Goal: Task Accomplishment & Management: Manage account settings

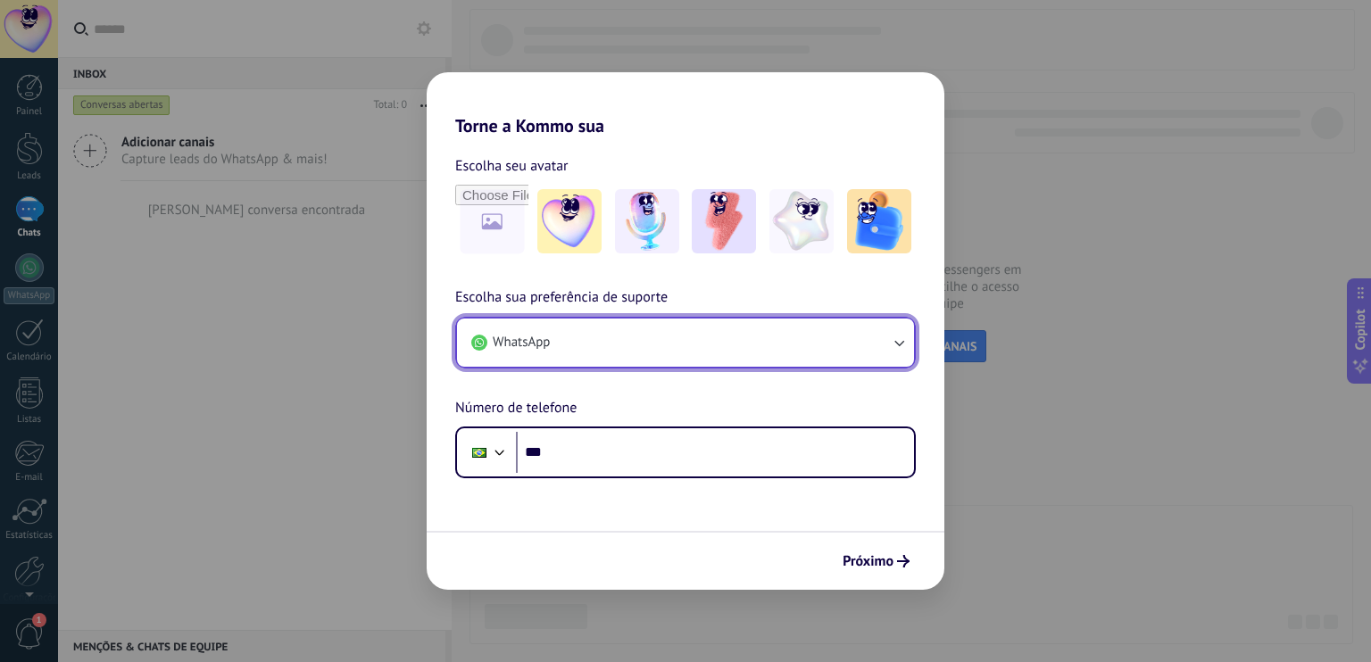
click at [700, 350] on button "WhatsApp" at bounding box center [685, 343] width 457 height 48
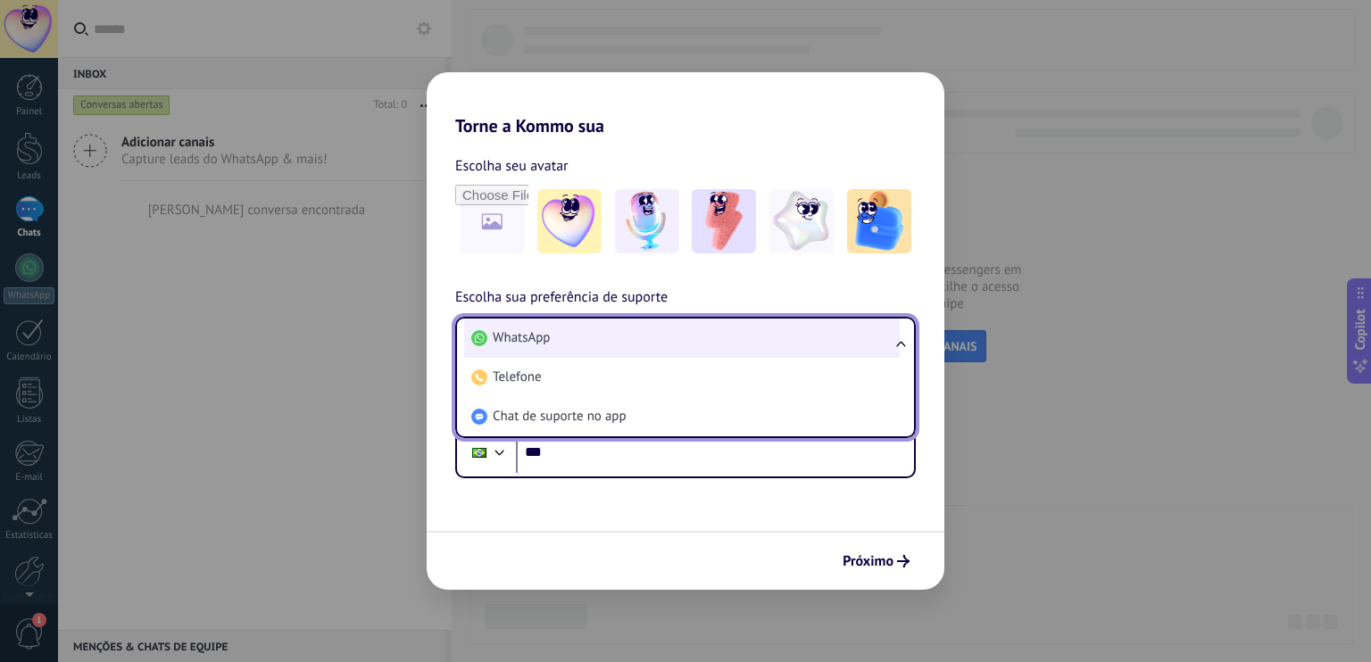
click at [701, 344] on li "WhatsApp" at bounding box center [682, 338] width 436 height 39
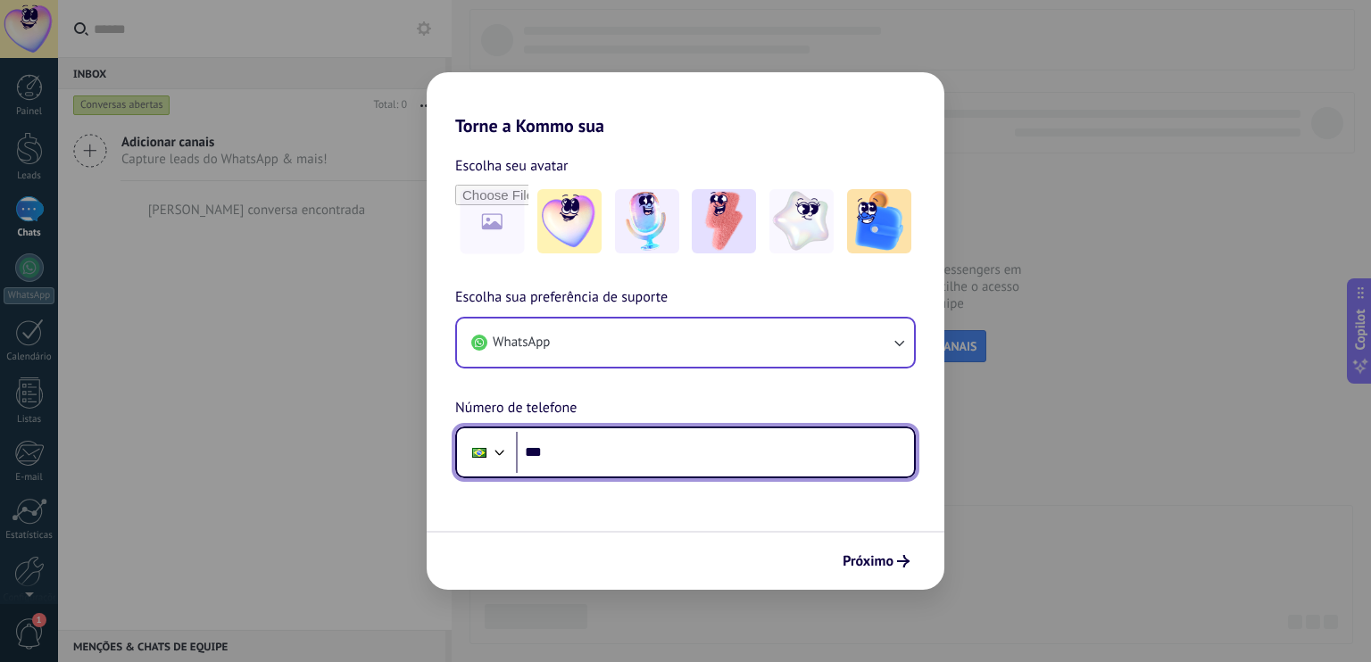
click at [650, 470] on input "***" at bounding box center [715, 452] width 398 height 41
paste input "**********"
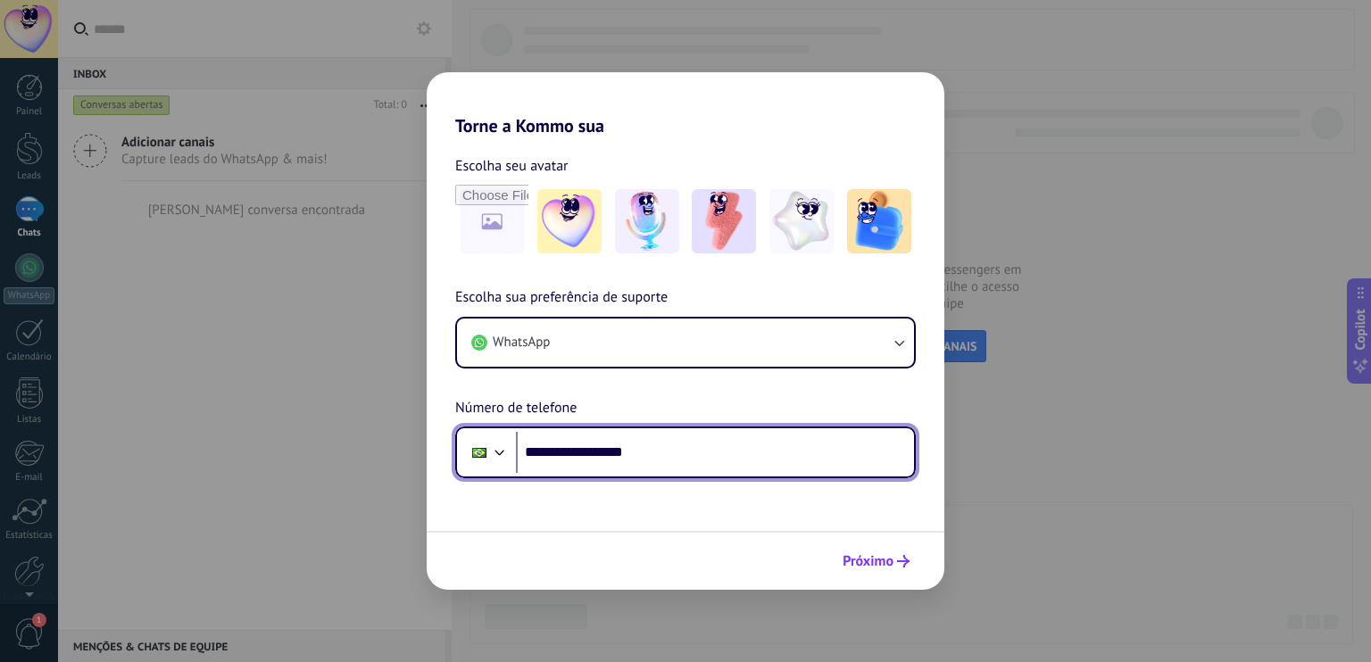
type input "**********"
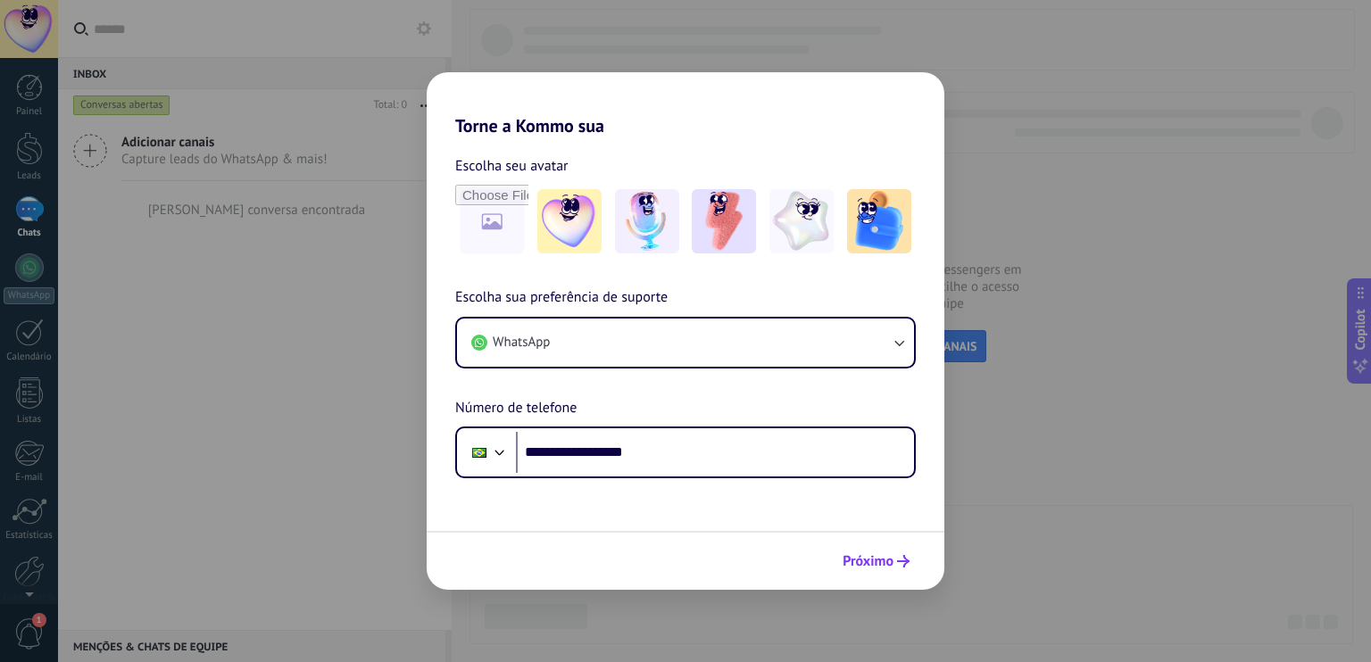
click at [878, 565] on span "Próximo" at bounding box center [868, 561] width 51 height 12
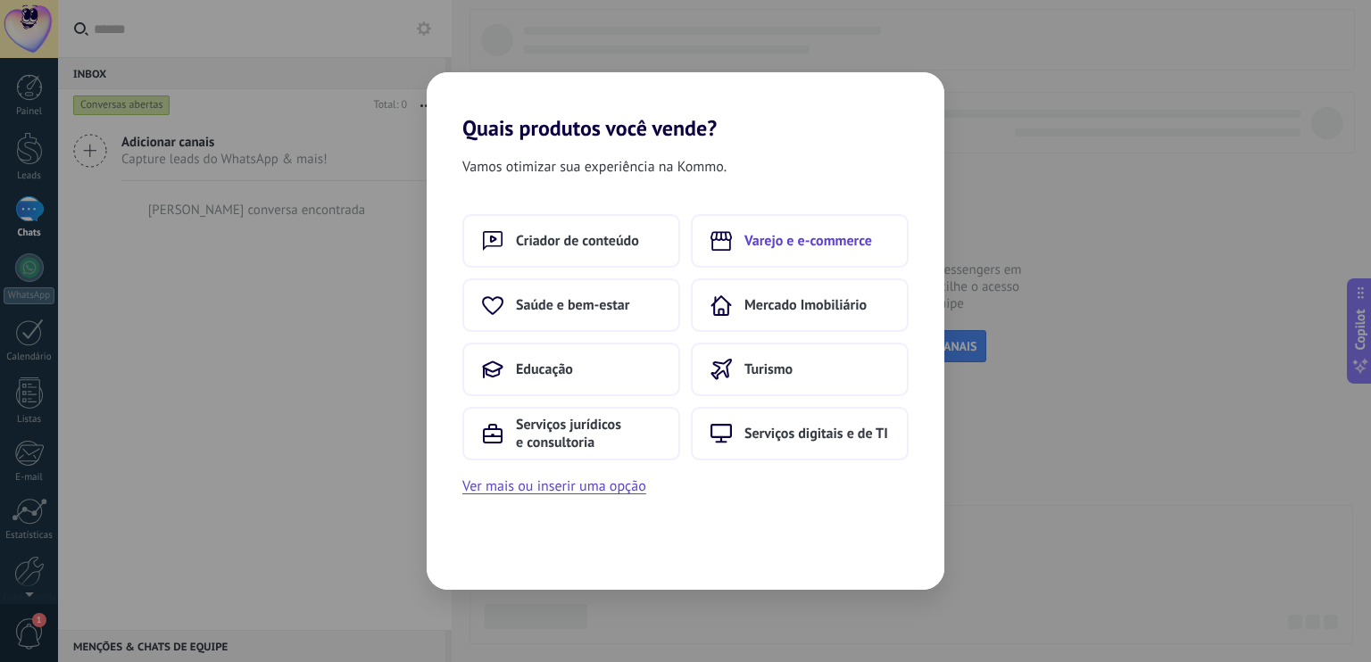
click at [779, 237] on span "Varejo e e-commerce" at bounding box center [808, 241] width 128 height 18
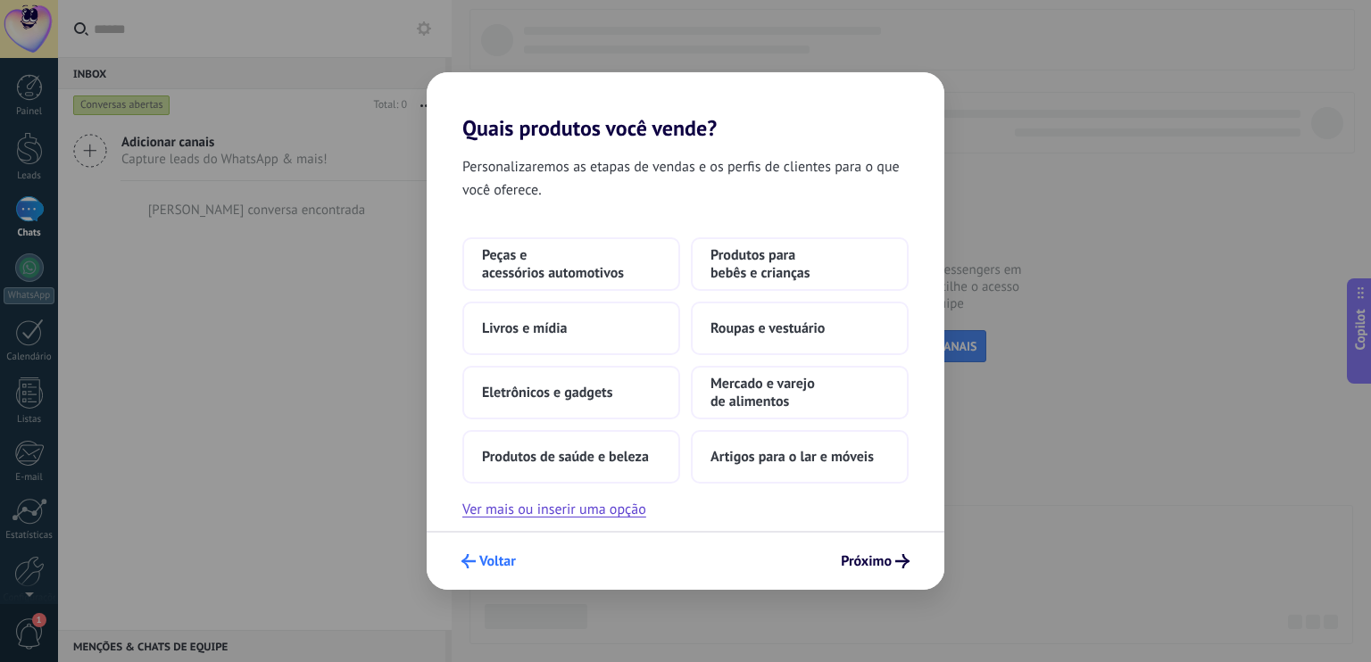
click at [489, 572] on button "Voltar" at bounding box center [488, 561] width 71 height 30
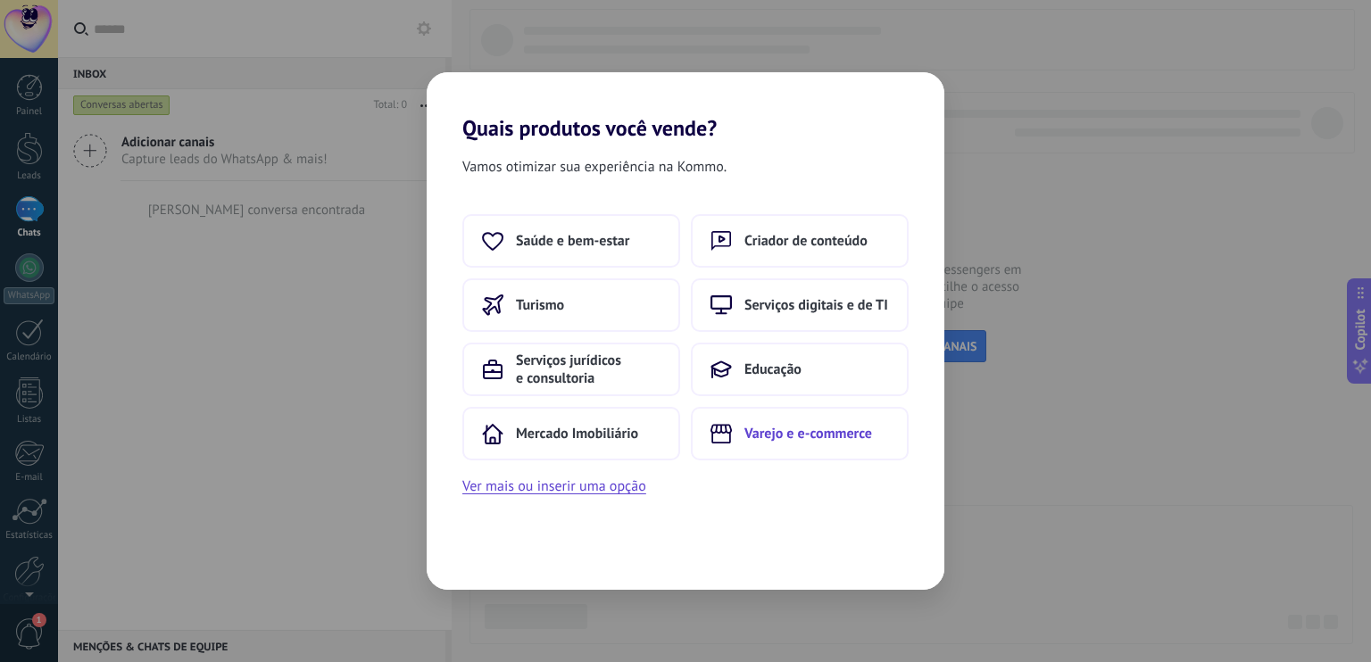
click at [749, 443] on button "Varejo e e-commerce" at bounding box center [800, 434] width 218 height 54
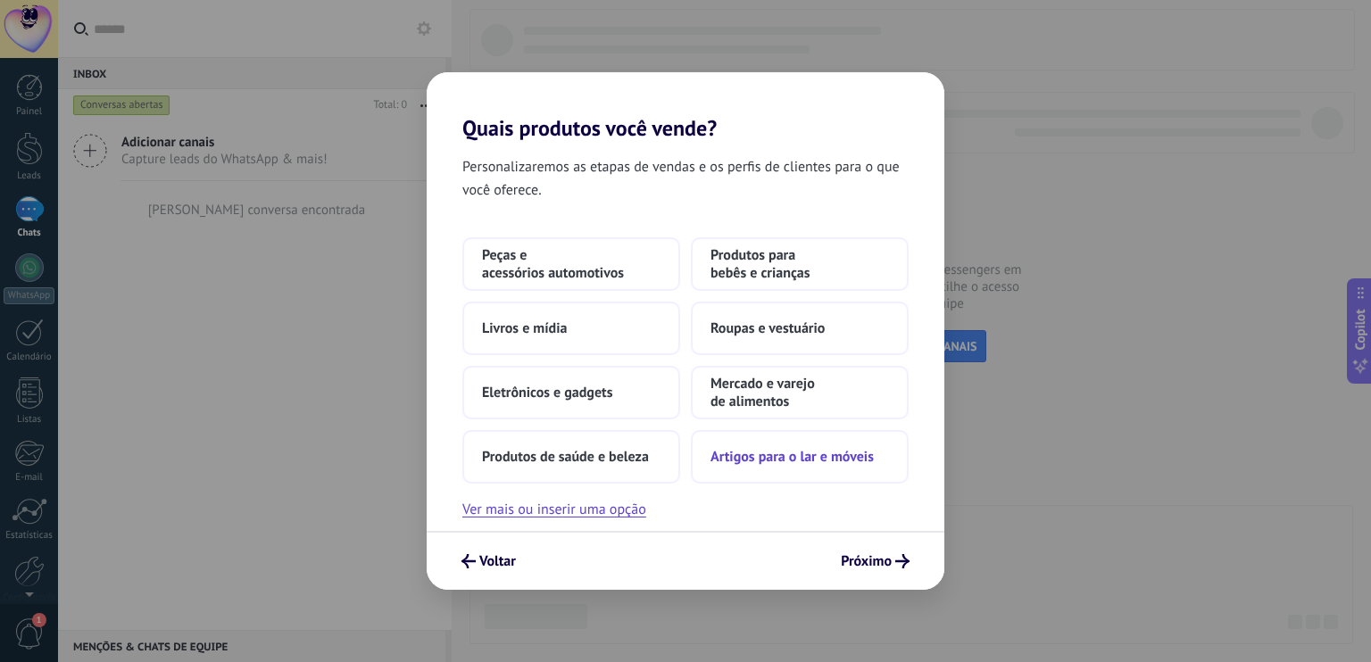
click at [751, 448] on span "Artigos para o lar e móveis" at bounding box center [791, 457] width 163 height 18
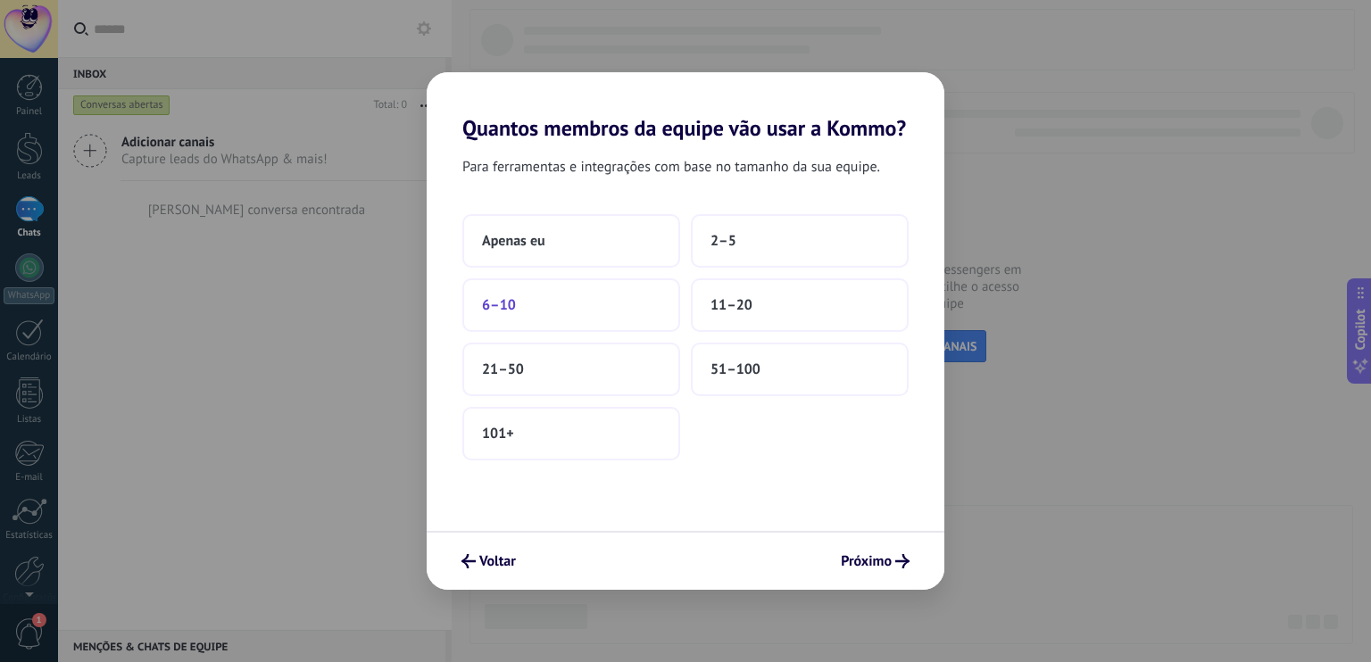
click at [605, 311] on button "6–10" at bounding box center [571, 305] width 218 height 54
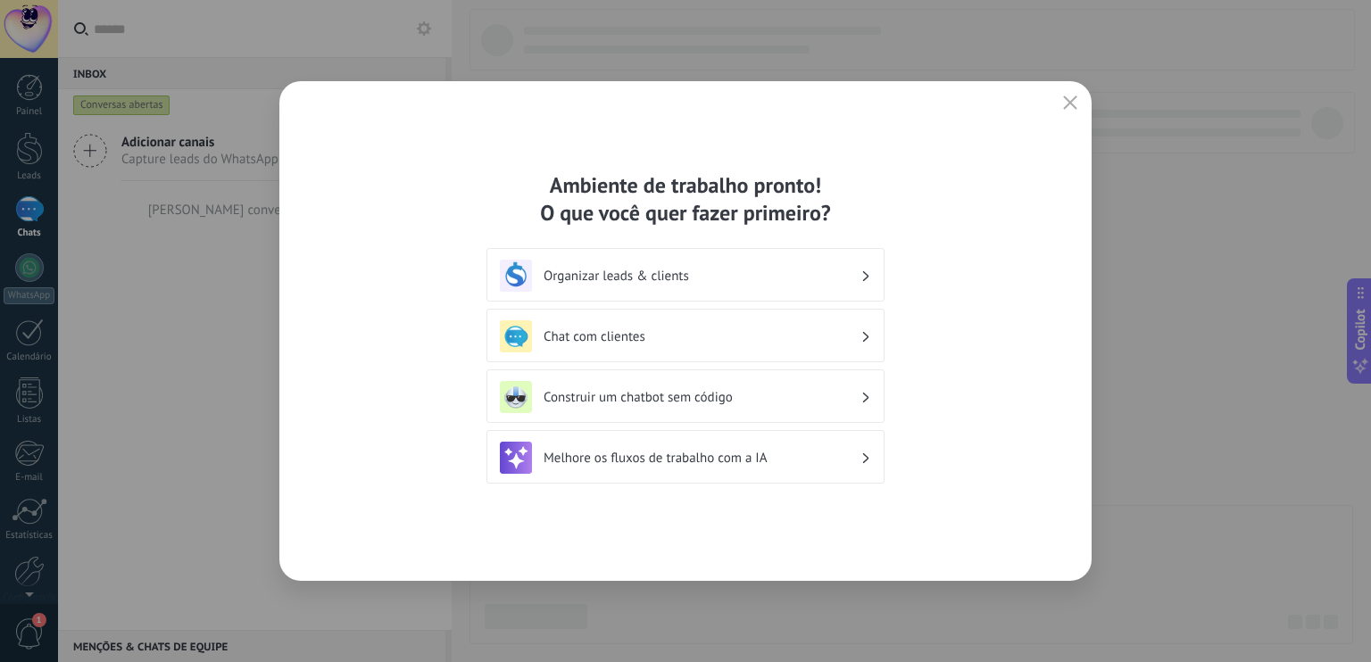
click at [675, 270] on h3 "Organizar leads & clients" at bounding box center [702, 276] width 317 height 17
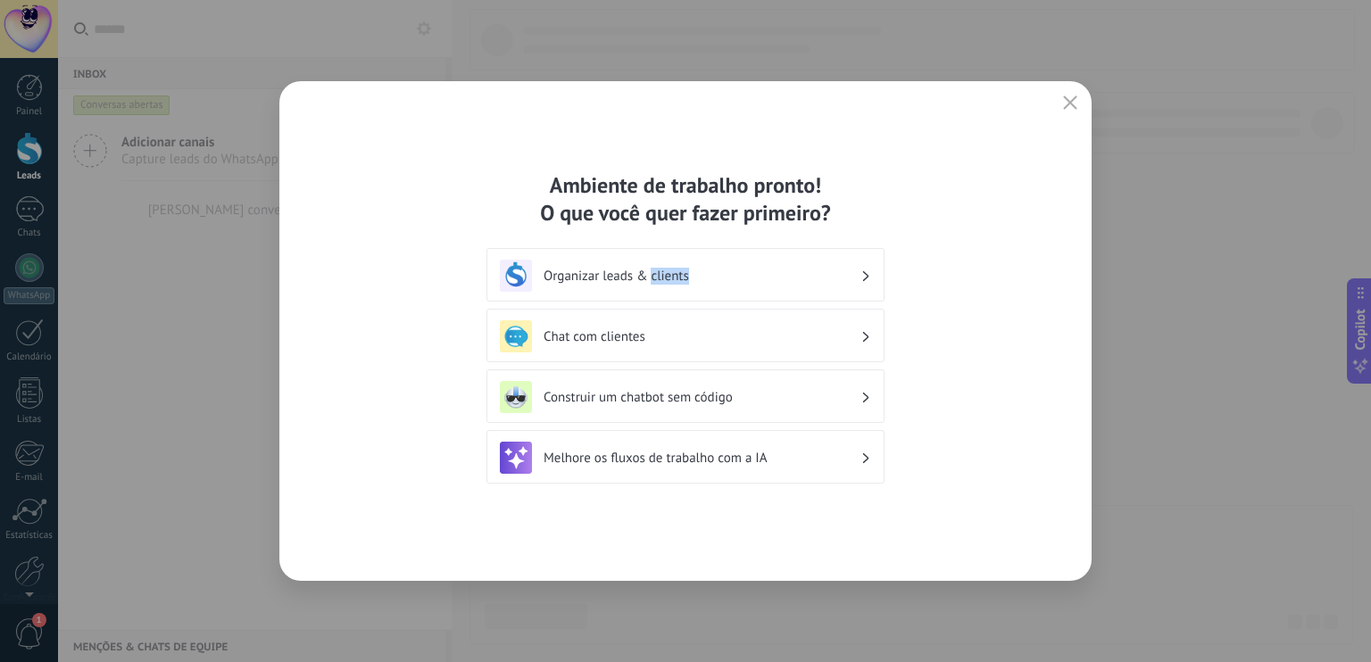
drag, startPoint x: 675, startPoint y: 270, endPoint x: 771, endPoint y: 281, distance: 97.0
click at [771, 280] on h3 "Organizar leads & clients" at bounding box center [702, 276] width 317 height 17
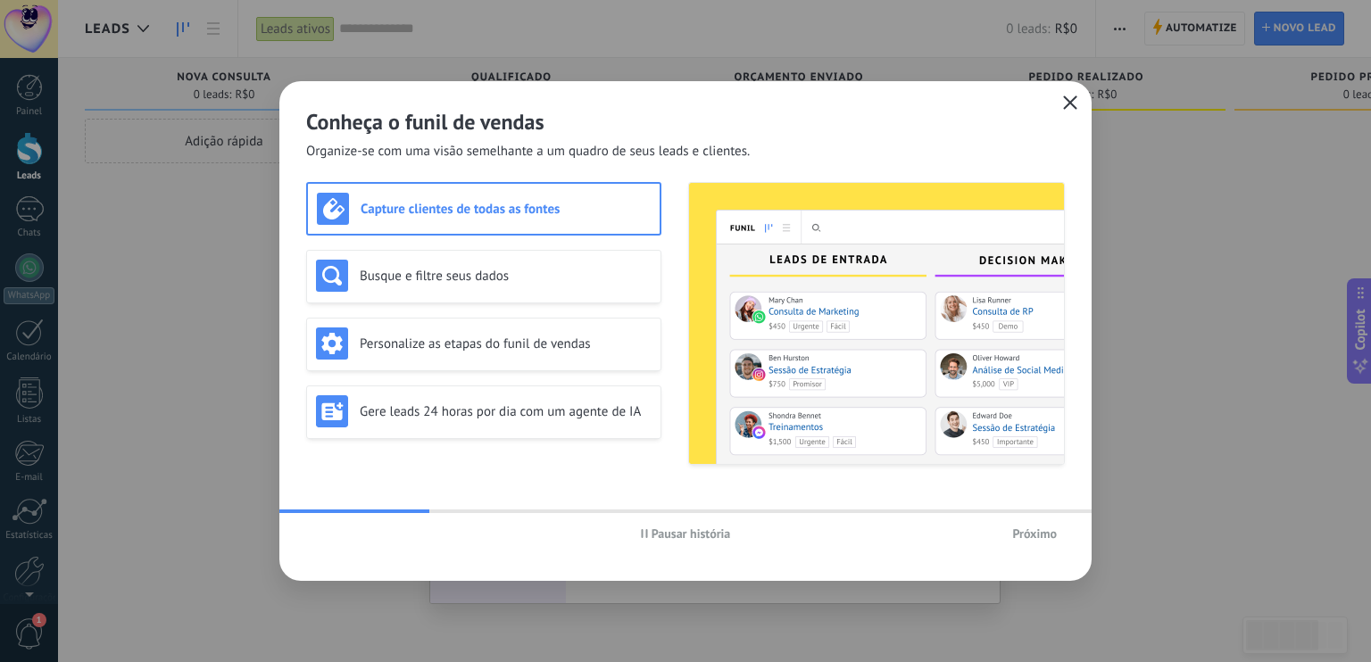
click at [1071, 113] on button "button" at bounding box center [1069, 103] width 23 height 25
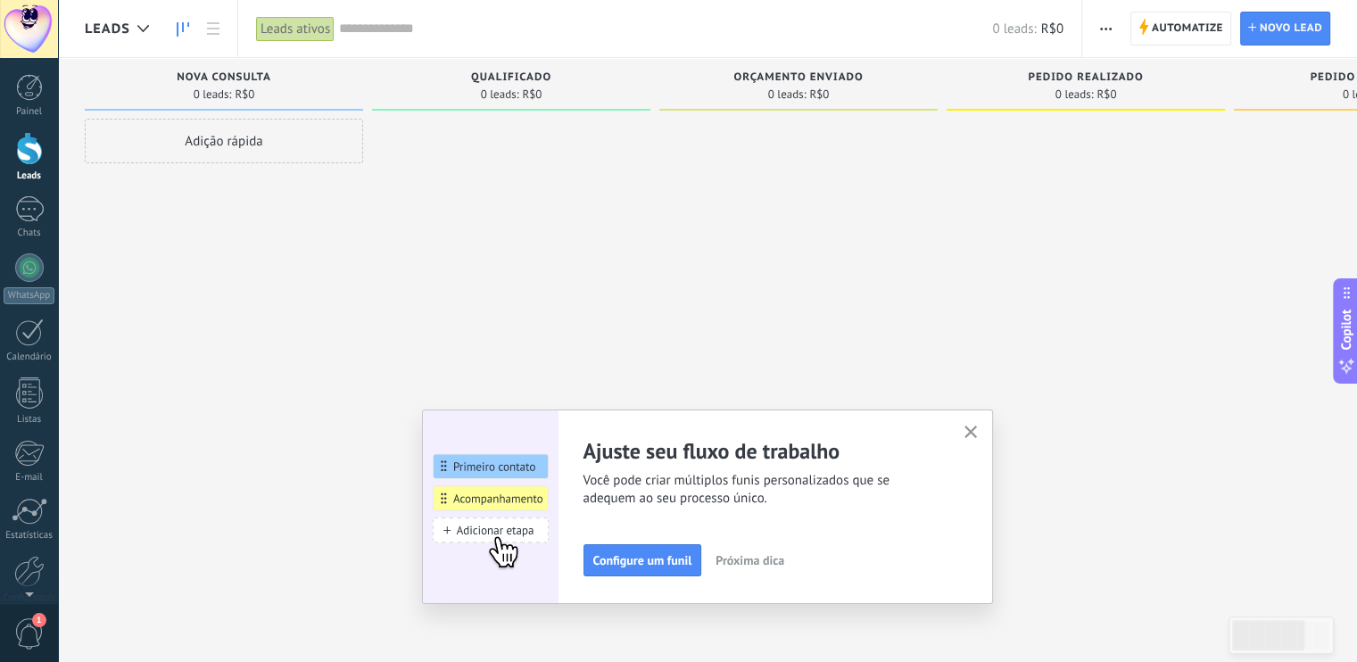
scroll to position [79, 0]
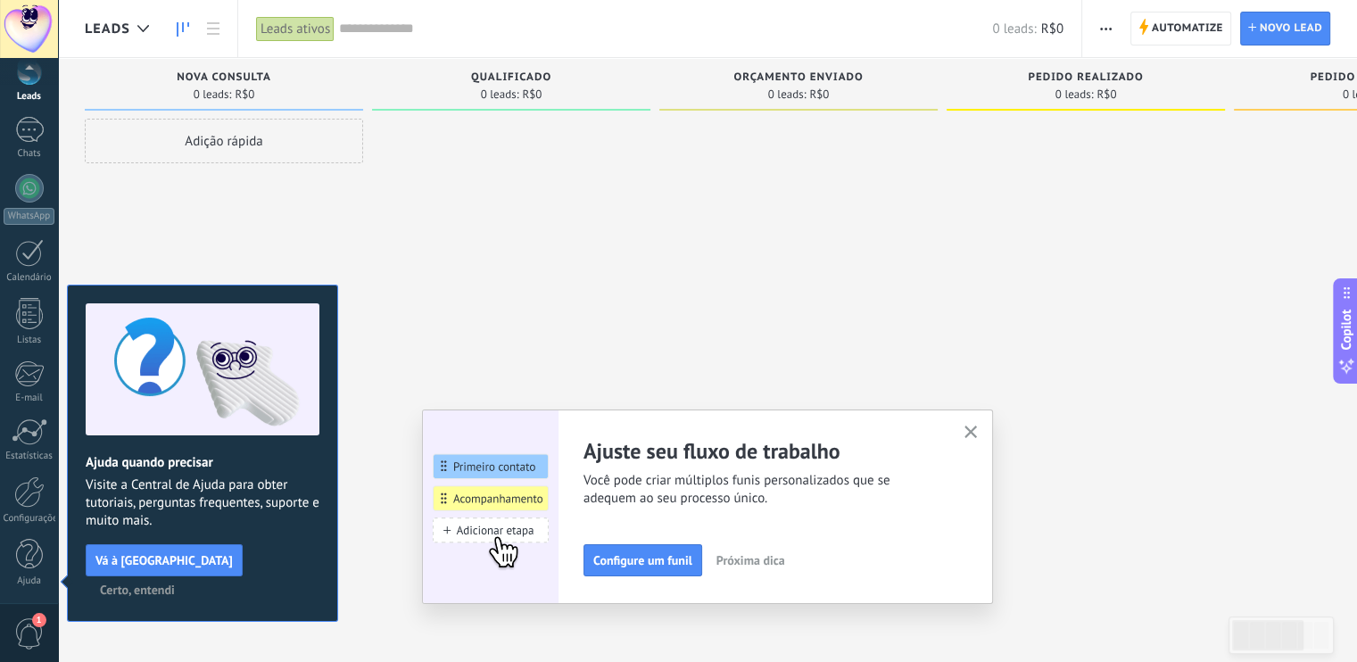
click at [971, 426] on icon "button" at bounding box center [971, 432] width 13 height 13
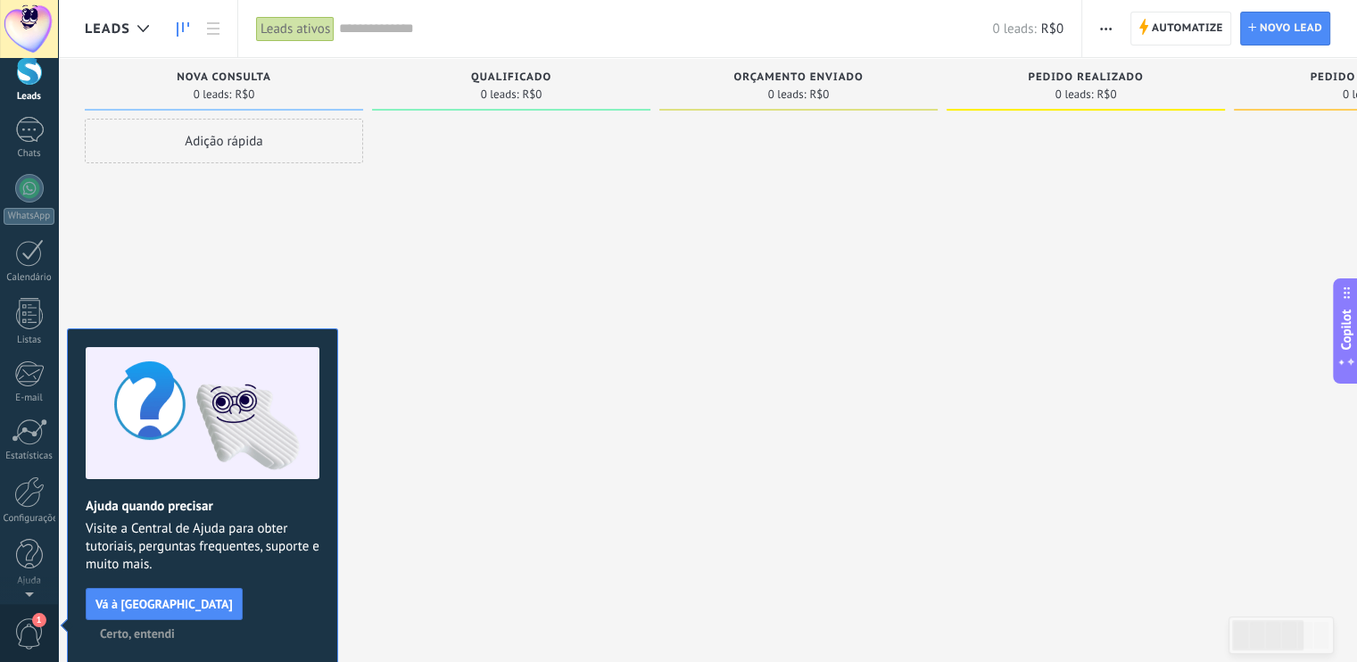
scroll to position [0, 0]
click at [175, 627] on span "Certo, entendi" at bounding box center [137, 633] width 75 height 12
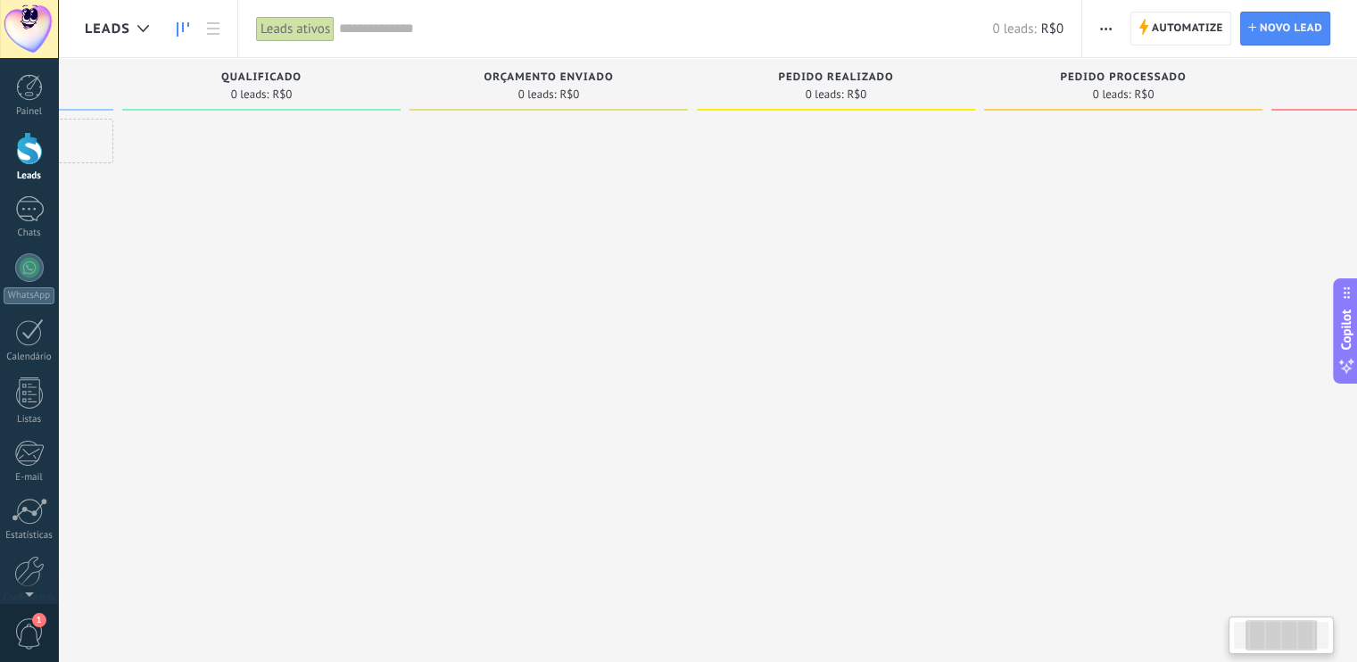
scroll to position [0, 13]
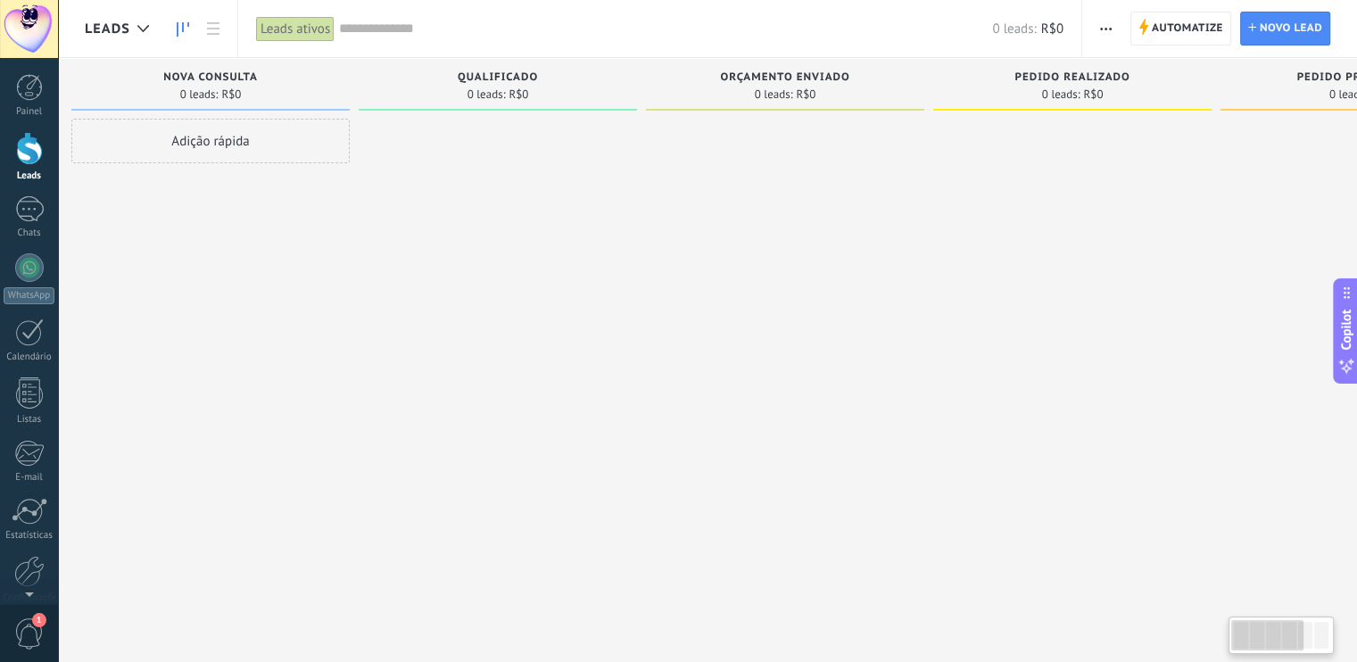
drag, startPoint x: 1286, startPoint y: 633, endPoint x: 1051, endPoint y: 594, distance: 238.0
click at [1254, 634] on div at bounding box center [1267, 635] width 71 height 30
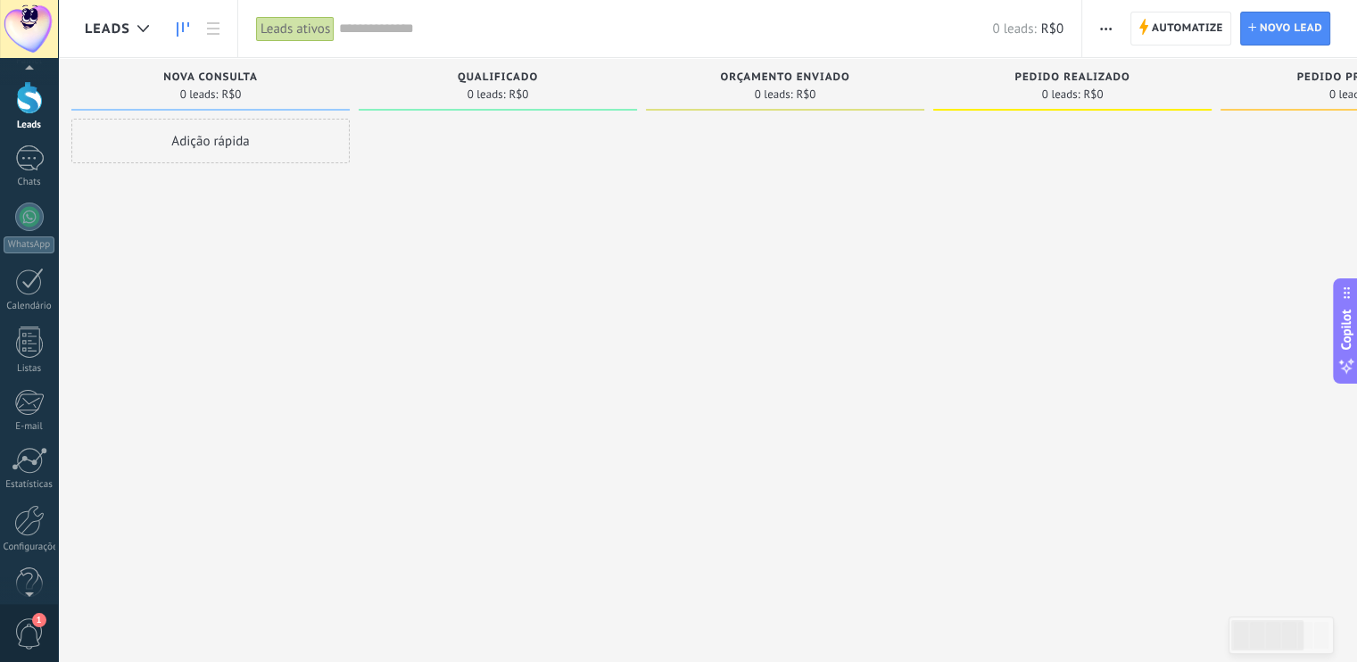
scroll to position [79, 0]
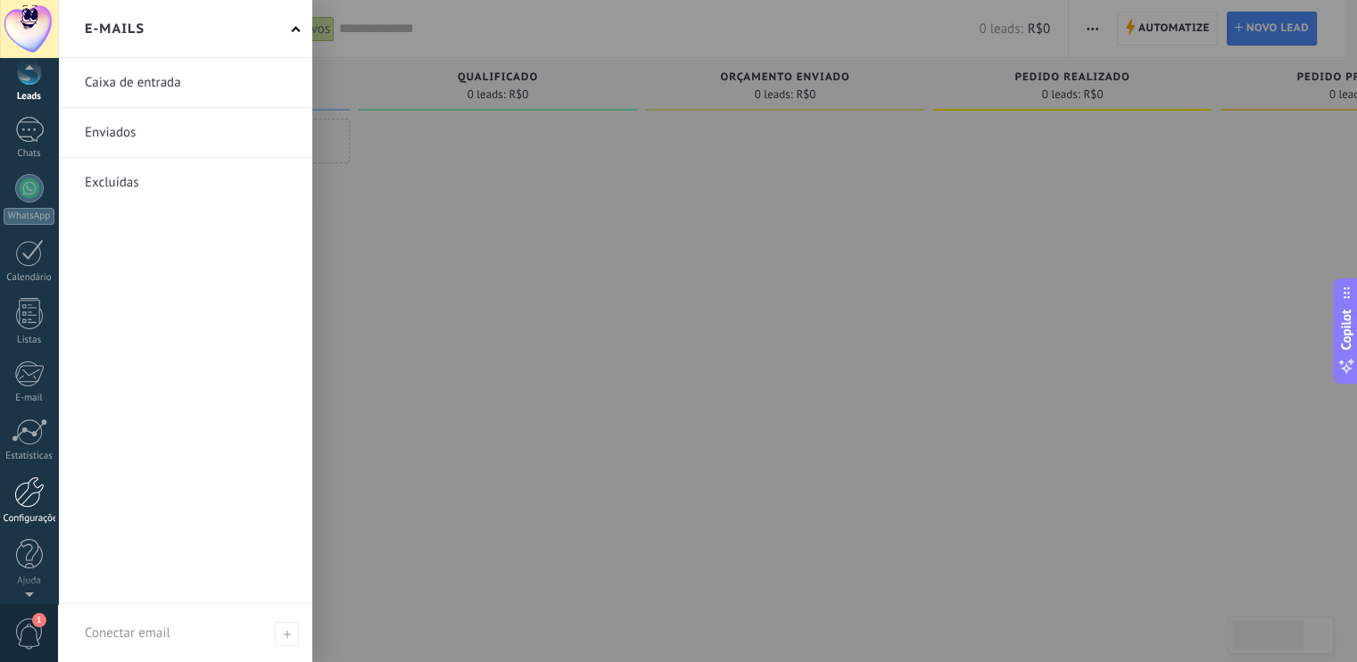
click at [29, 490] on div at bounding box center [29, 492] width 30 height 31
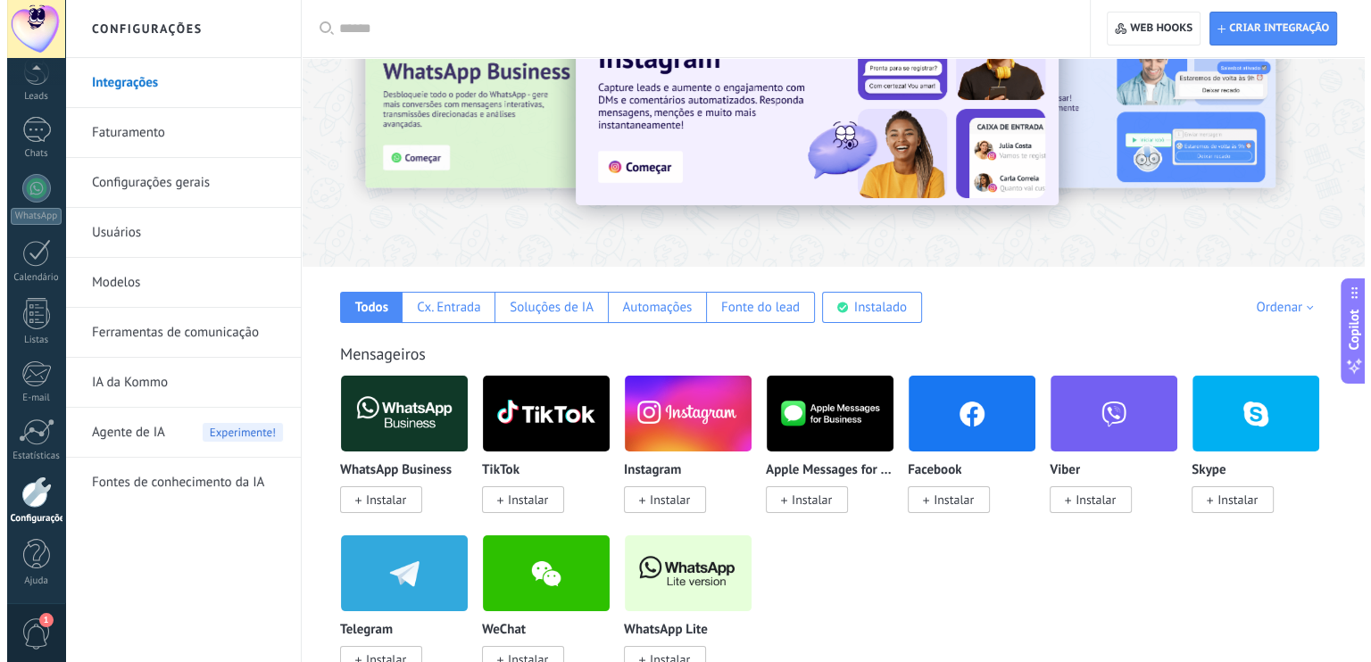
scroll to position [178, 0]
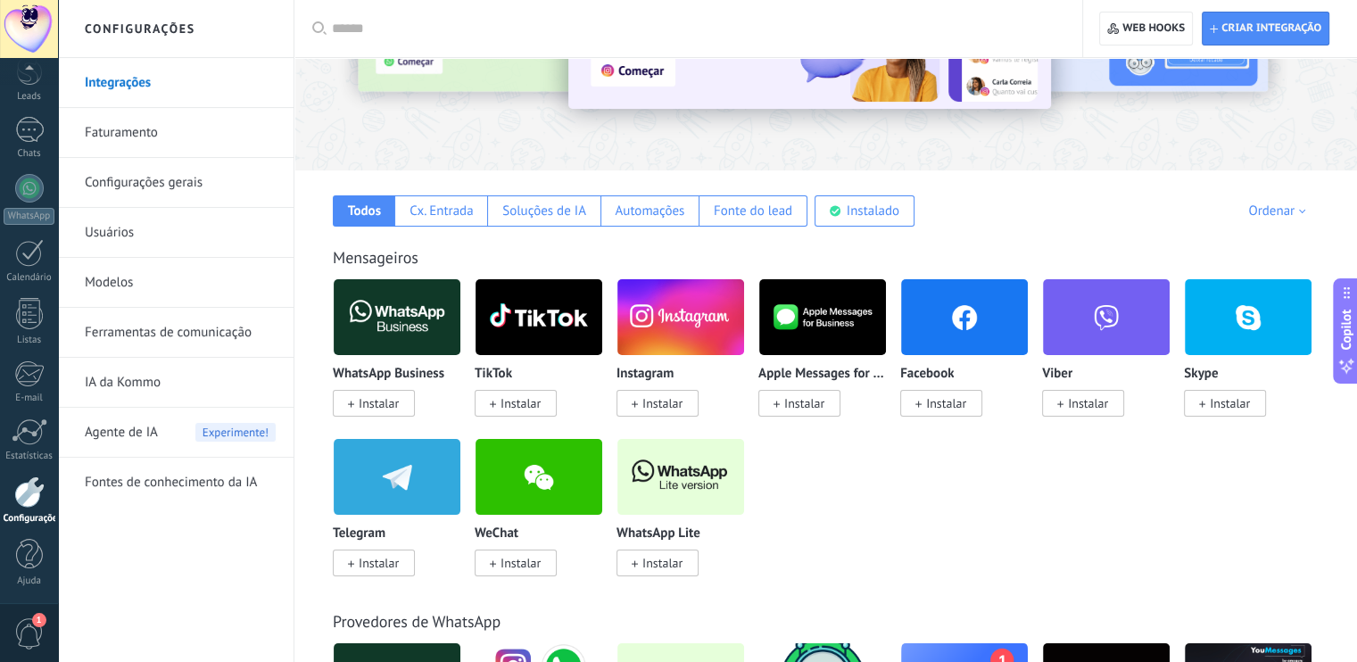
click at [670, 404] on span "Instalar" at bounding box center [663, 403] width 40 height 16
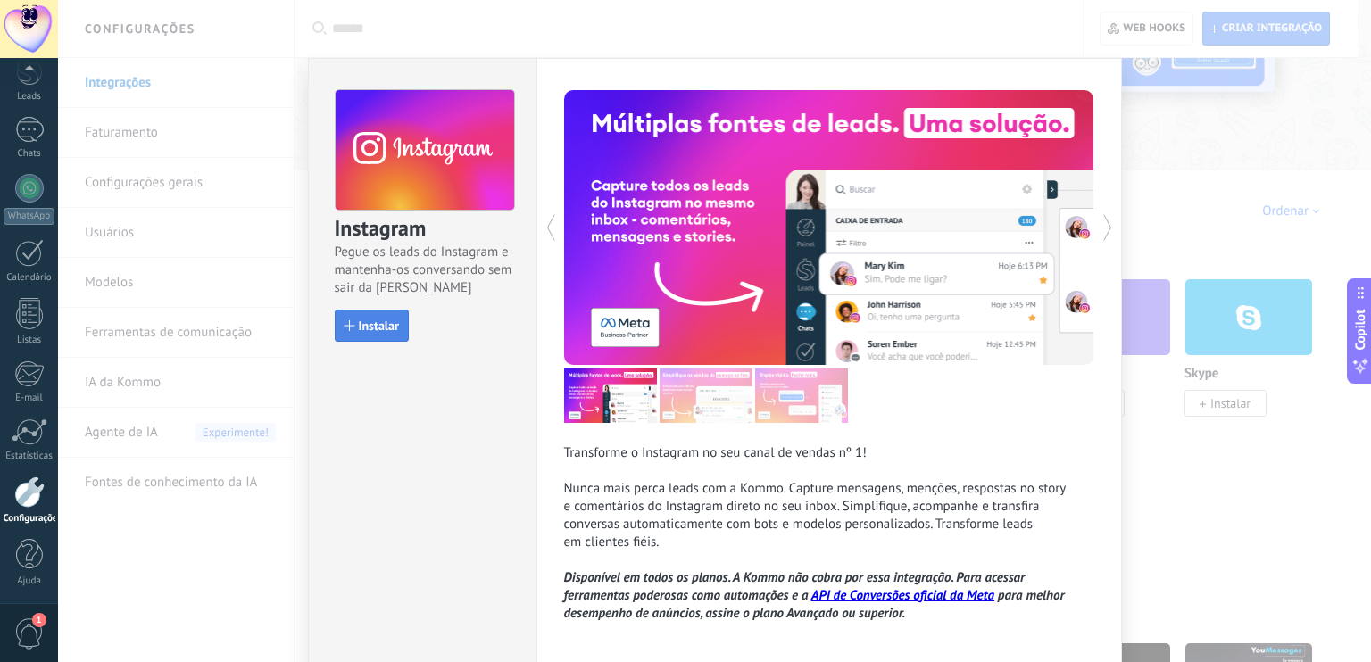
click at [381, 322] on span "Instalar" at bounding box center [379, 326] width 40 height 12
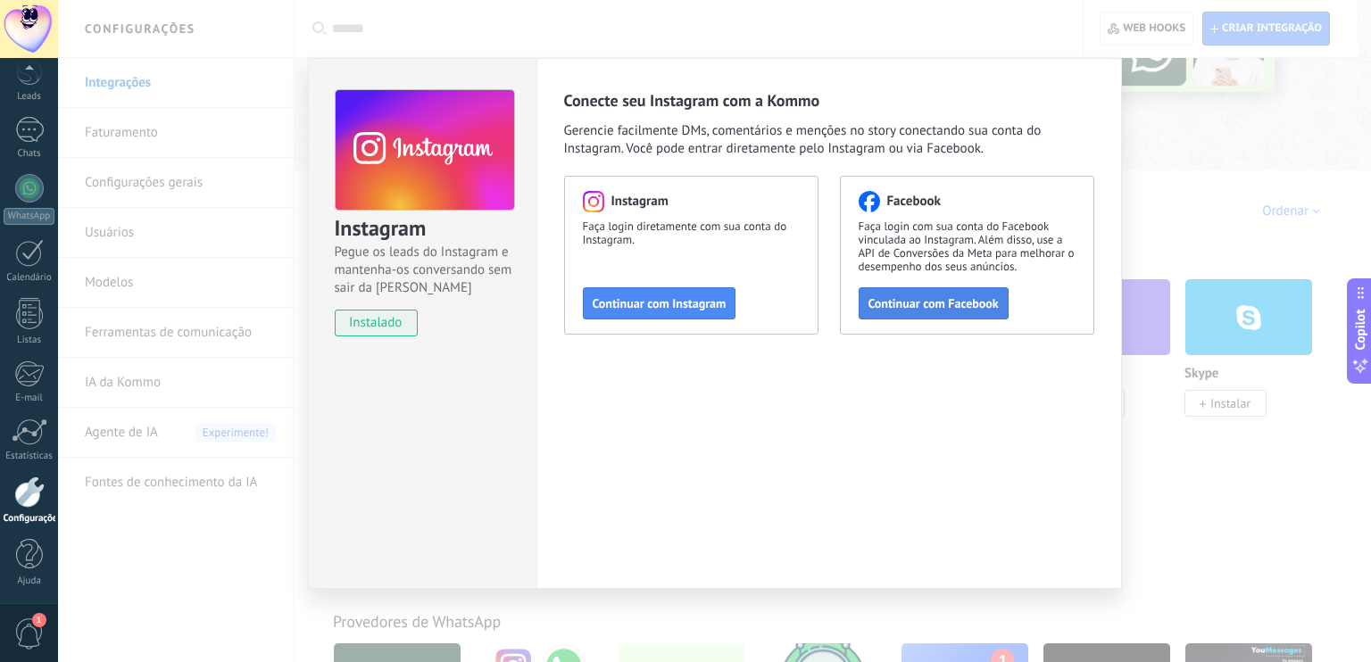
click at [910, 306] on span "Continuar com Facebook" at bounding box center [933, 303] width 130 height 12
click at [1171, 431] on div "Instagram Pegue os leads do Instagram e mantenha-os conversando sem sair da Kom…" at bounding box center [714, 331] width 1313 height 662
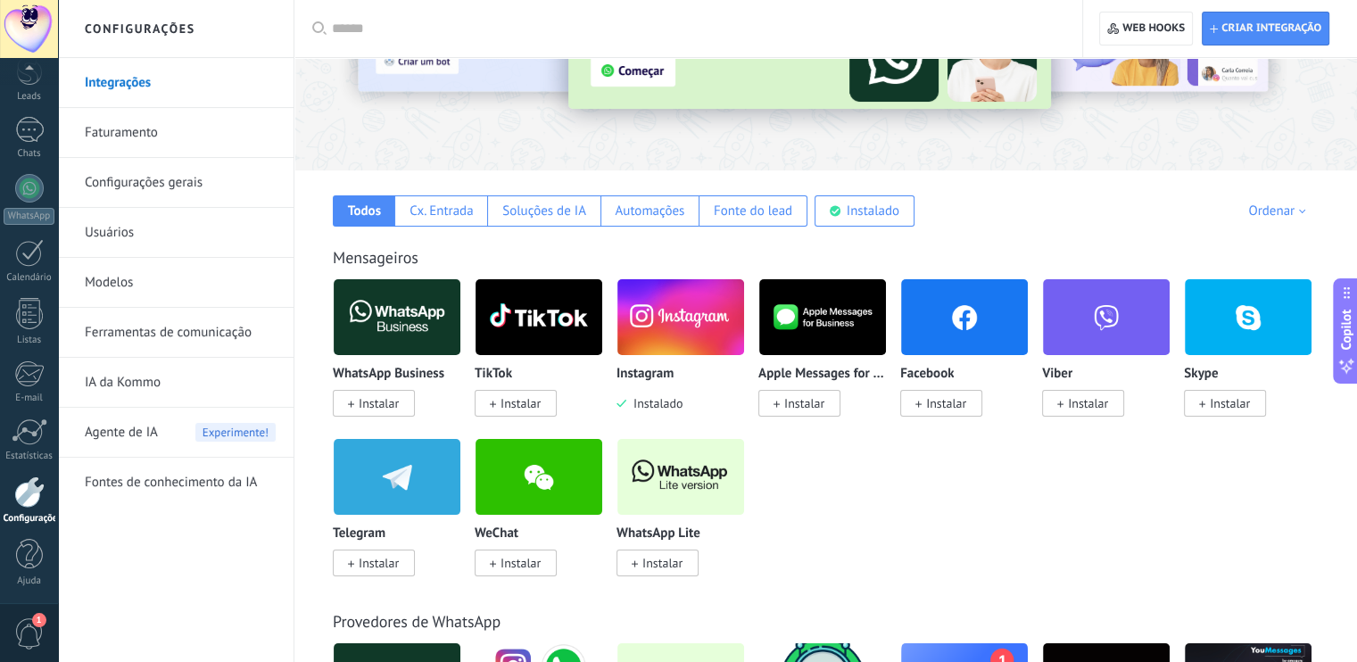
click at [971, 331] on img at bounding box center [964, 317] width 127 height 87
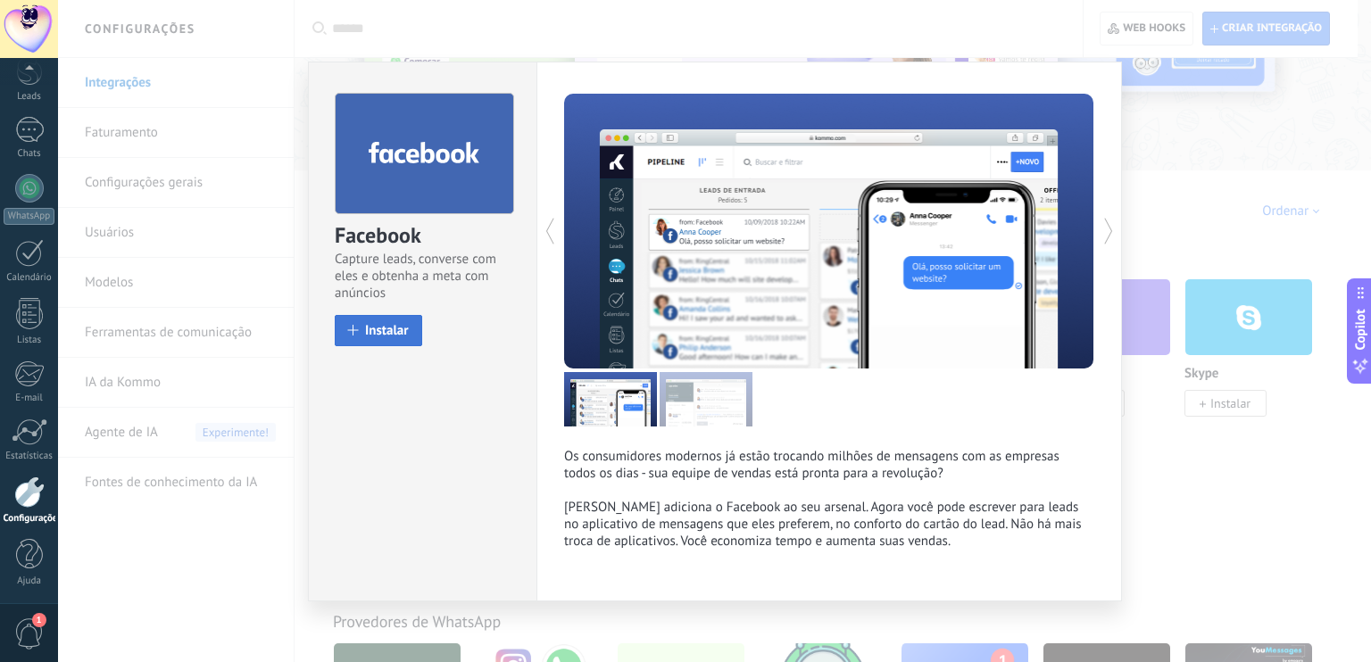
click at [397, 337] on button "Instalar" at bounding box center [378, 330] width 87 height 31
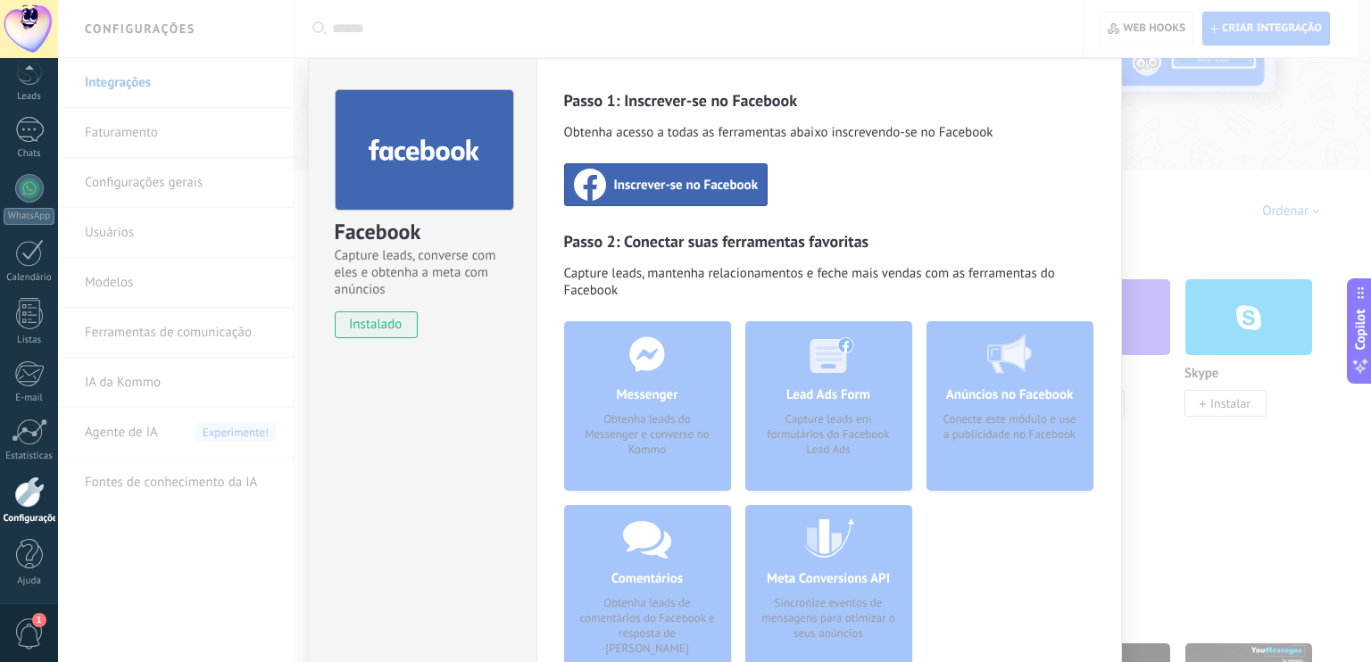
click at [659, 187] on span "Inscrever-se no Facebook" at bounding box center [686, 185] width 145 height 18
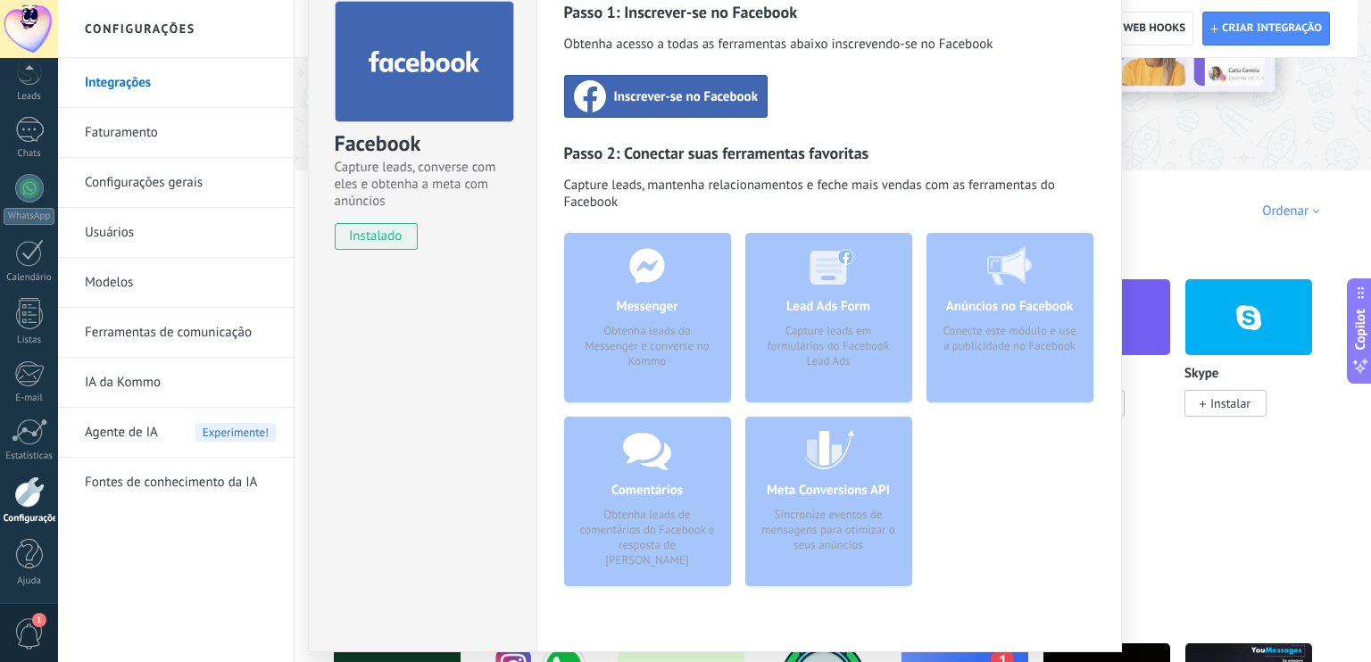
scroll to position [0, 0]
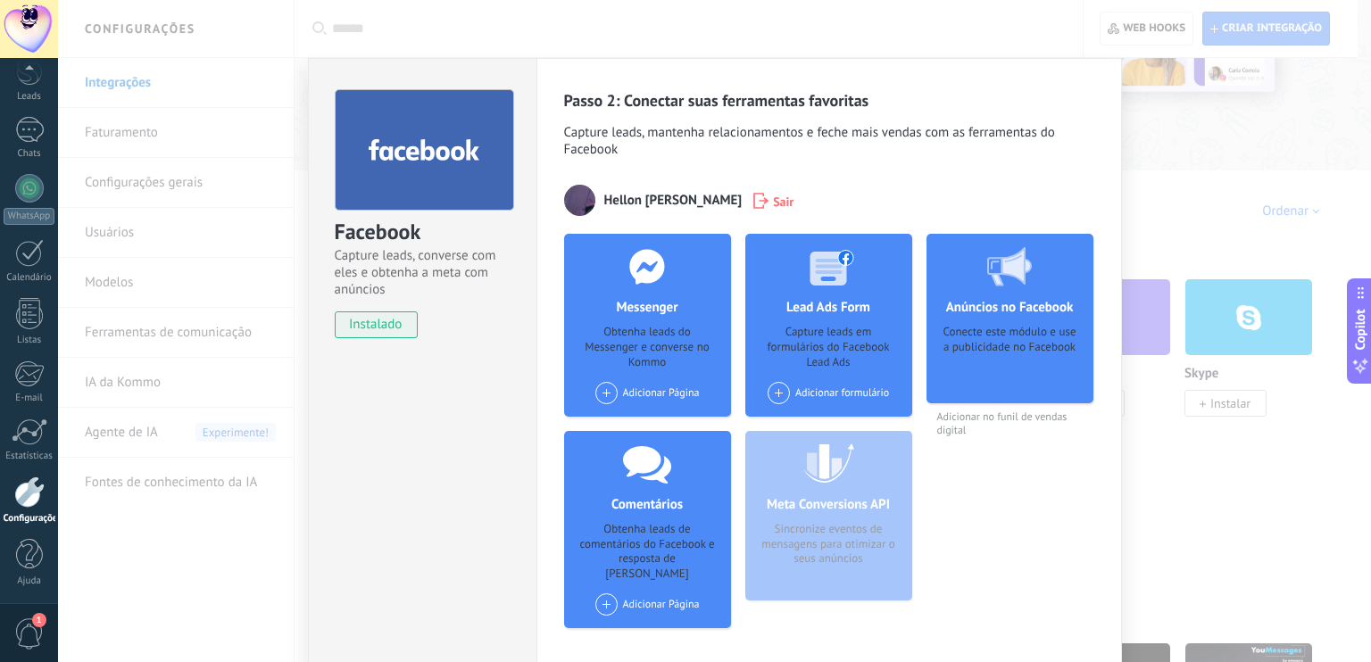
click at [668, 390] on div "Adicionar Página" at bounding box center [647, 393] width 104 height 22
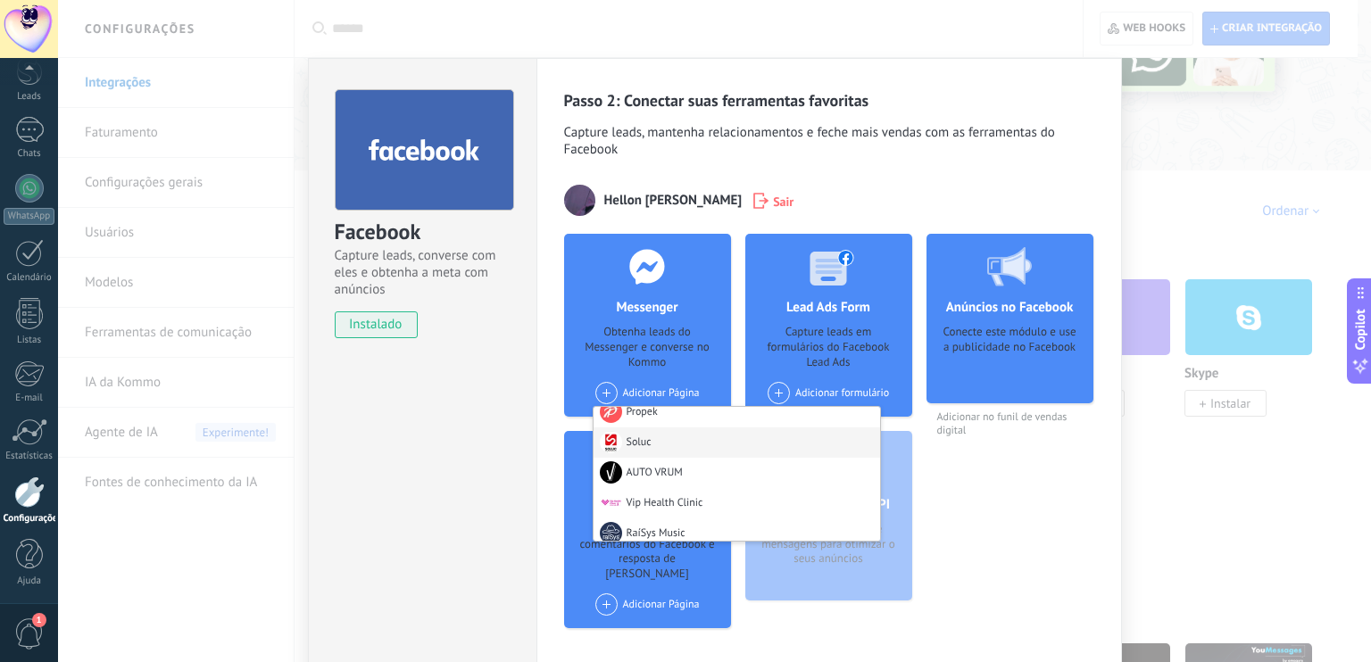
scroll to position [2909, 0]
click at [447, 365] on div "Facebook Capture leads, converse com eles e obtenha a meta com anúncios instala…" at bounding box center [422, 376] width 228 height 636
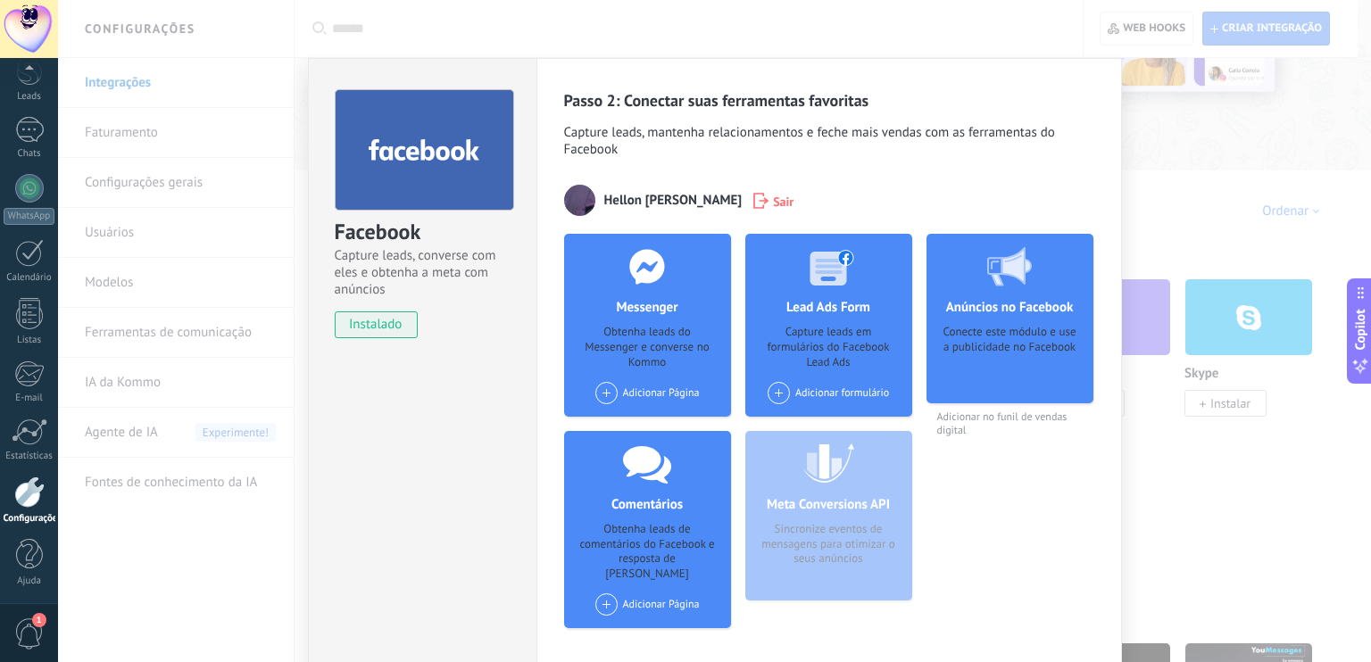
click at [773, 195] on span "Sair" at bounding box center [783, 201] width 21 height 18
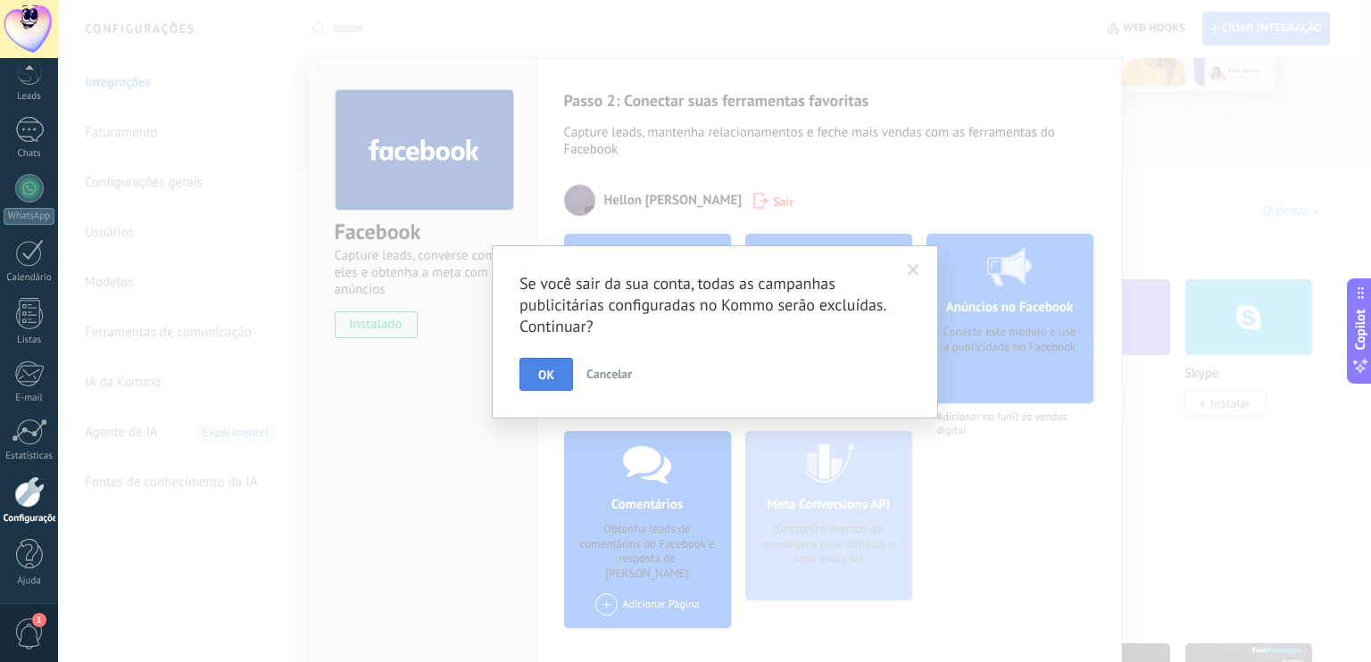
click at [546, 386] on button "OK" at bounding box center [546, 375] width 54 height 34
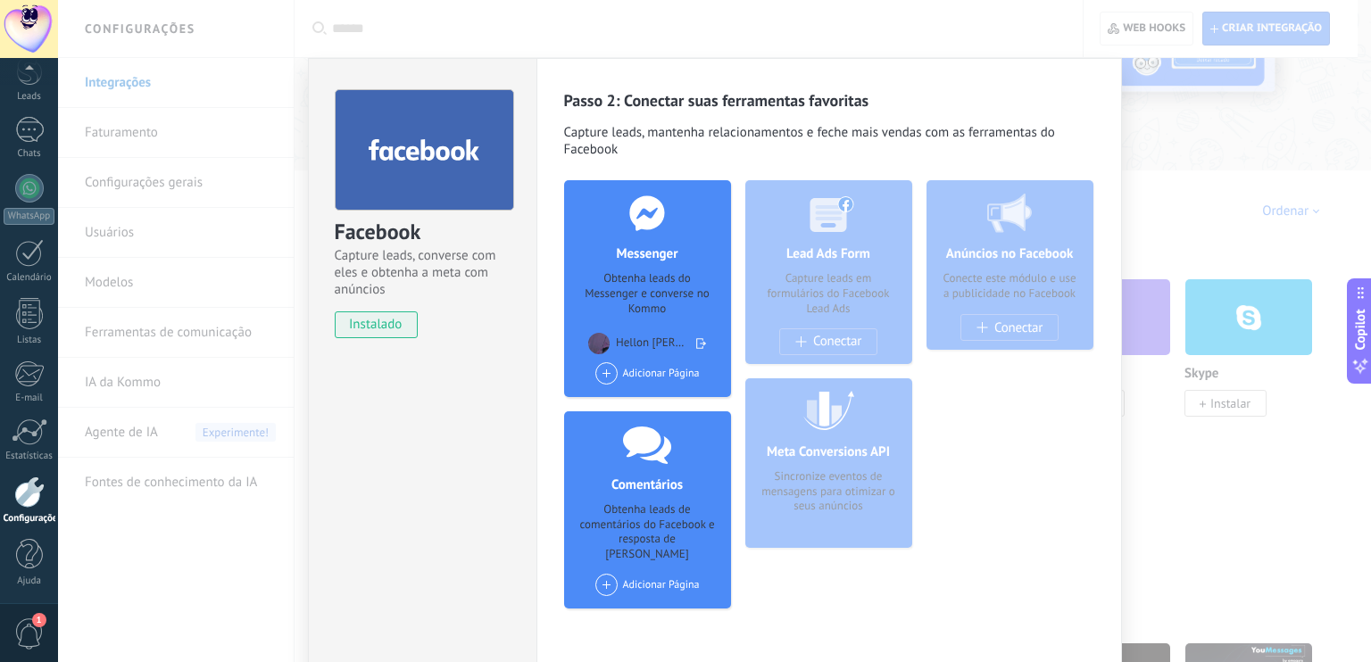
click at [696, 345] on icon at bounding box center [701, 343] width 10 height 27
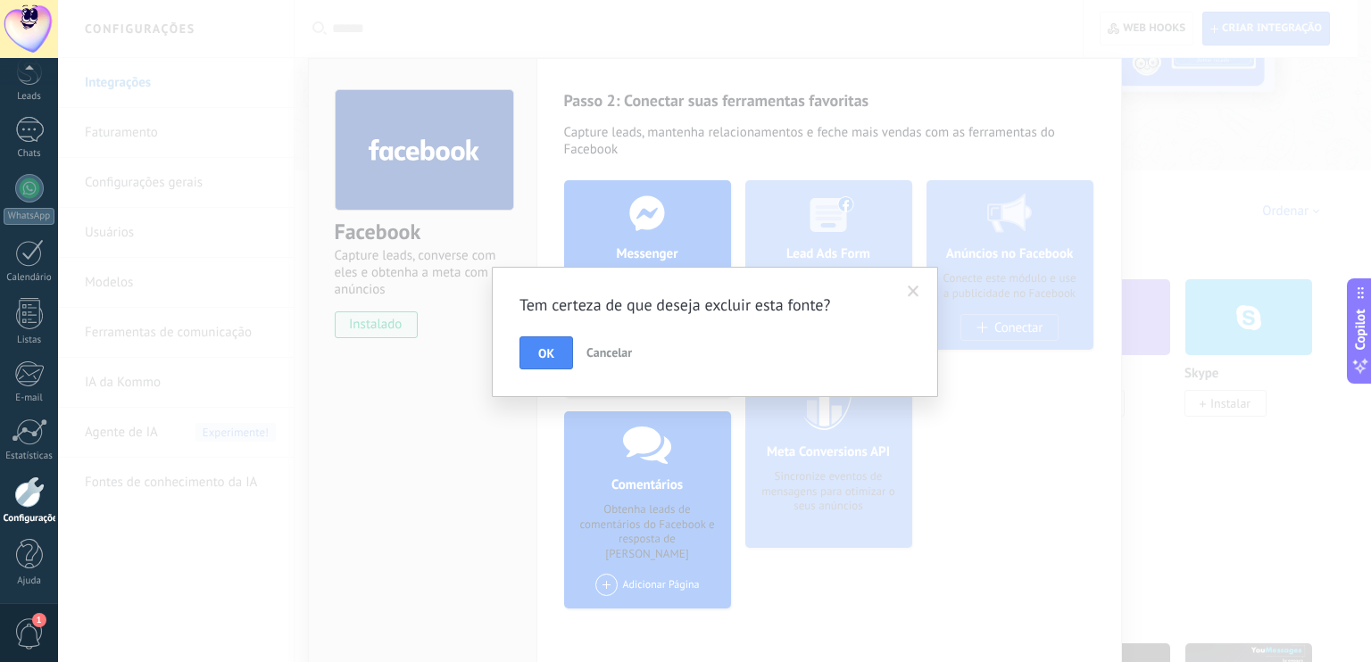
click at [517, 347] on div "Tem certeza de que deseja excluir esta fonte? OK Cancelar" at bounding box center [715, 332] width 446 height 131
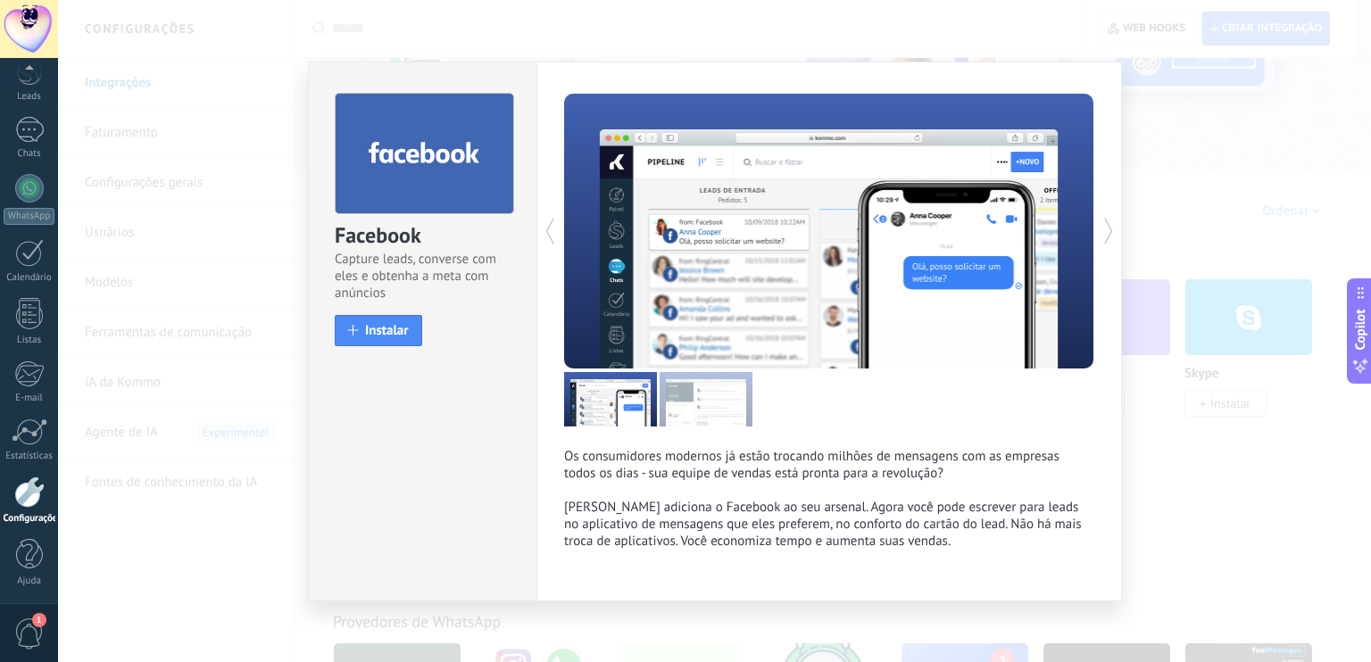
click at [535, 346] on div "Facebook Capture leads, converse com eles e obtenha a meta com anúncios install…" at bounding box center [423, 211] width 228 height 298
click at [397, 339] on button "Instalar" at bounding box center [378, 330] width 87 height 31
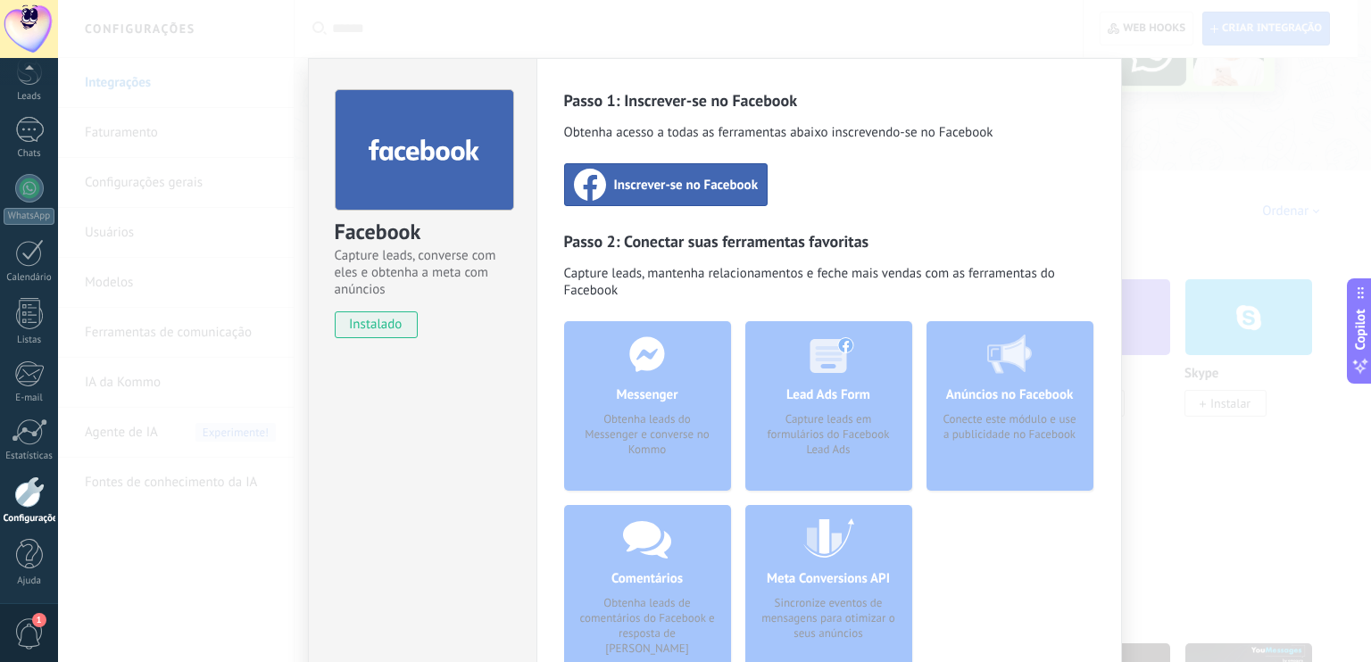
click at [657, 183] on span "Inscrever-se no Facebook" at bounding box center [686, 185] width 145 height 18
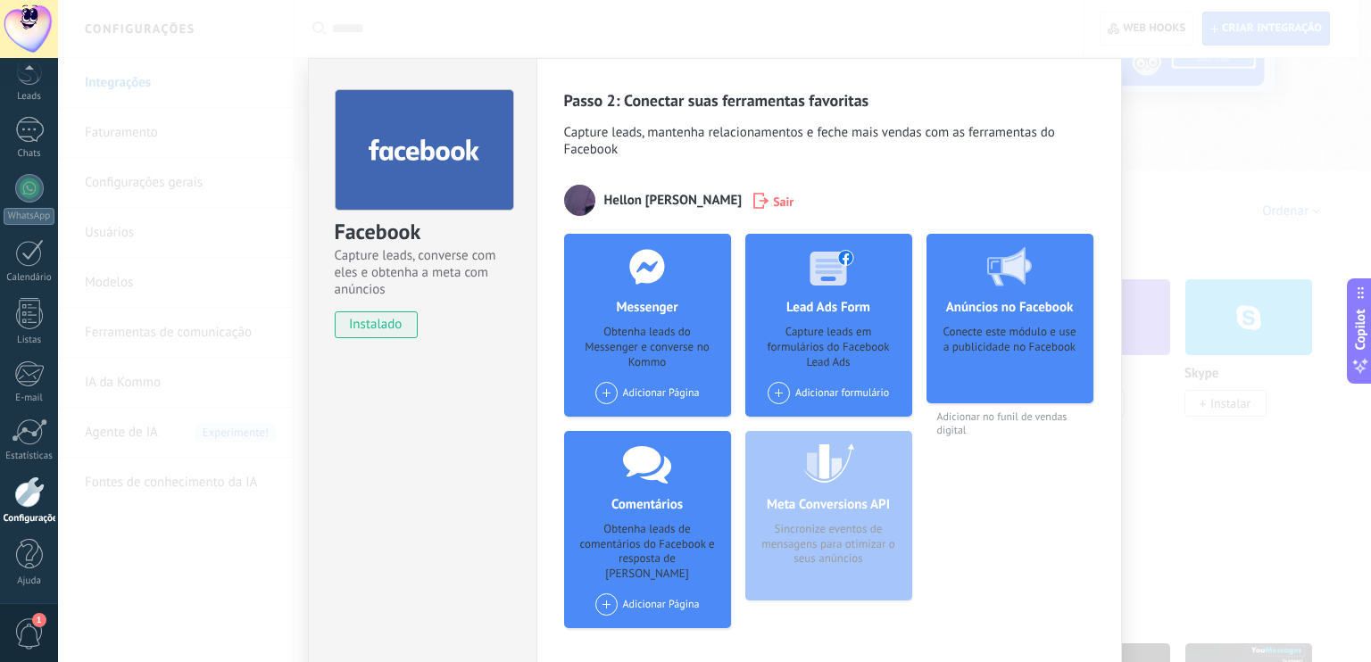
click at [667, 386] on div "Adicionar Página" at bounding box center [647, 393] width 104 height 22
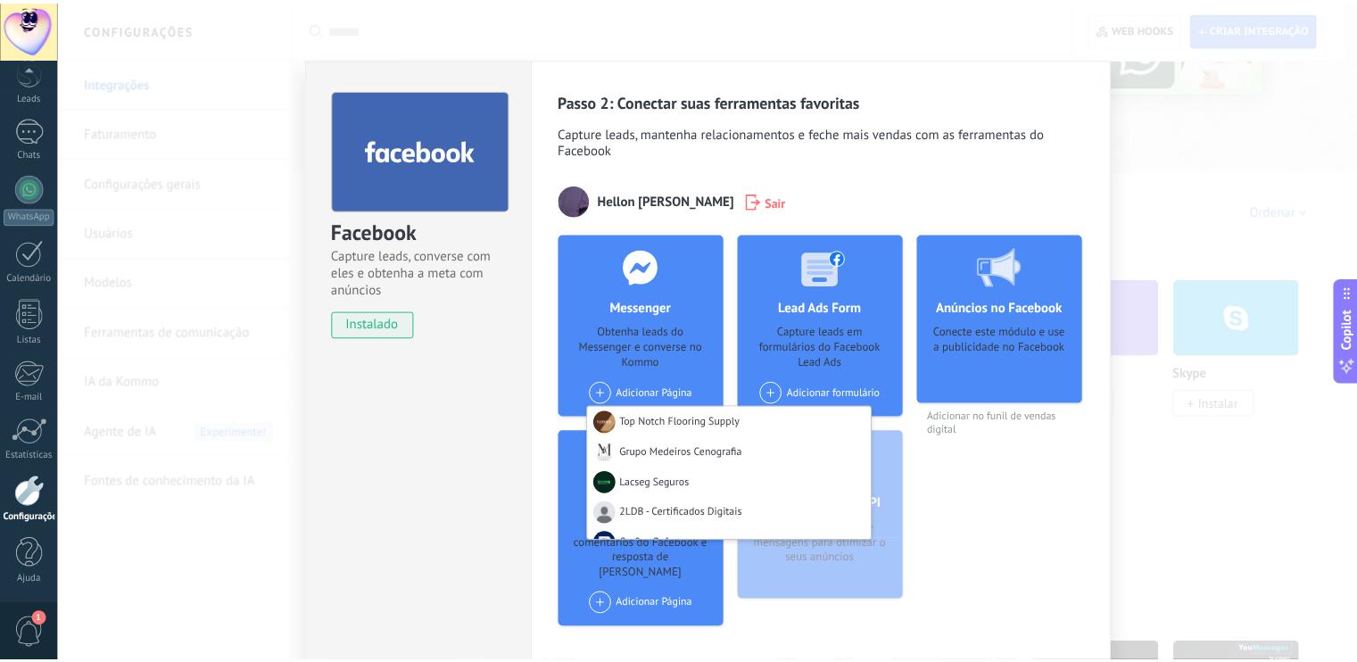
scroll to position [1249, 0]
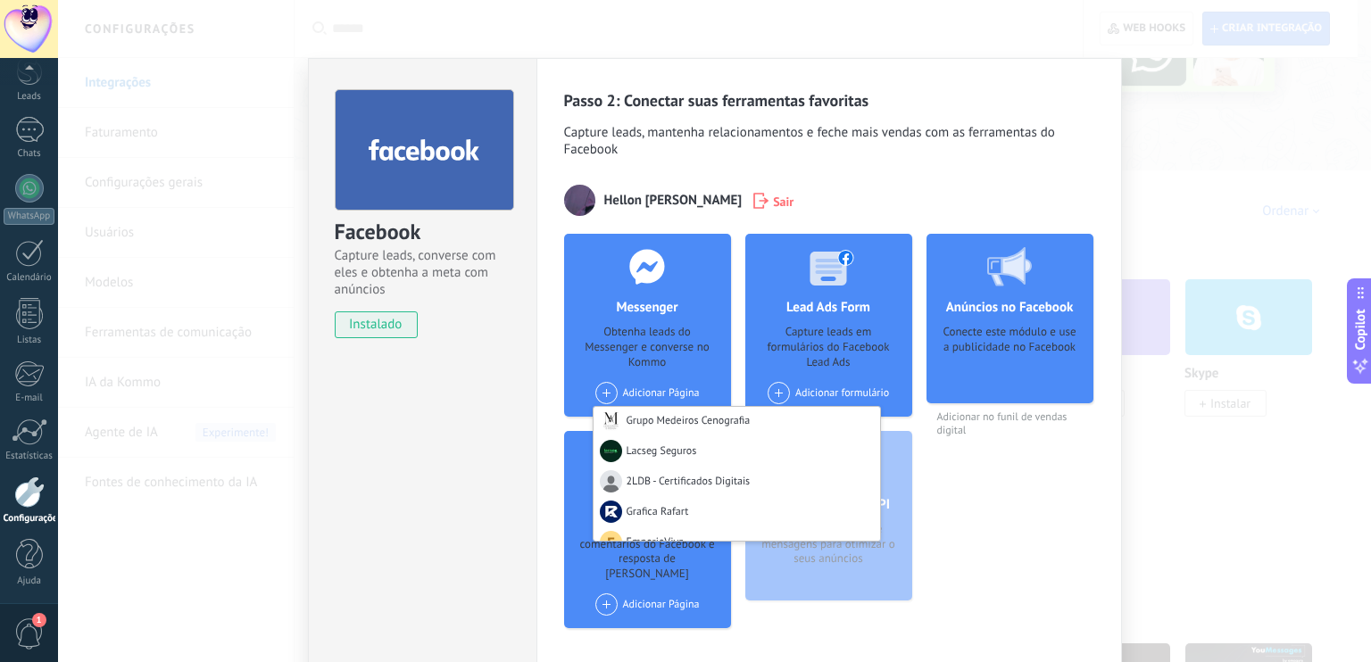
click at [478, 383] on div "Facebook Capture leads, converse com eles e obtenha a meta com anúncios instala…" at bounding box center [422, 376] width 228 height 636
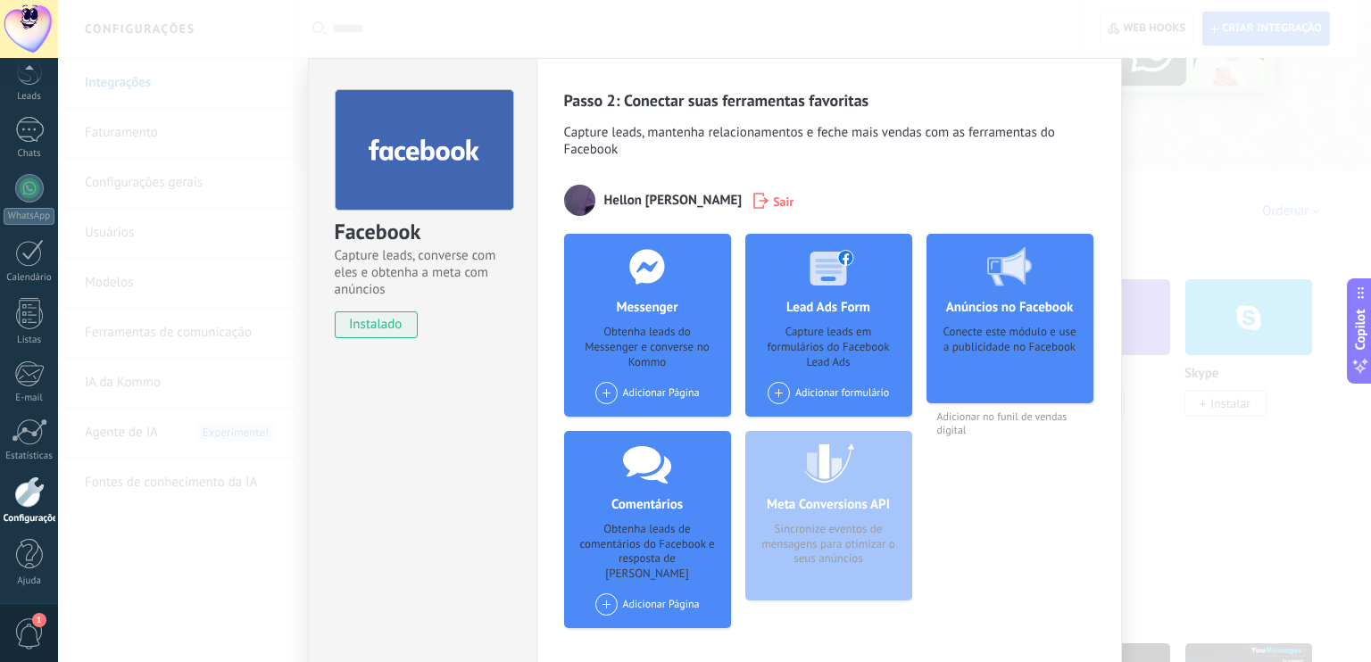
click at [753, 199] on icon at bounding box center [760, 201] width 15 height 16
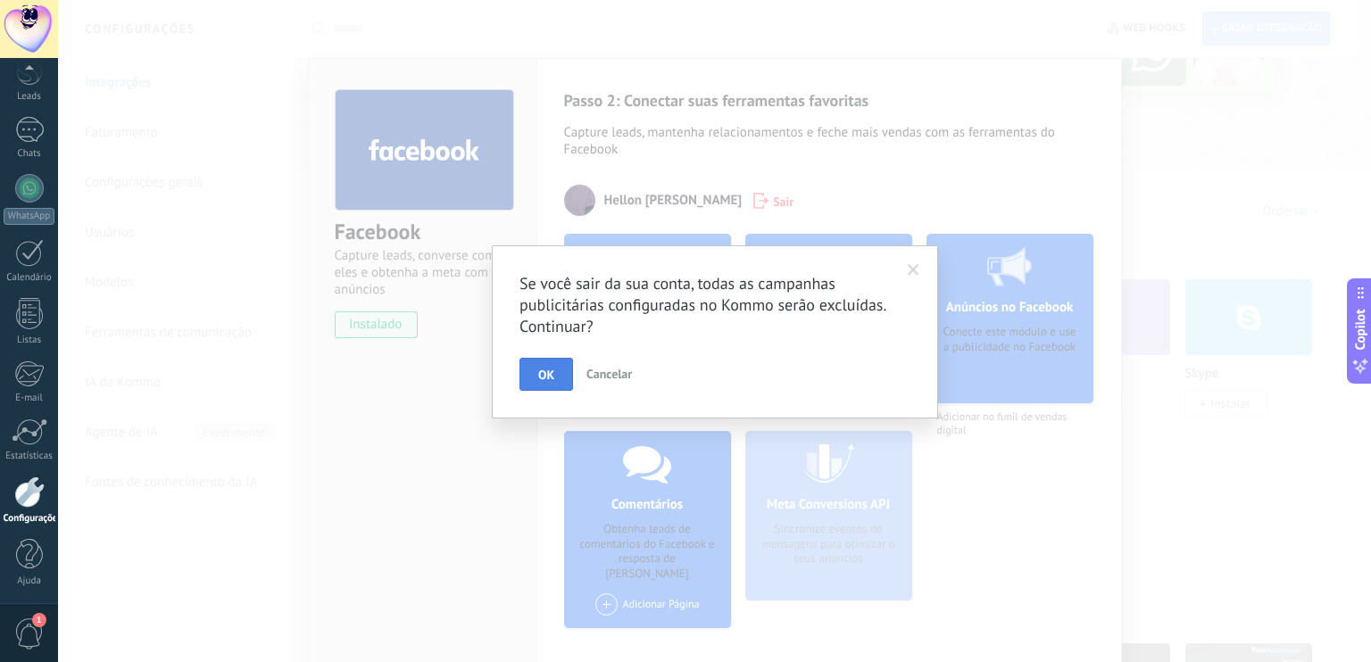
click at [568, 374] on button "OK" at bounding box center [546, 375] width 54 height 34
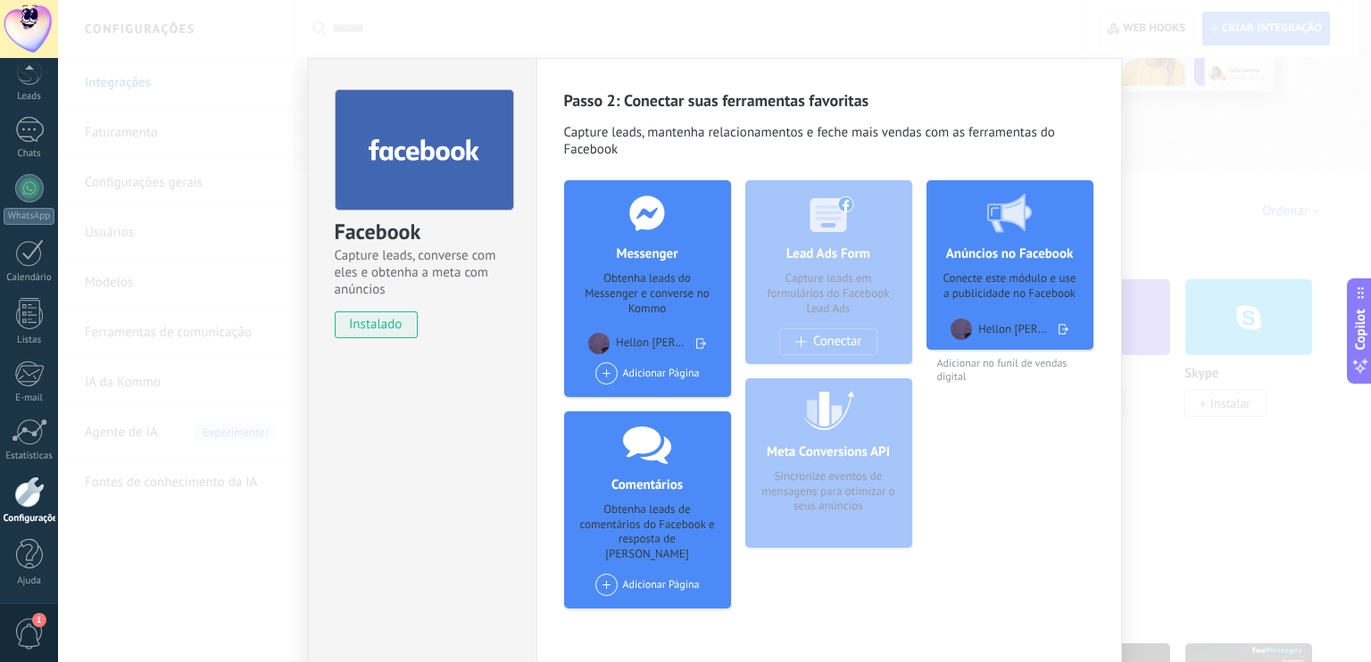
click at [696, 339] on icon at bounding box center [701, 343] width 10 height 27
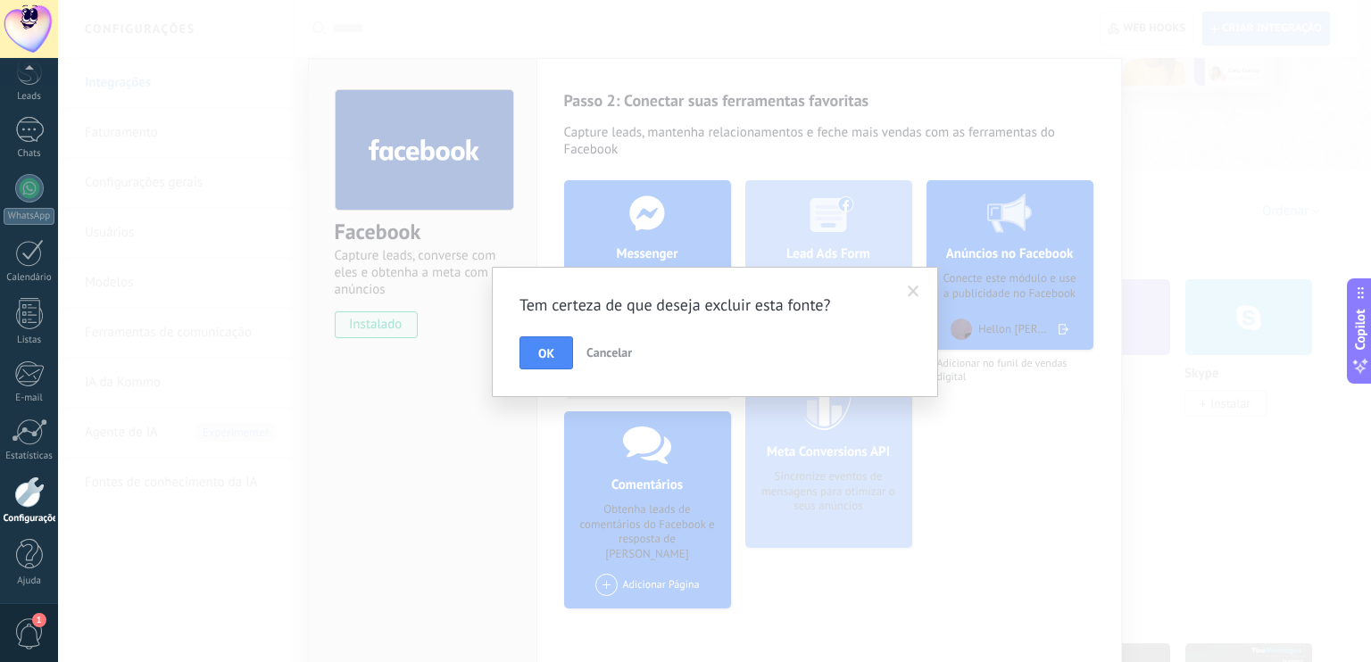
click at [541, 351] on span "OK" at bounding box center [546, 353] width 16 height 12
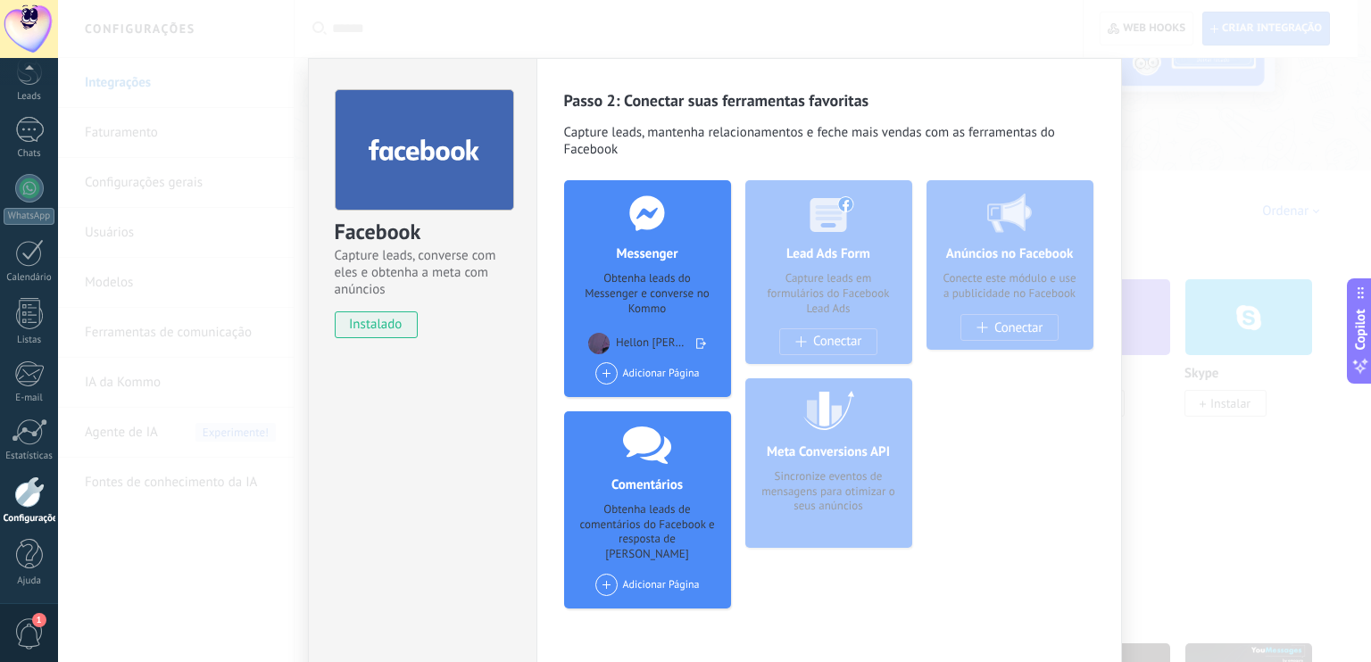
click at [696, 340] on icon at bounding box center [701, 343] width 10 height 27
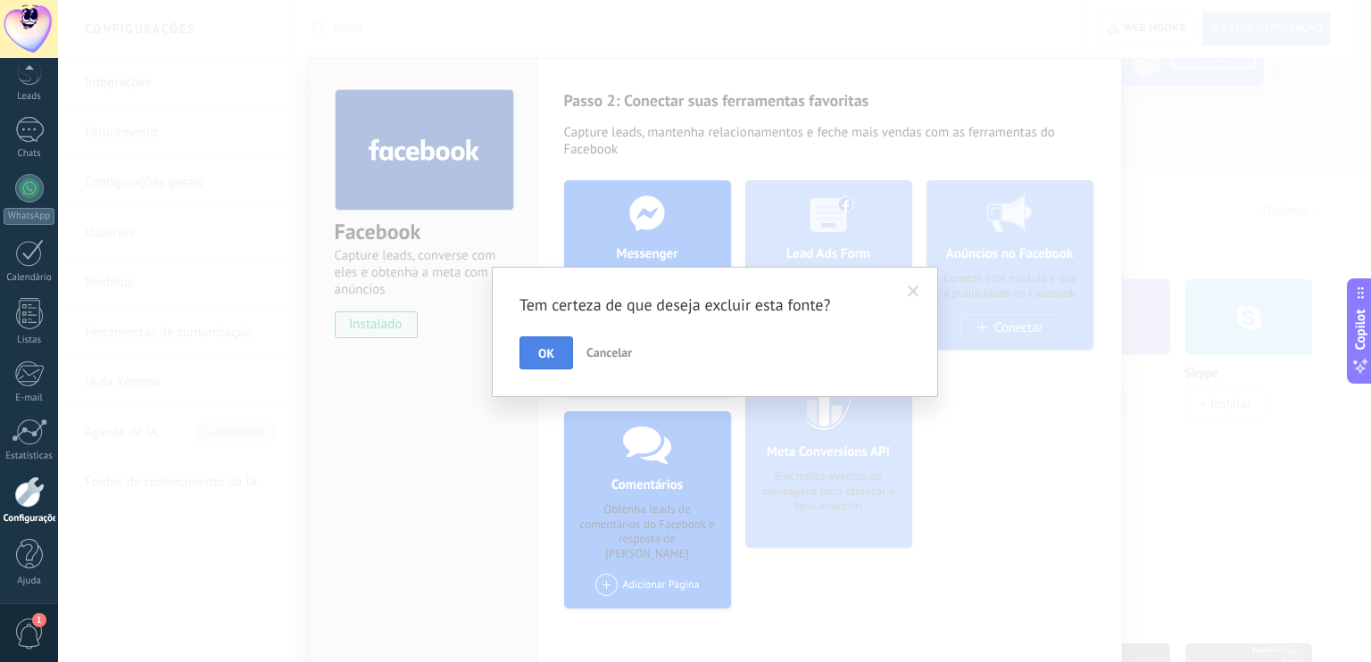
click at [557, 355] on button "OK" at bounding box center [546, 353] width 54 height 34
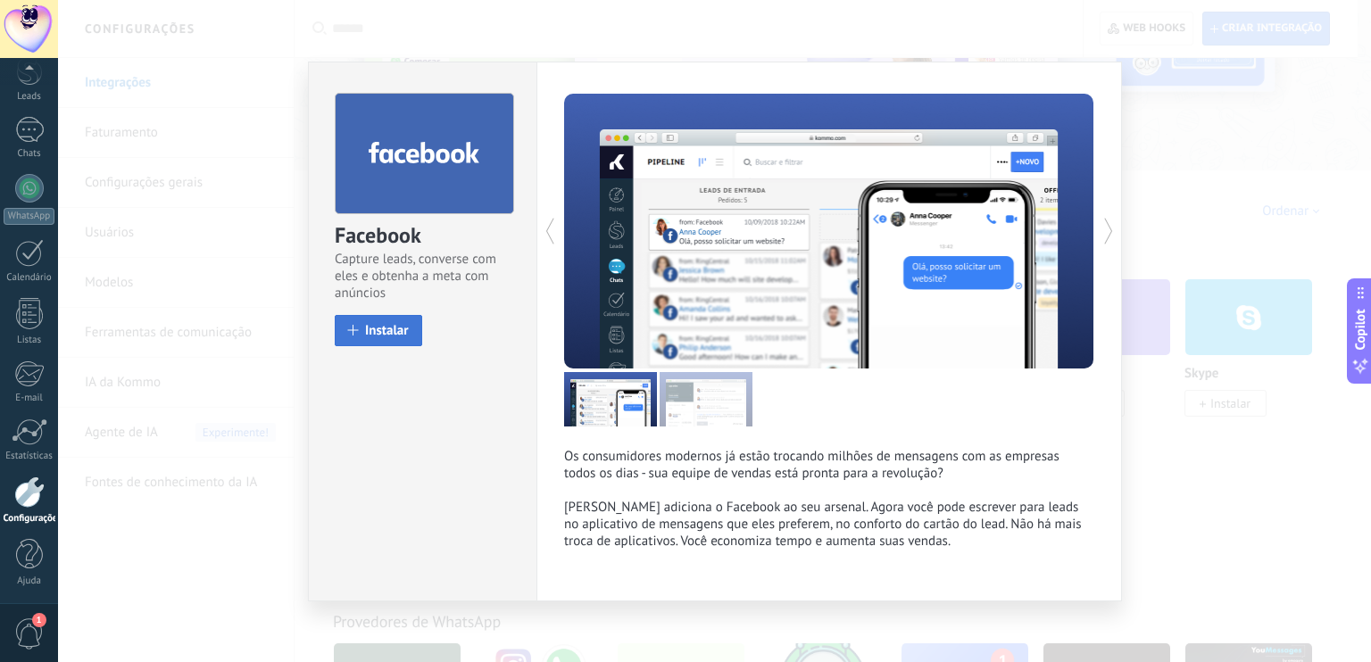
click at [418, 329] on button "Instalar" at bounding box center [378, 330] width 87 height 31
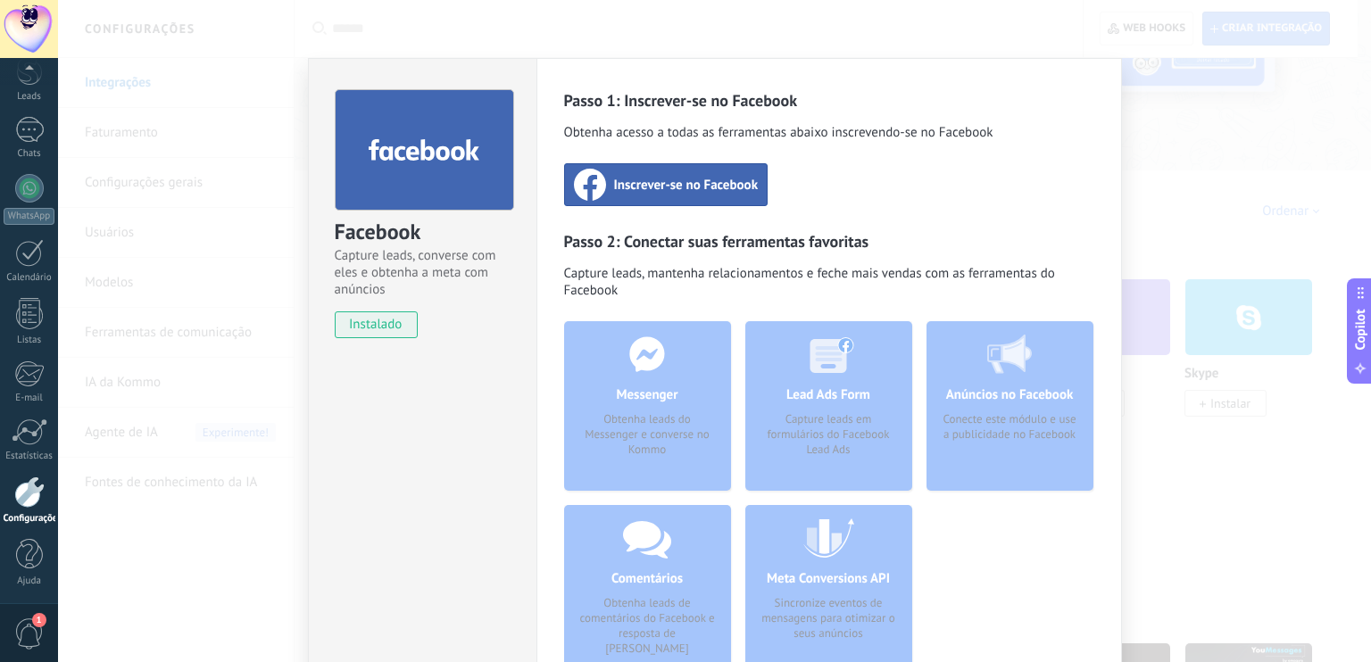
click at [676, 182] on span "Inscrever-se no Facebook" at bounding box center [686, 185] width 145 height 18
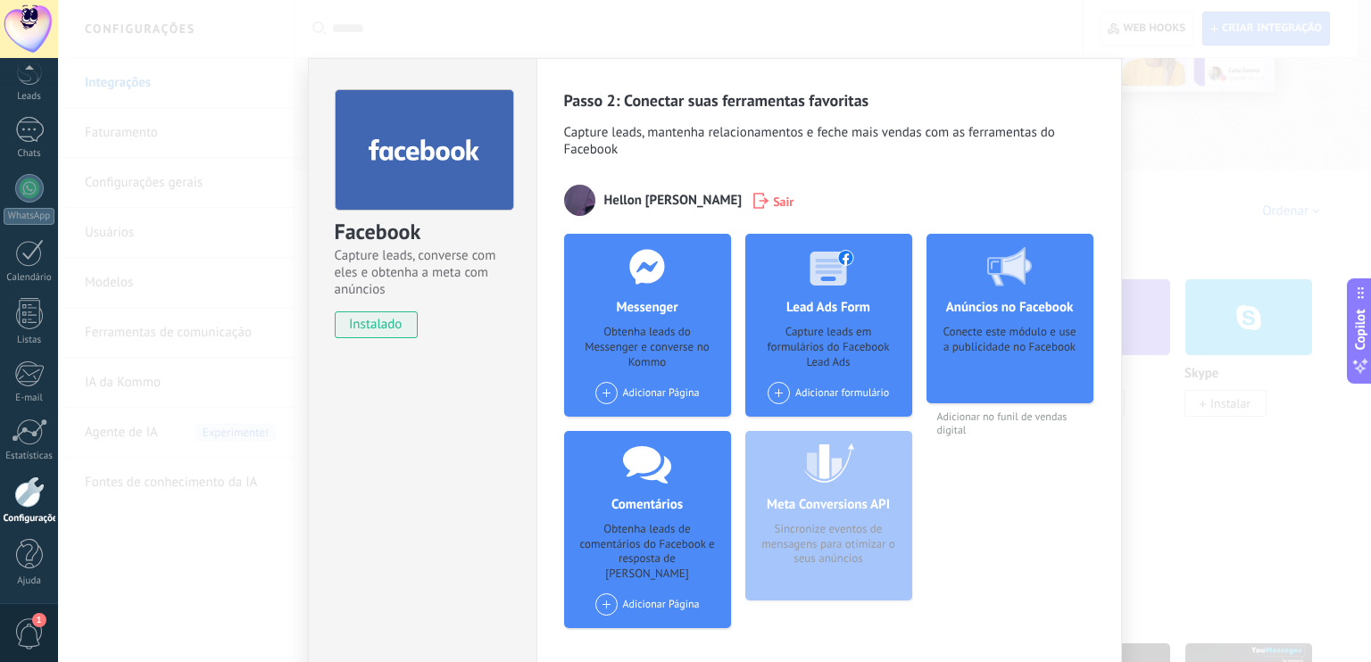
click at [653, 388] on div "Adicionar Página" at bounding box center [647, 393] width 104 height 22
click at [650, 419] on div "Mineração Munhoz" at bounding box center [657, 426] width 126 height 39
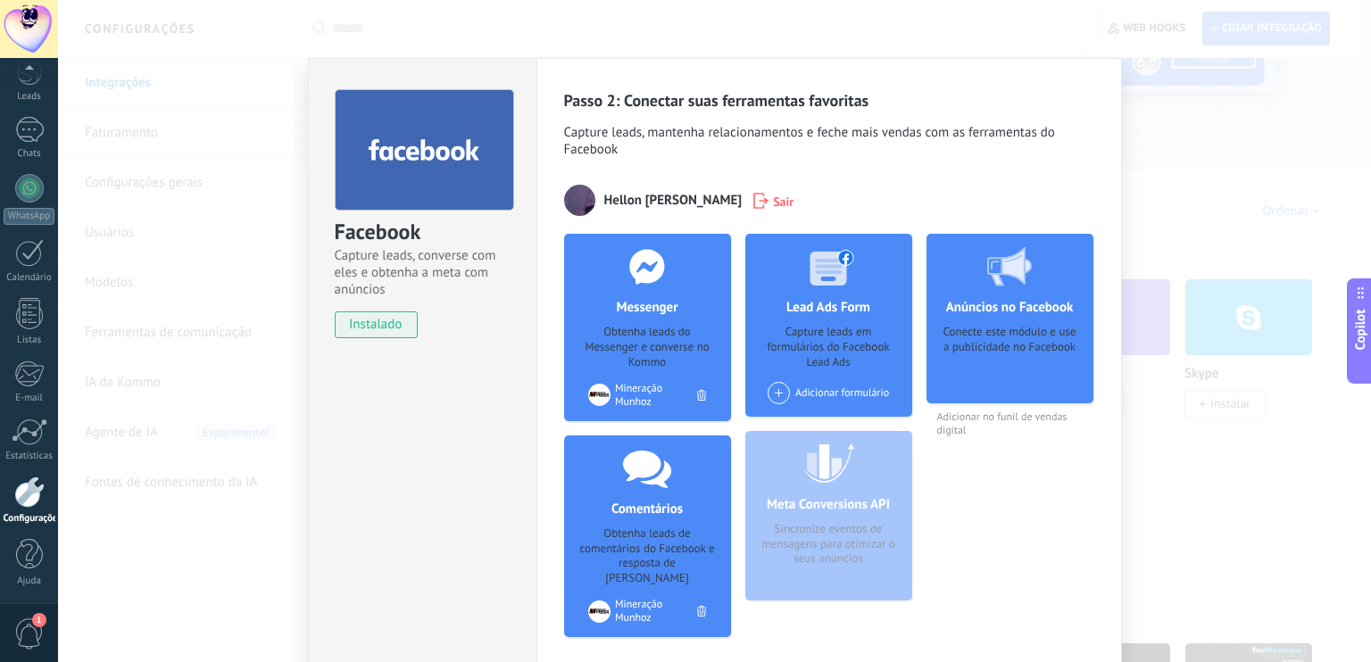
click at [701, 606] on icon at bounding box center [701, 611] width 9 height 11
click at [1137, 404] on div "Facebook Capture leads, converse com eles e obtenha a meta com anúncios instala…" at bounding box center [714, 331] width 1313 height 662
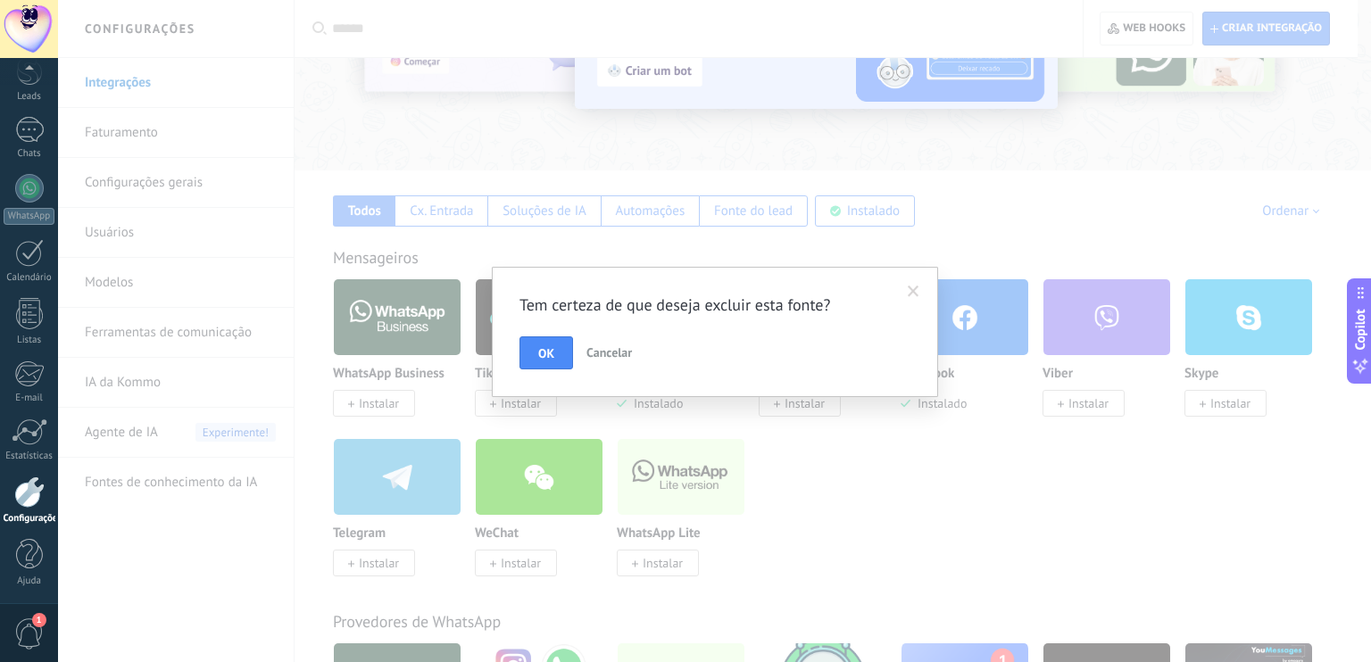
click at [912, 286] on span at bounding box center [914, 292] width 12 height 12
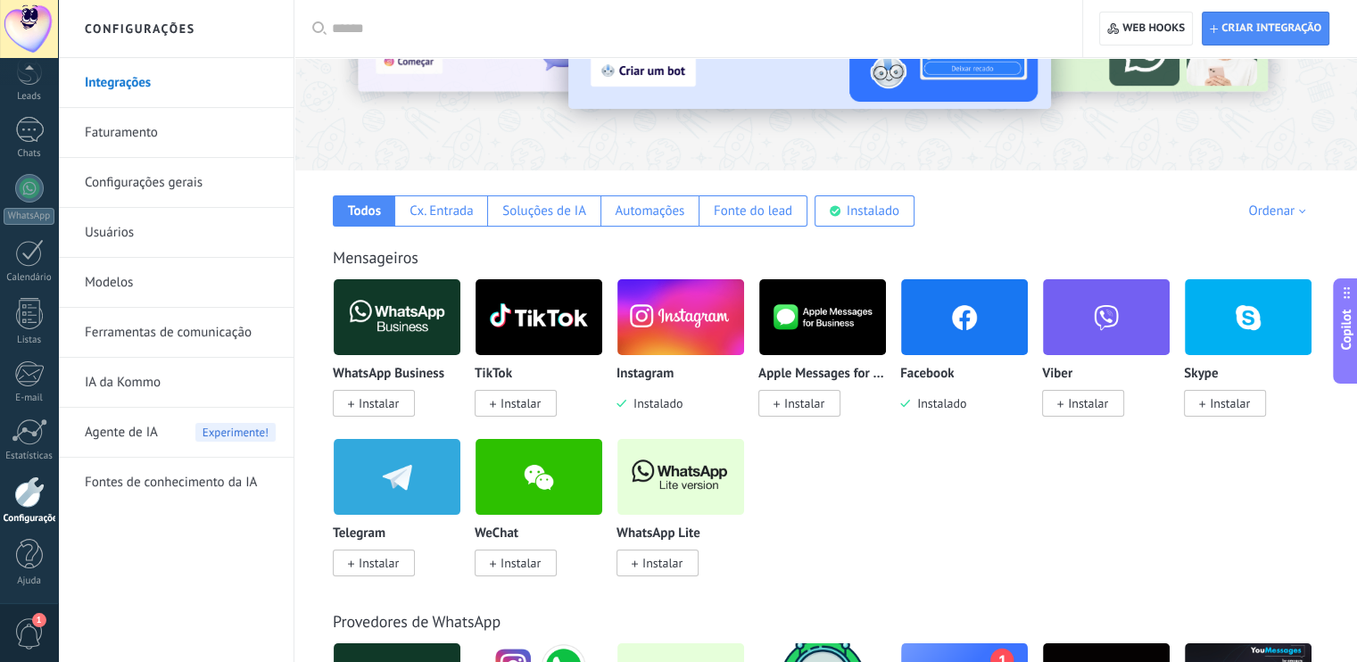
click at [693, 318] on img at bounding box center [681, 317] width 127 height 87
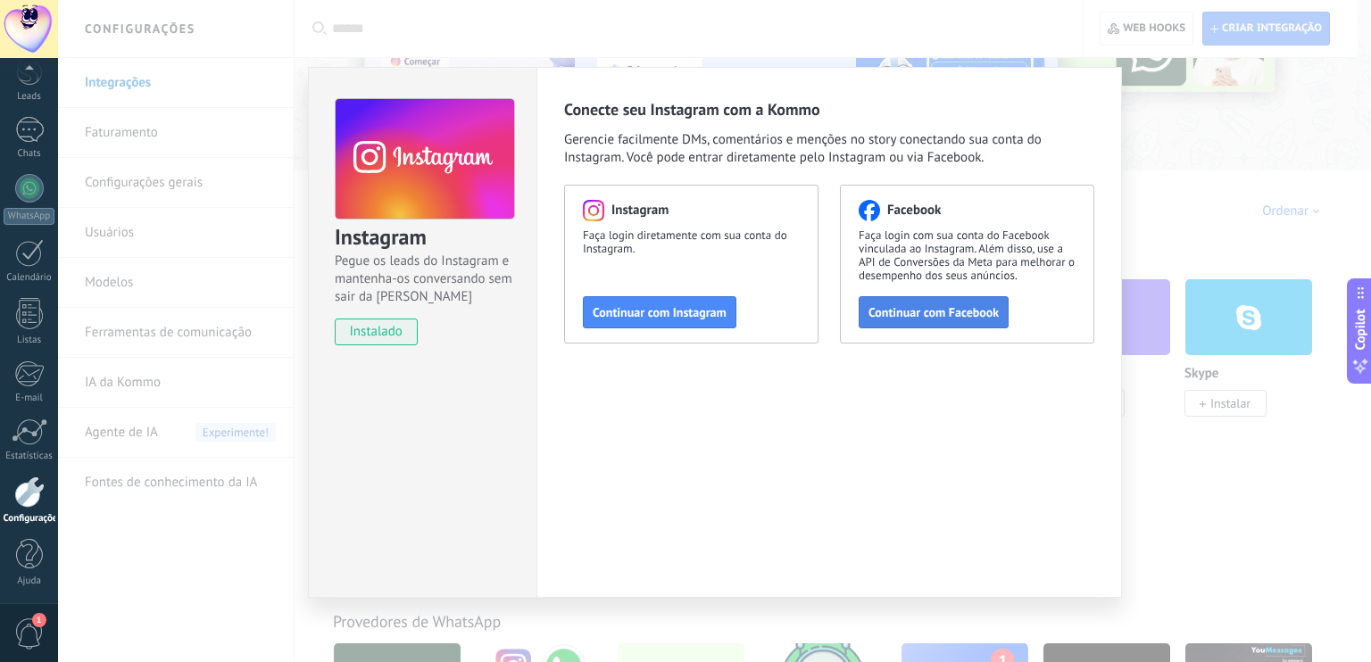
click at [899, 315] on span "Continuar com Facebook" at bounding box center [933, 312] width 130 height 12
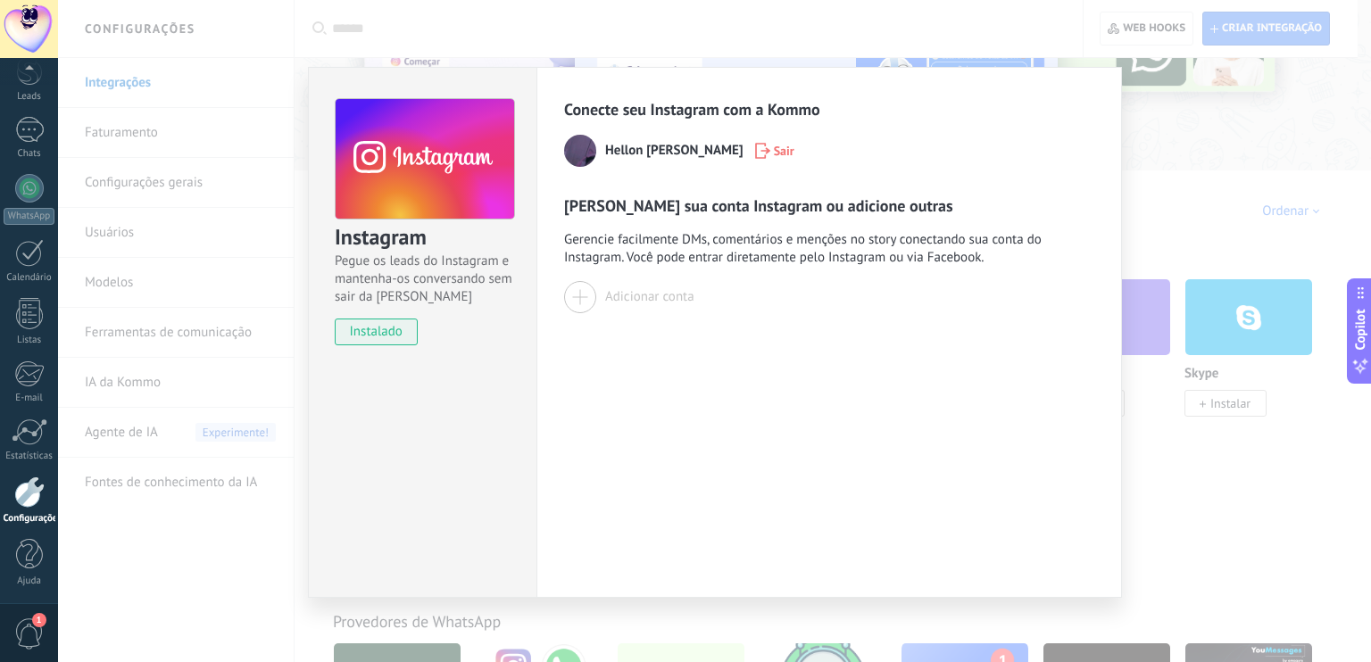
click at [688, 307] on button "Adicionar conta" at bounding box center [629, 297] width 130 height 32
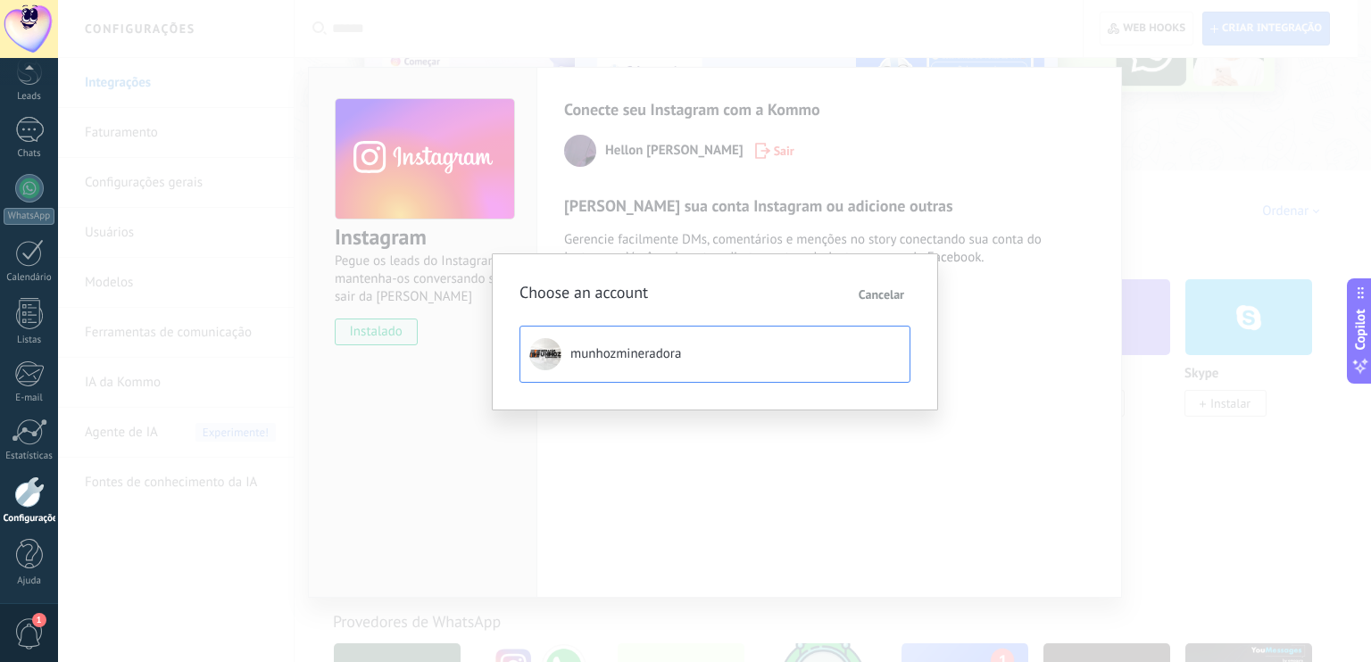
click at [666, 336] on button "munhozmineradora" at bounding box center [714, 354] width 391 height 57
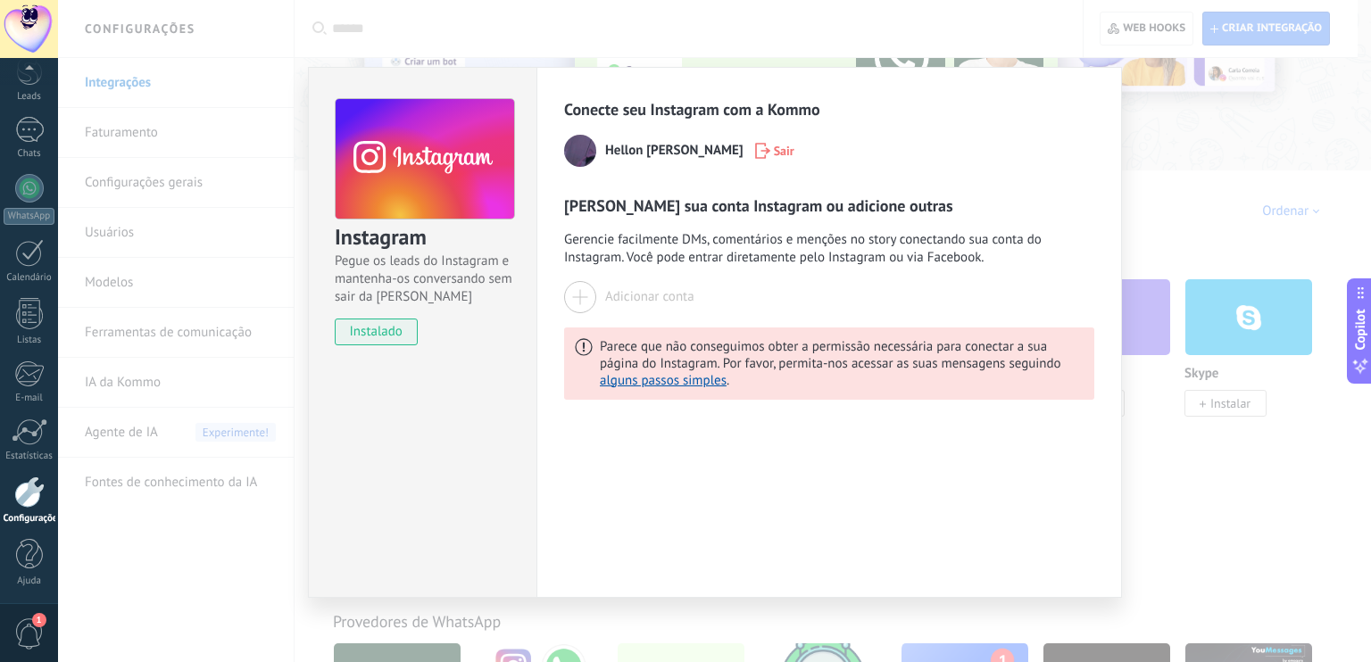
click at [653, 294] on div "Adicionar conta" at bounding box center [649, 296] width 89 height 17
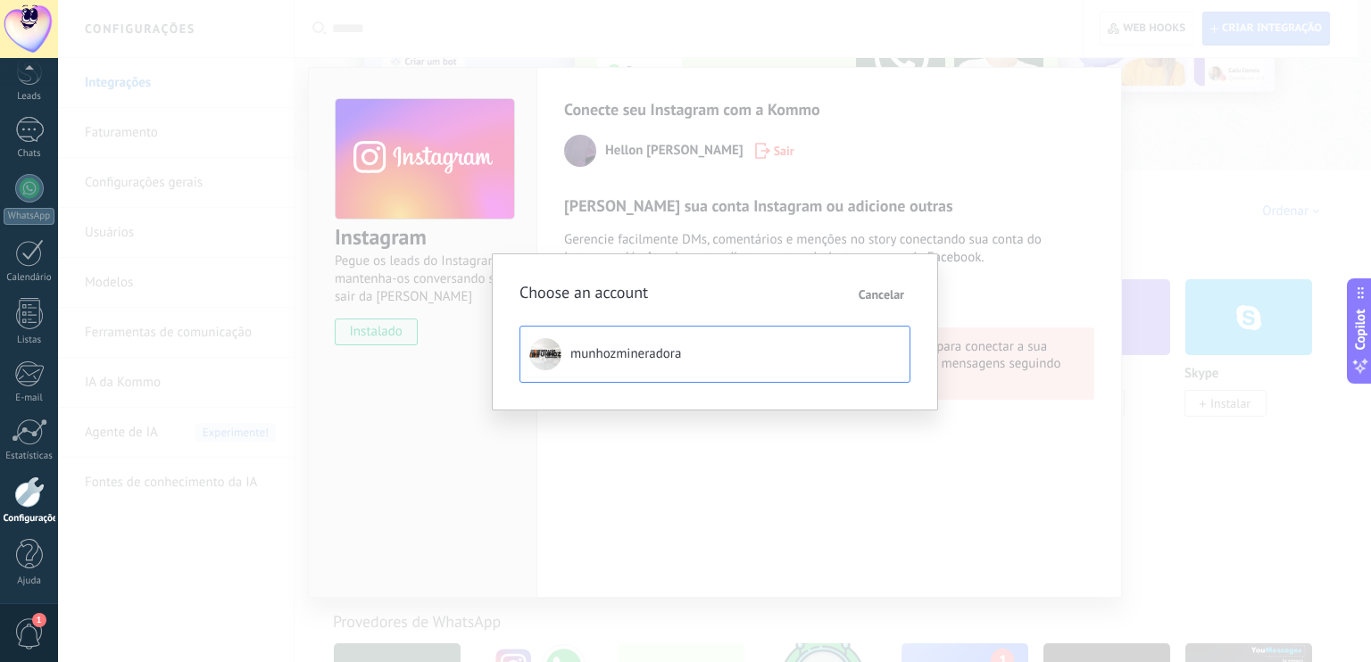
click at [638, 346] on span "munhozmineradora" at bounding box center [625, 354] width 111 height 18
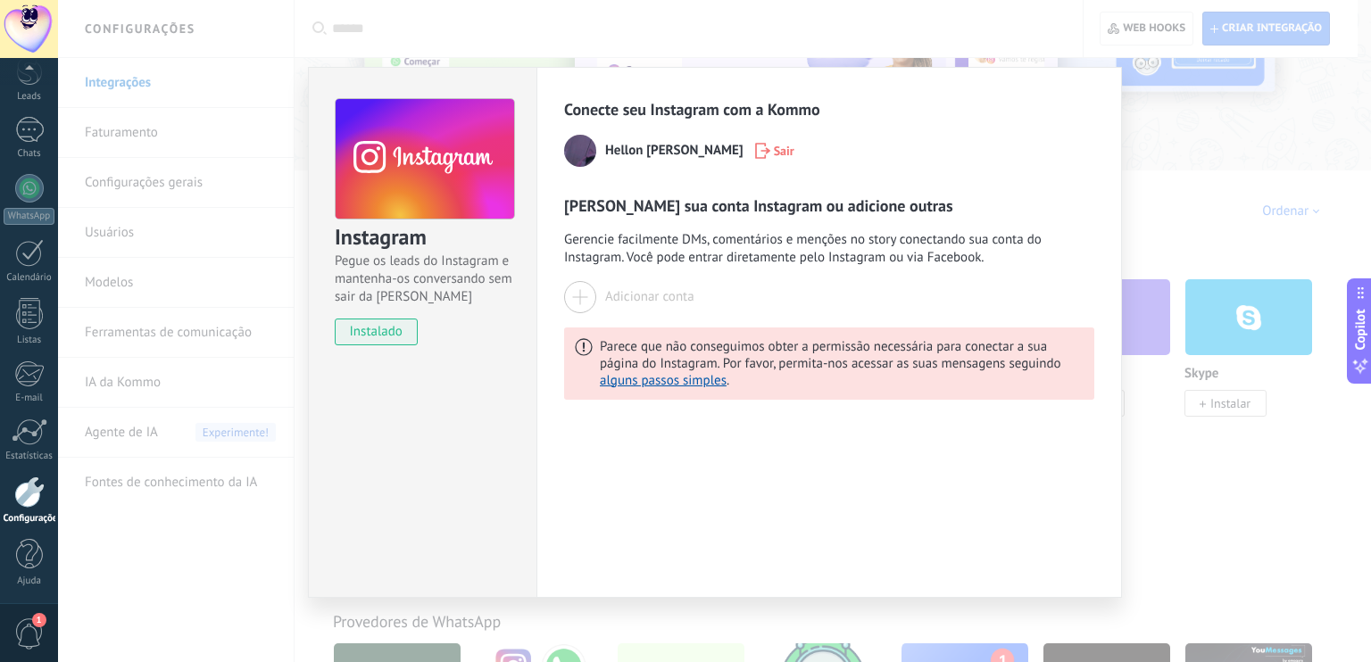
click at [1135, 461] on div "Instagram Pegue os leads do Instagram e mantenha-os conversando sem sair da Kom…" at bounding box center [714, 331] width 1313 height 662
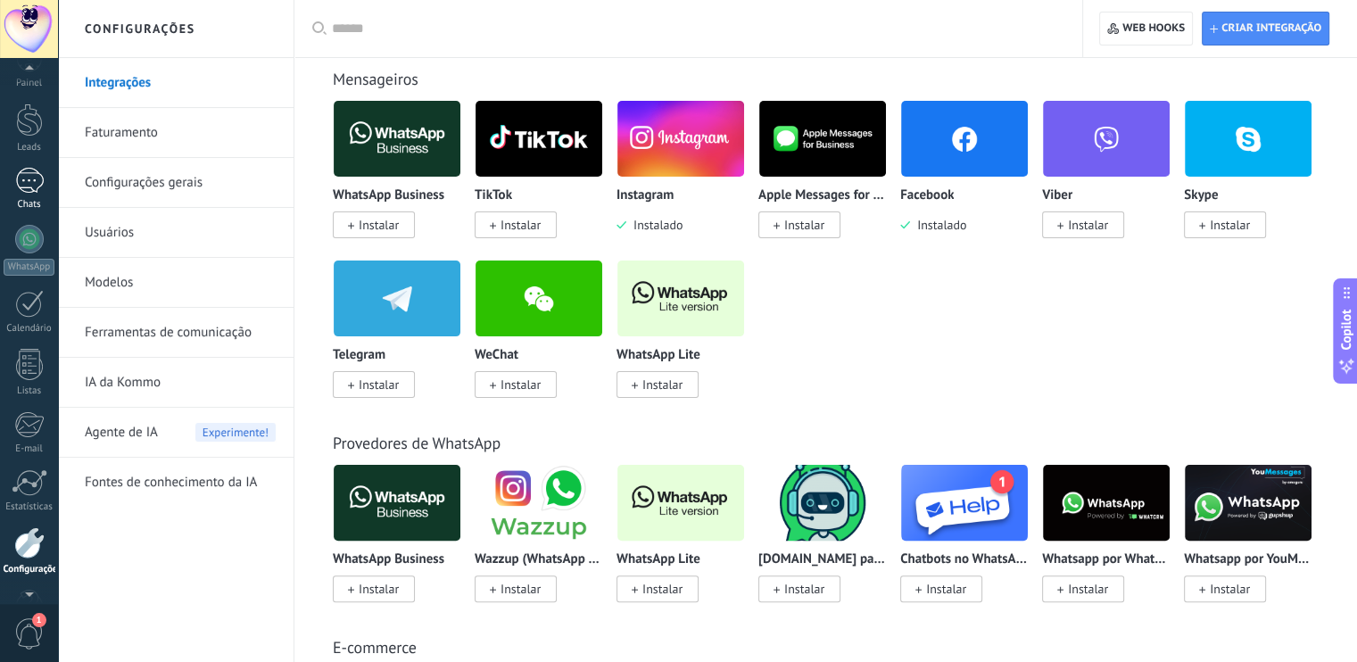
scroll to position [0, 0]
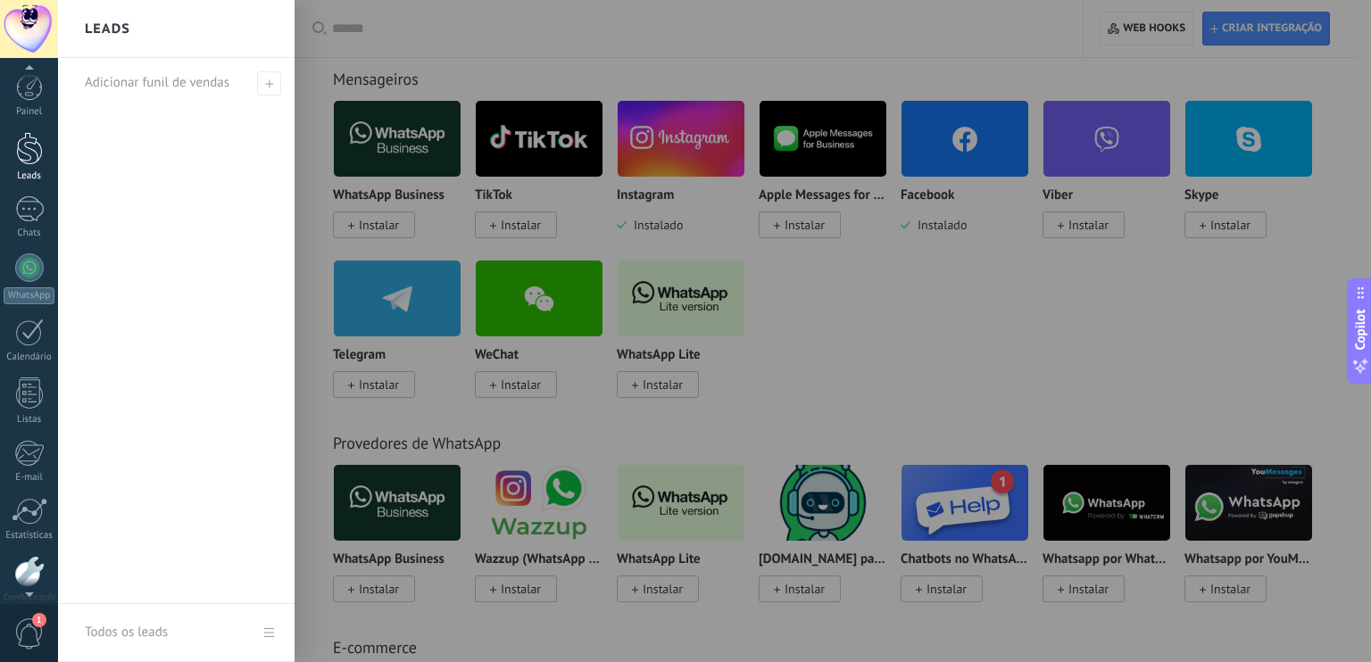
click at [18, 162] on div at bounding box center [29, 148] width 27 height 33
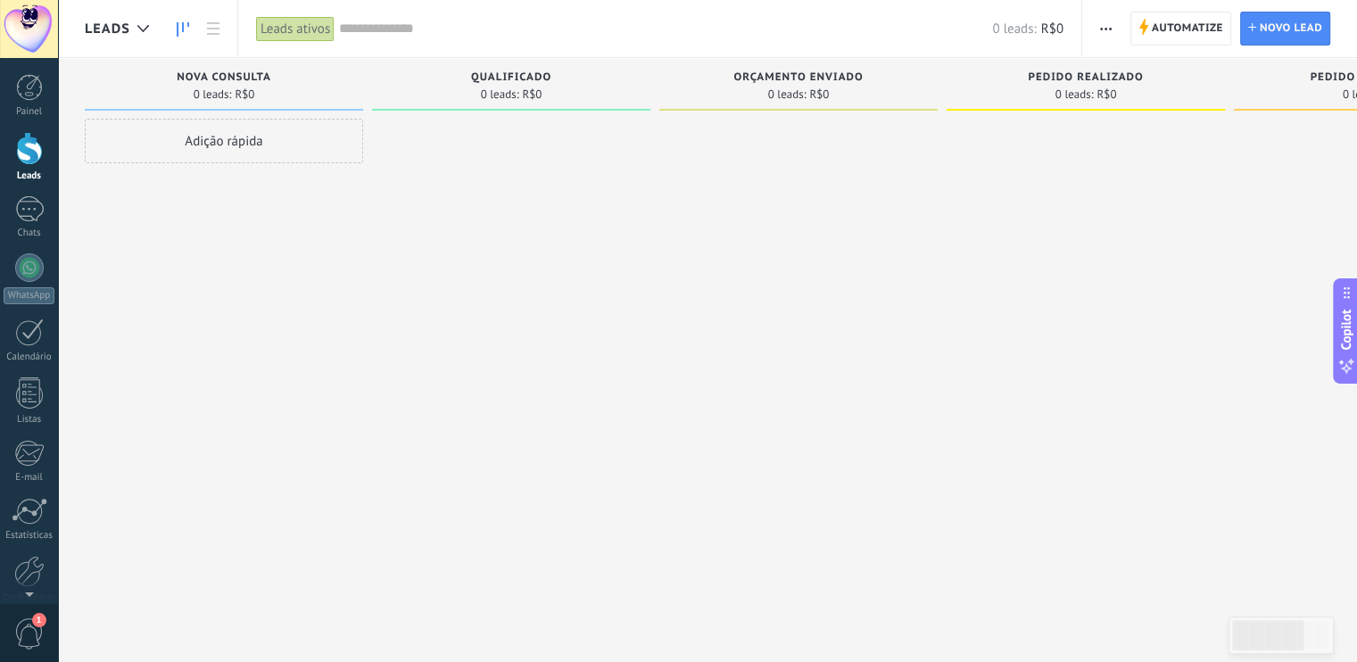
click at [1111, 33] on span "button" at bounding box center [1106, 29] width 12 height 34
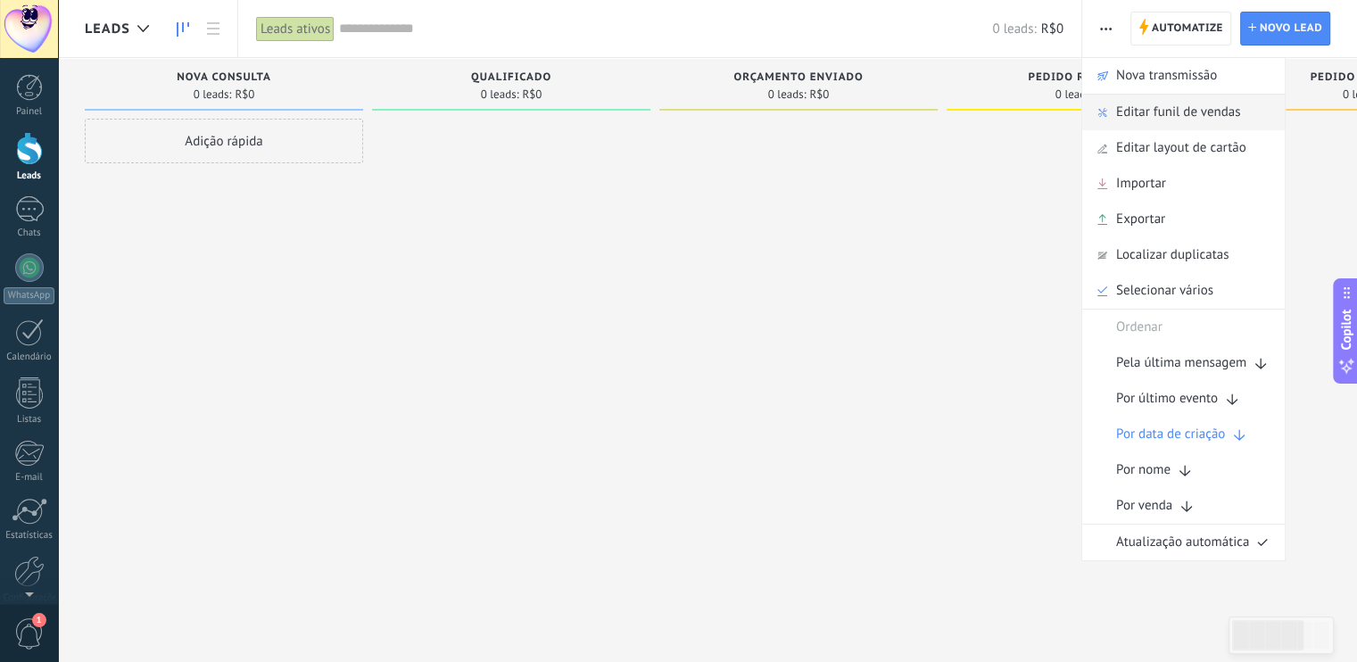
click at [1148, 120] on span "Editar funil de vendas" at bounding box center [1178, 113] width 124 height 36
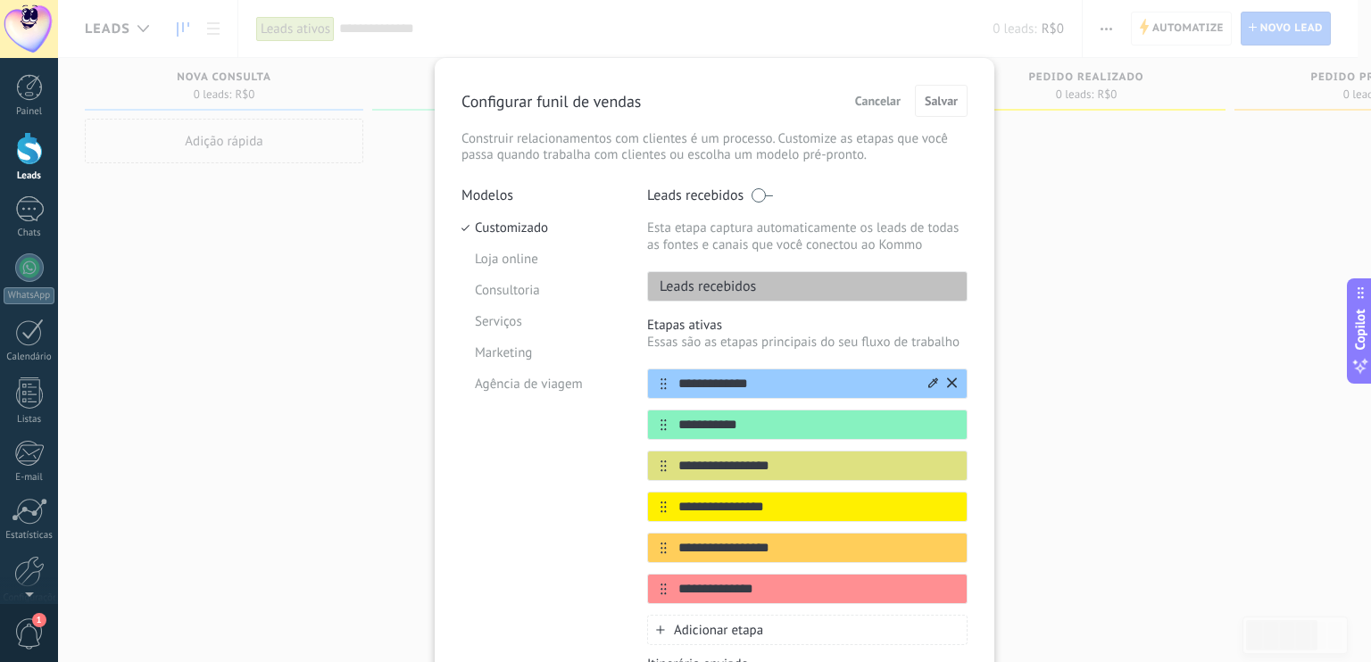
click at [771, 383] on input "**********" at bounding box center [796, 384] width 259 height 19
paste input "text"
type input "**********"
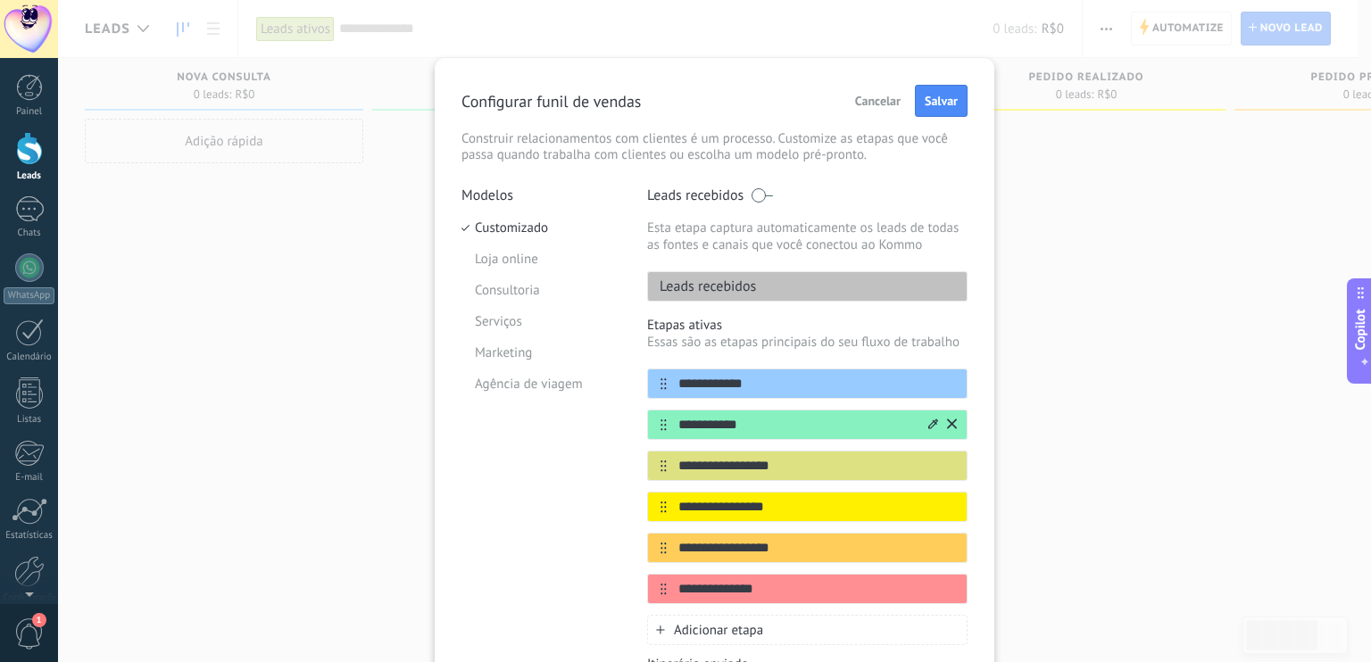
click at [760, 419] on input "**********" at bounding box center [796, 425] width 259 height 19
paste input "*******"
type input "**********"
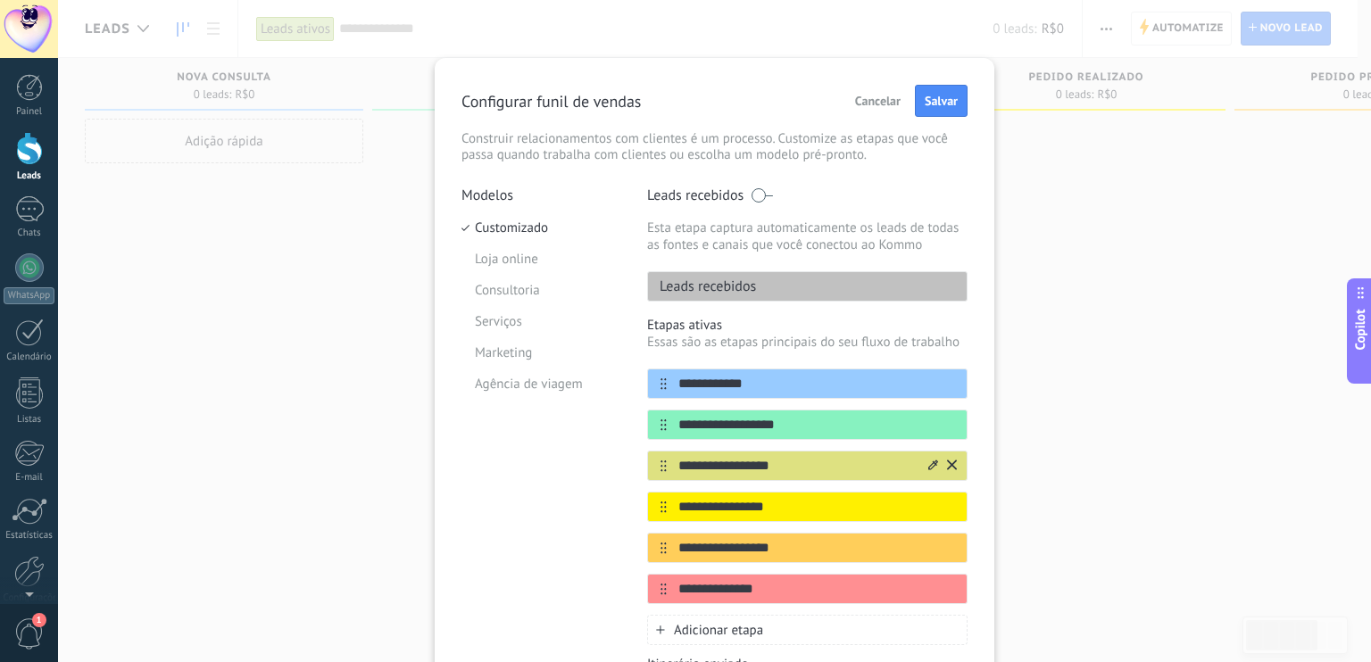
click at [750, 461] on input "**********" at bounding box center [796, 466] width 259 height 19
type input "**********"
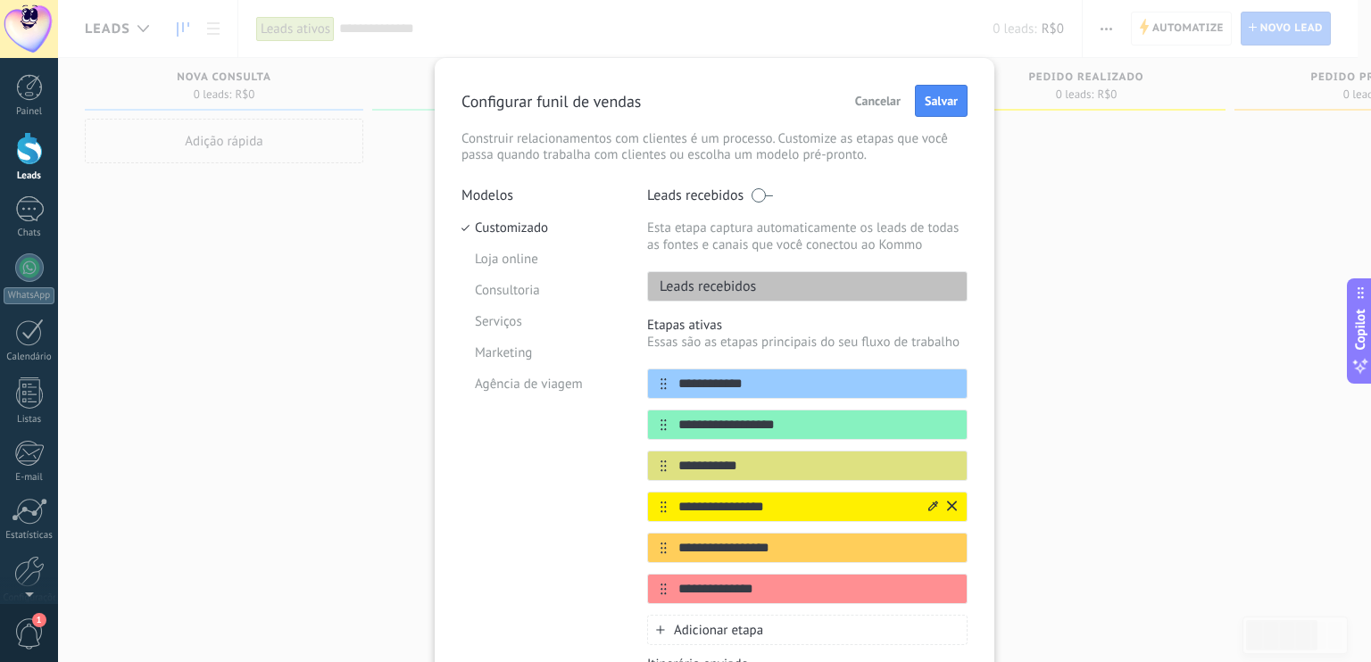
click at [780, 504] on input "**********" at bounding box center [796, 507] width 259 height 19
click at [798, 504] on input "**********" at bounding box center [796, 507] width 259 height 19
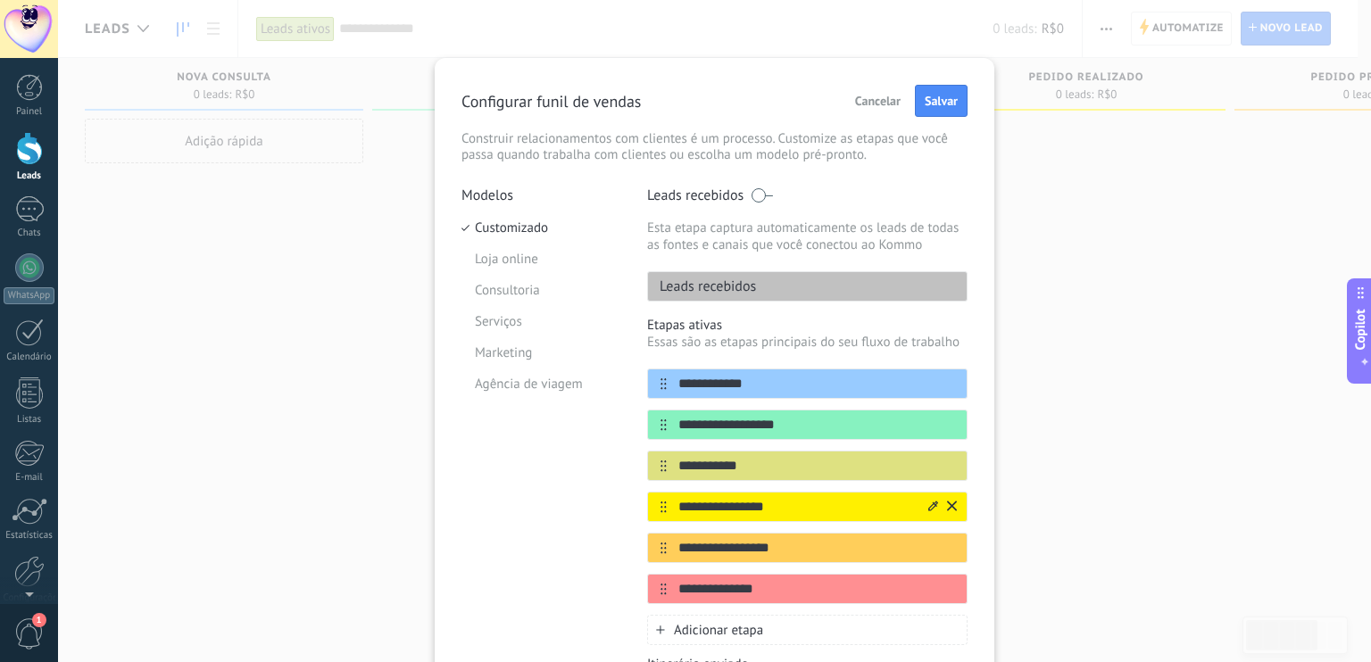
click at [798, 504] on input "**********" at bounding box center [796, 507] width 259 height 19
paste input "text"
type input "**********"
click at [0, 0] on icon at bounding box center [0, 0] width 0 height 0
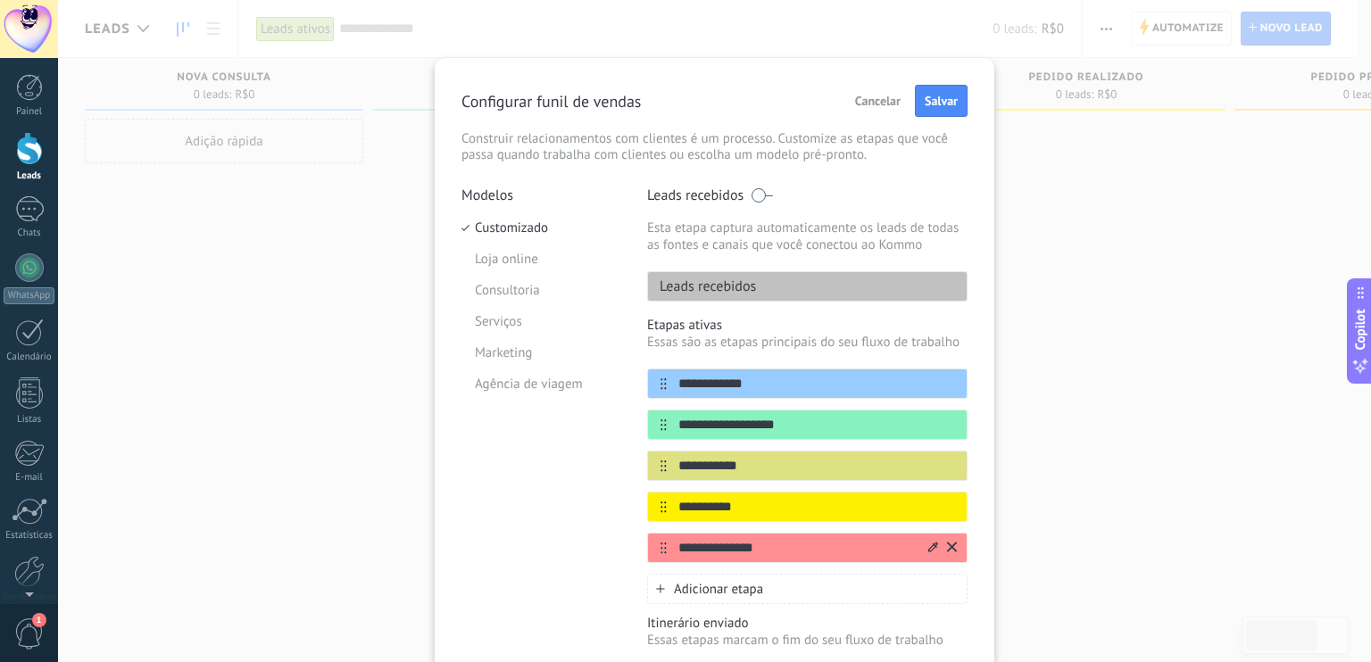
click at [950, 544] on icon at bounding box center [952, 547] width 10 height 10
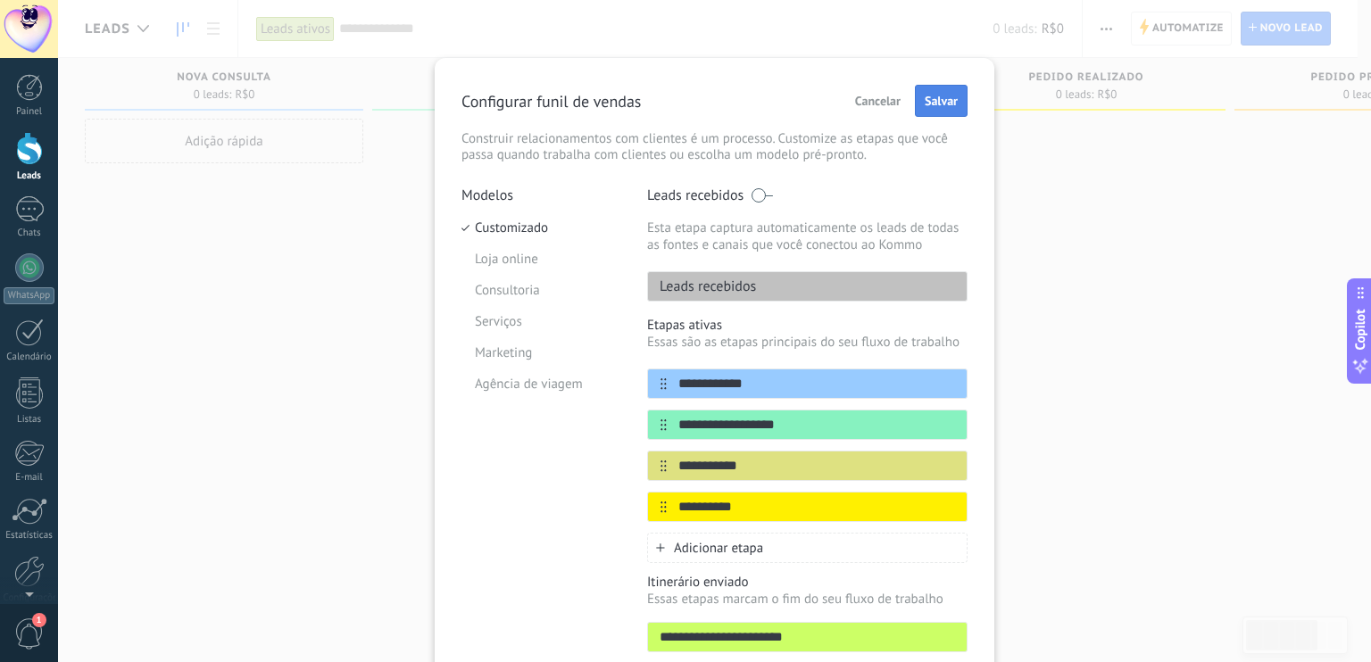
click at [939, 103] on span "Salvar" at bounding box center [941, 101] width 33 height 12
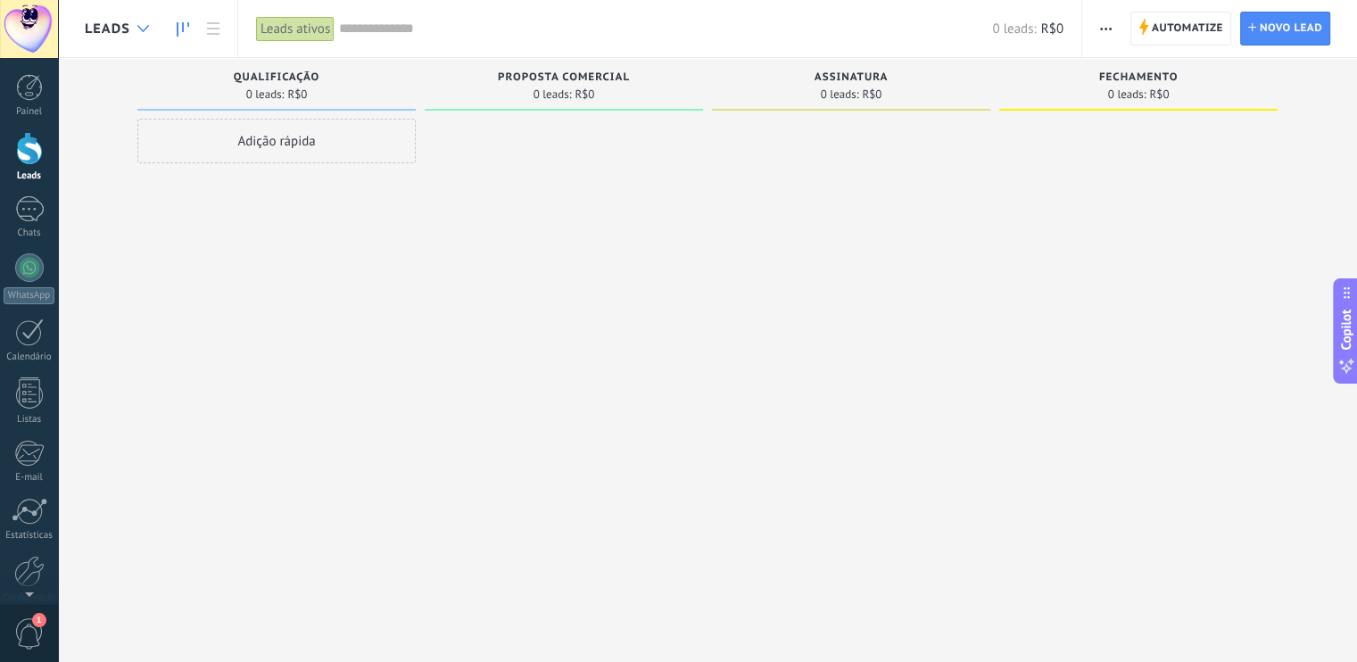
click at [148, 38] on div at bounding box center [143, 29] width 29 height 35
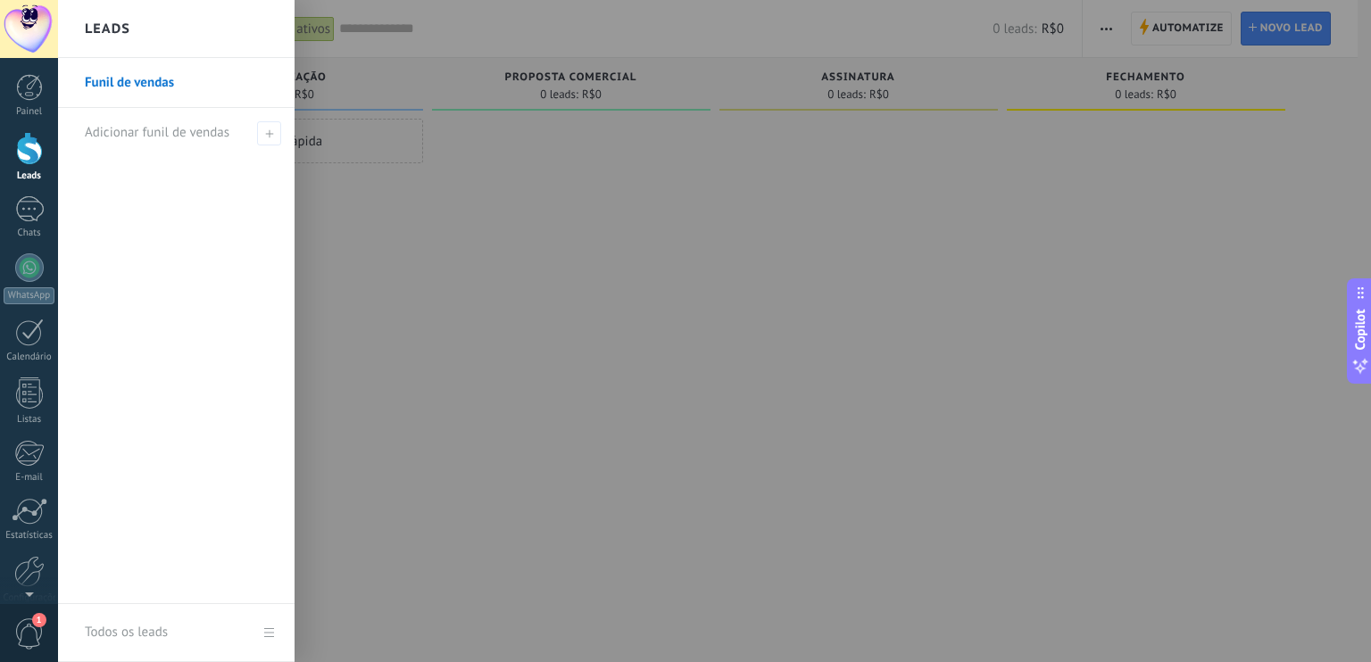
click at [569, 228] on div at bounding box center [743, 331] width 1371 height 662
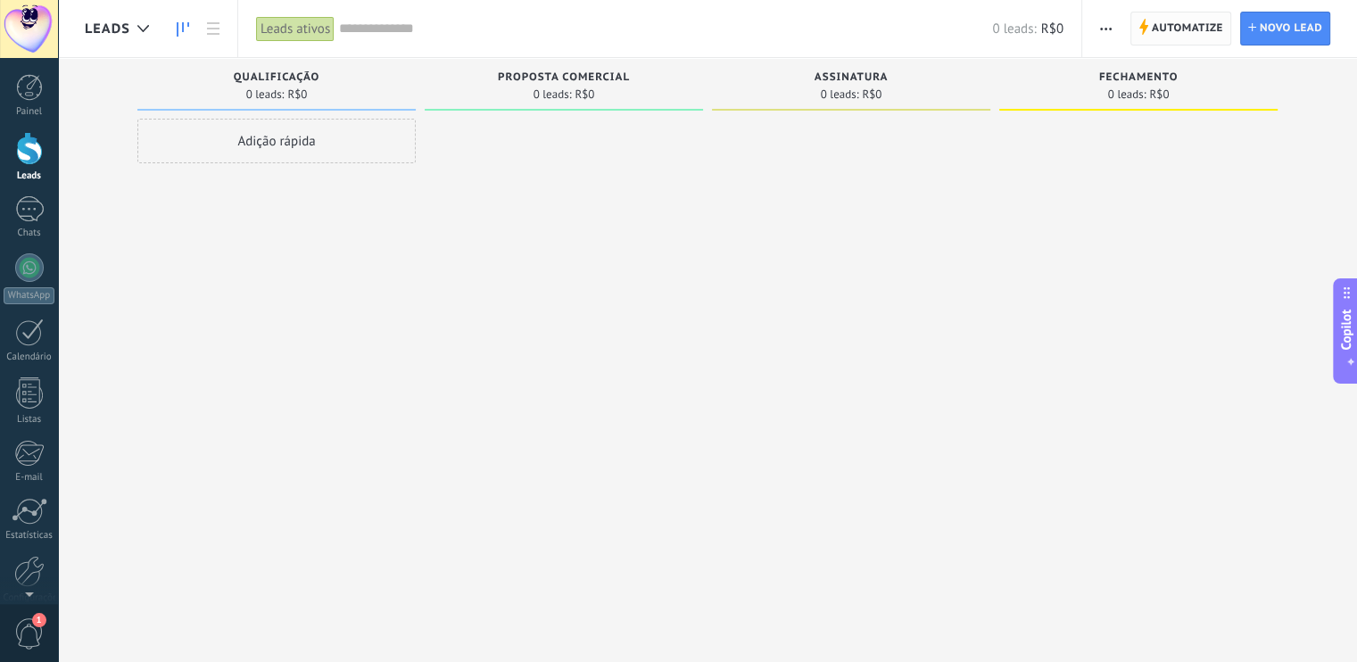
click at [1165, 27] on span "Automatize" at bounding box center [1187, 28] width 71 height 32
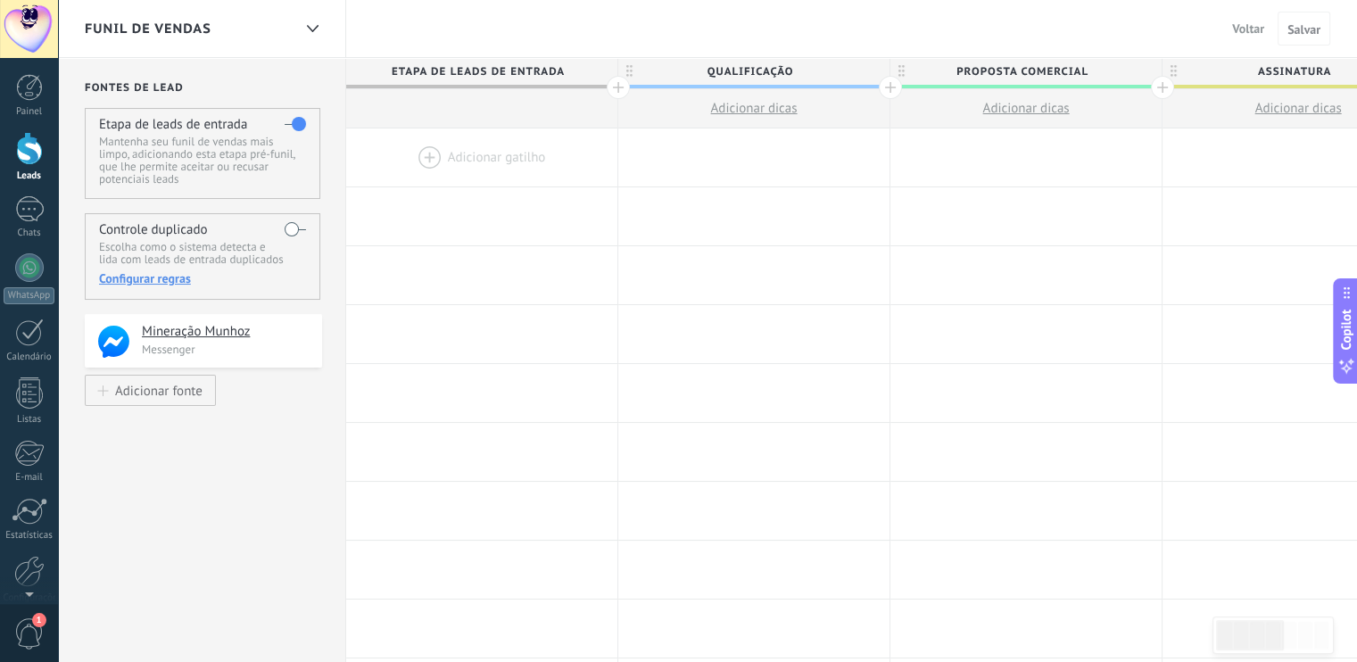
click at [294, 224] on label at bounding box center [295, 229] width 21 height 29
click at [163, 271] on div "Configurar regras" at bounding box center [202, 278] width 206 height 16
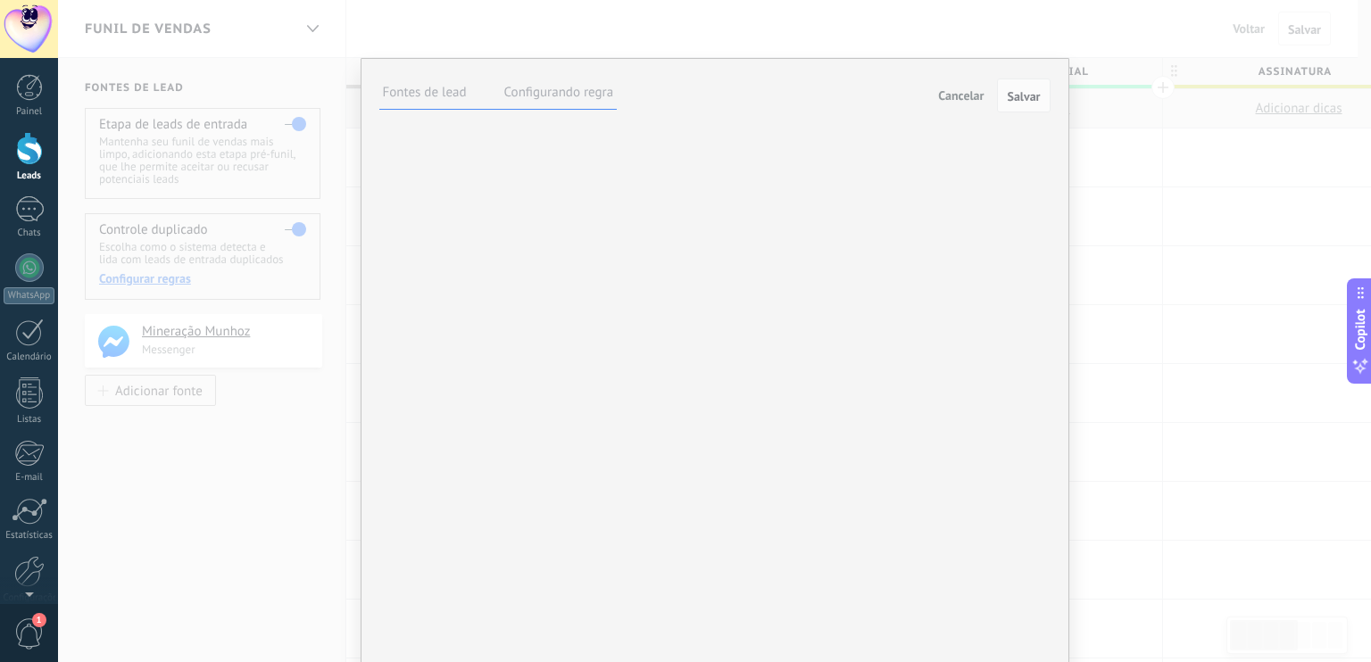
click at [184, 421] on div "**********" at bounding box center [714, 331] width 1313 height 662
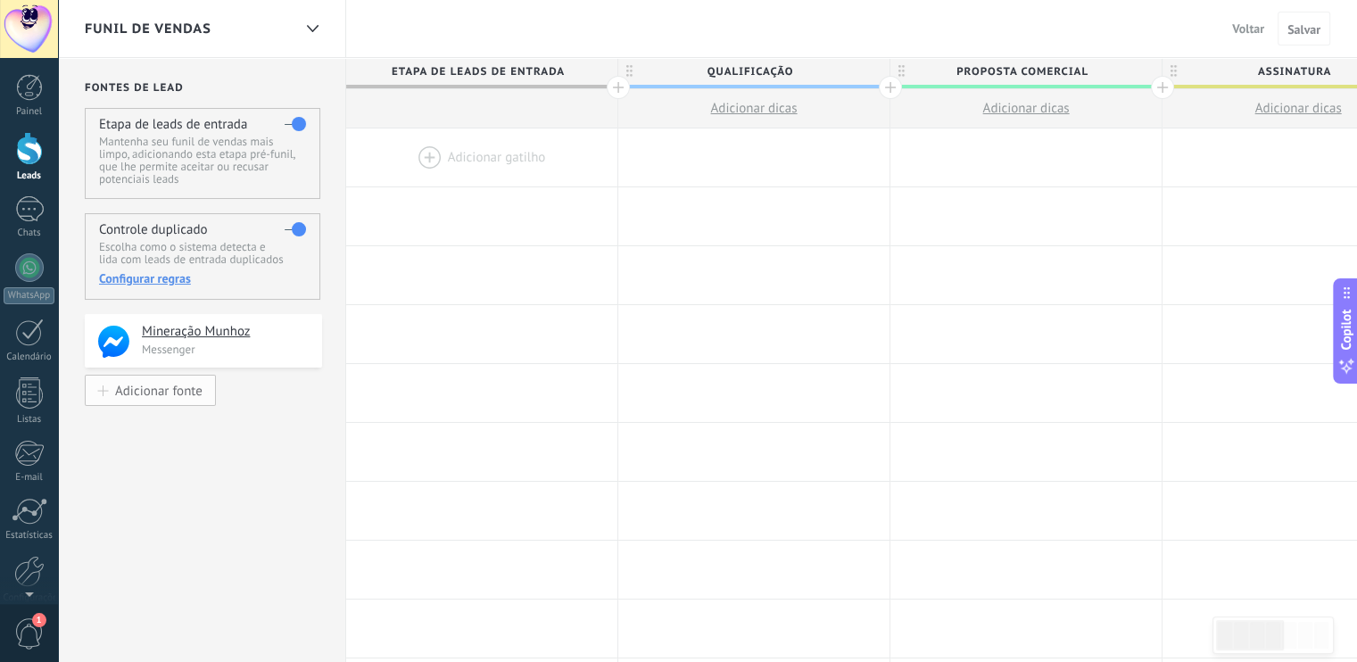
click at [161, 386] on div "Adicionar fonte" at bounding box center [158, 390] width 87 height 15
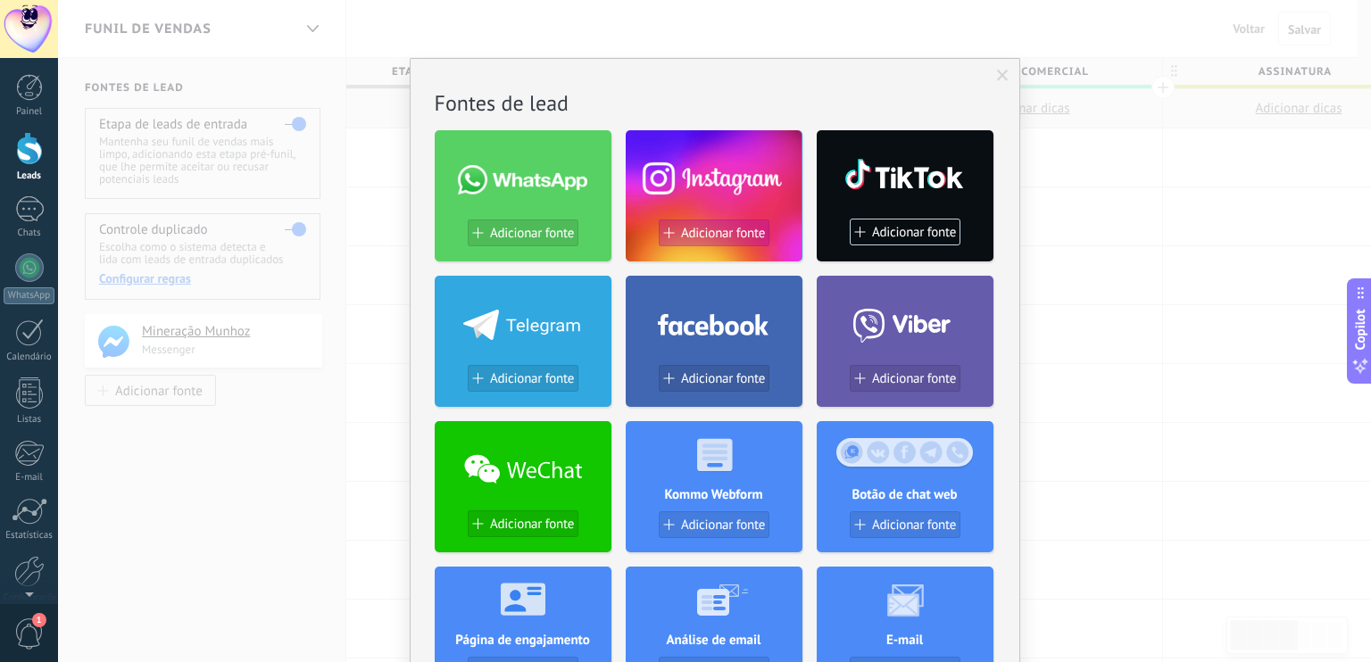
click at [706, 226] on span "Adicionar fonte" at bounding box center [723, 233] width 84 height 15
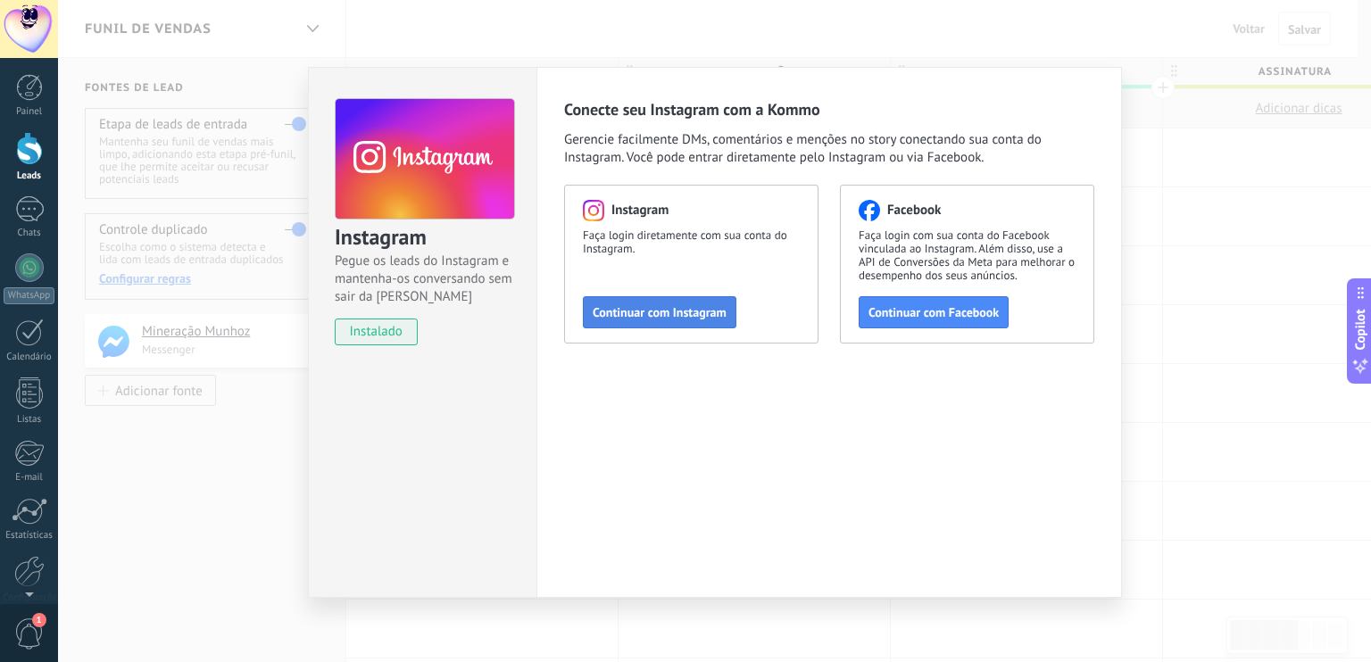
click at [650, 301] on button "Continuar com Instagram" at bounding box center [660, 312] width 154 height 32
click at [939, 306] on span "Continuar com Facebook" at bounding box center [933, 312] width 130 height 12
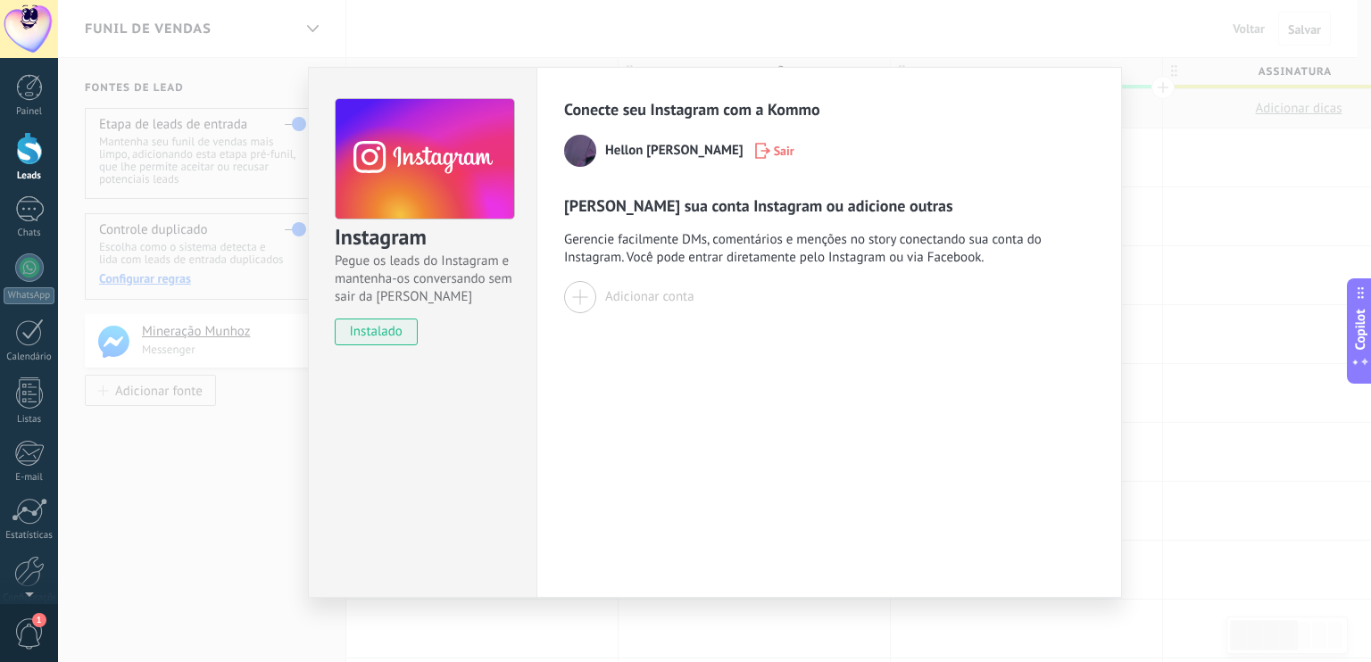
click at [645, 295] on div "Adicionar conta" at bounding box center [649, 296] width 89 height 17
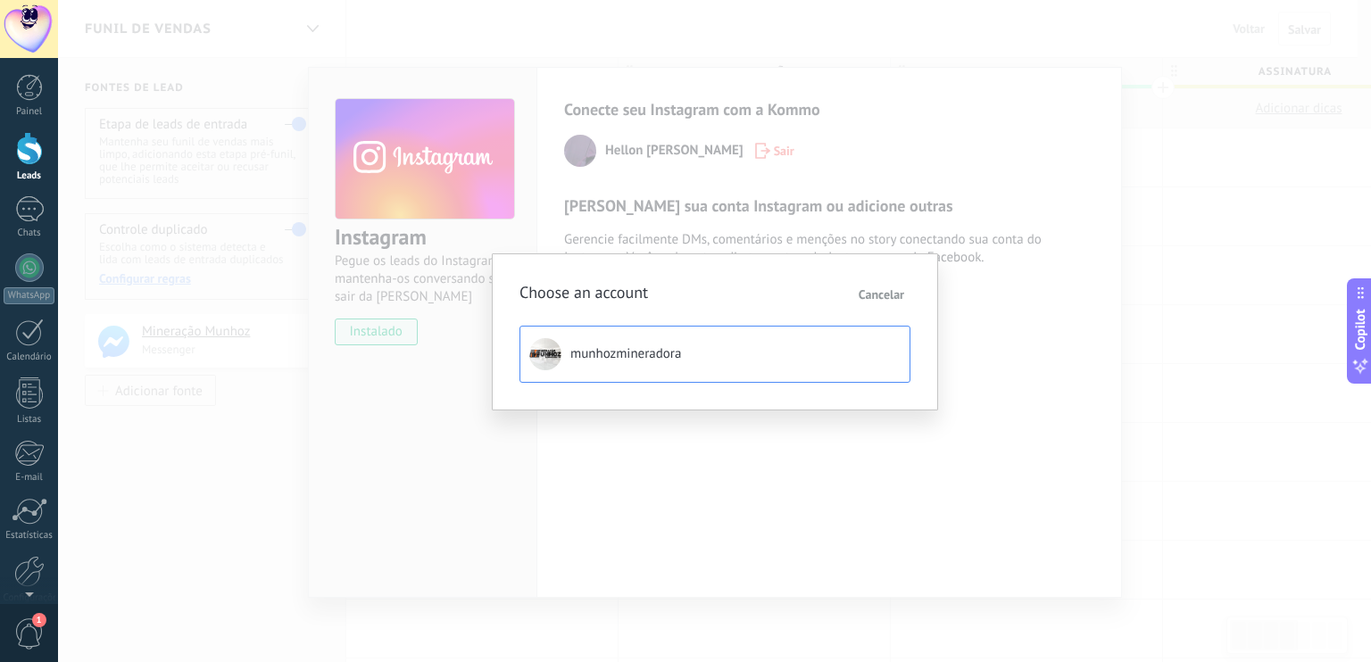
click at [634, 347] on span "munhozmineradora" at bounding box center [625, 354] width 111 height 18
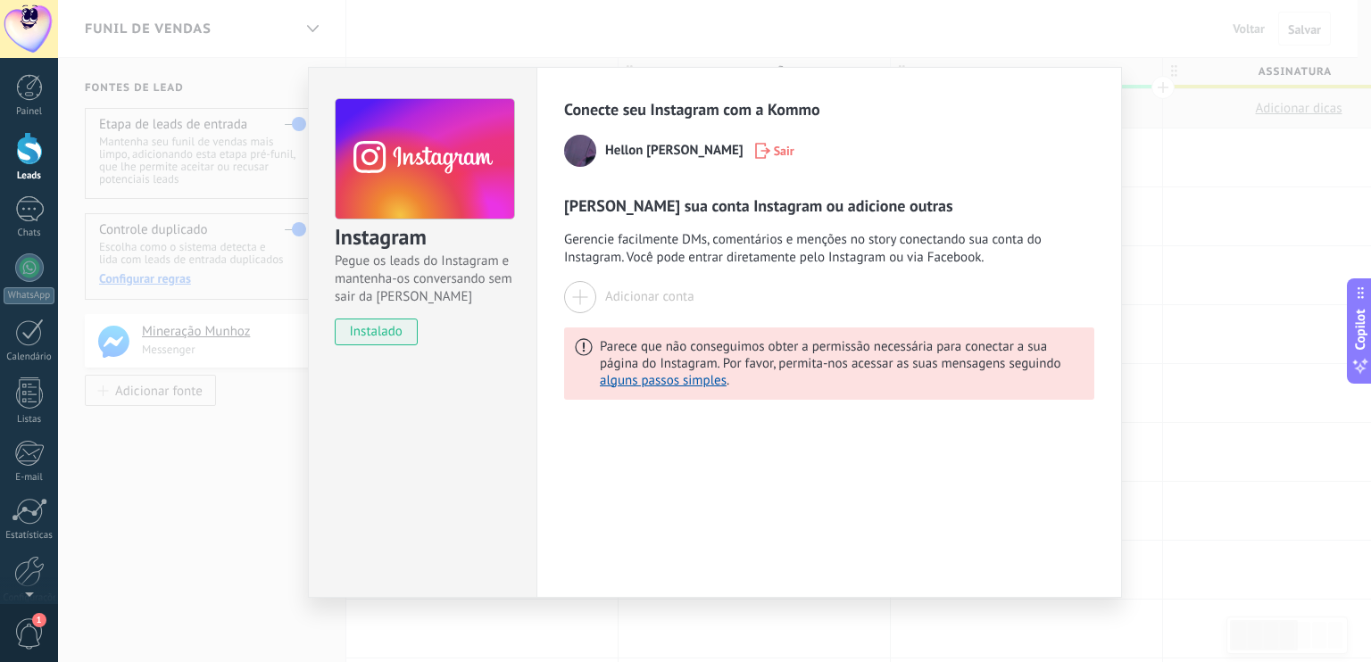
click at [132, 472] on div "Instagram Pegue os leads do Instagram e mantenha-os conversando sem sair da Kom…" at bounding box center [714, 331] width 1313 height 662
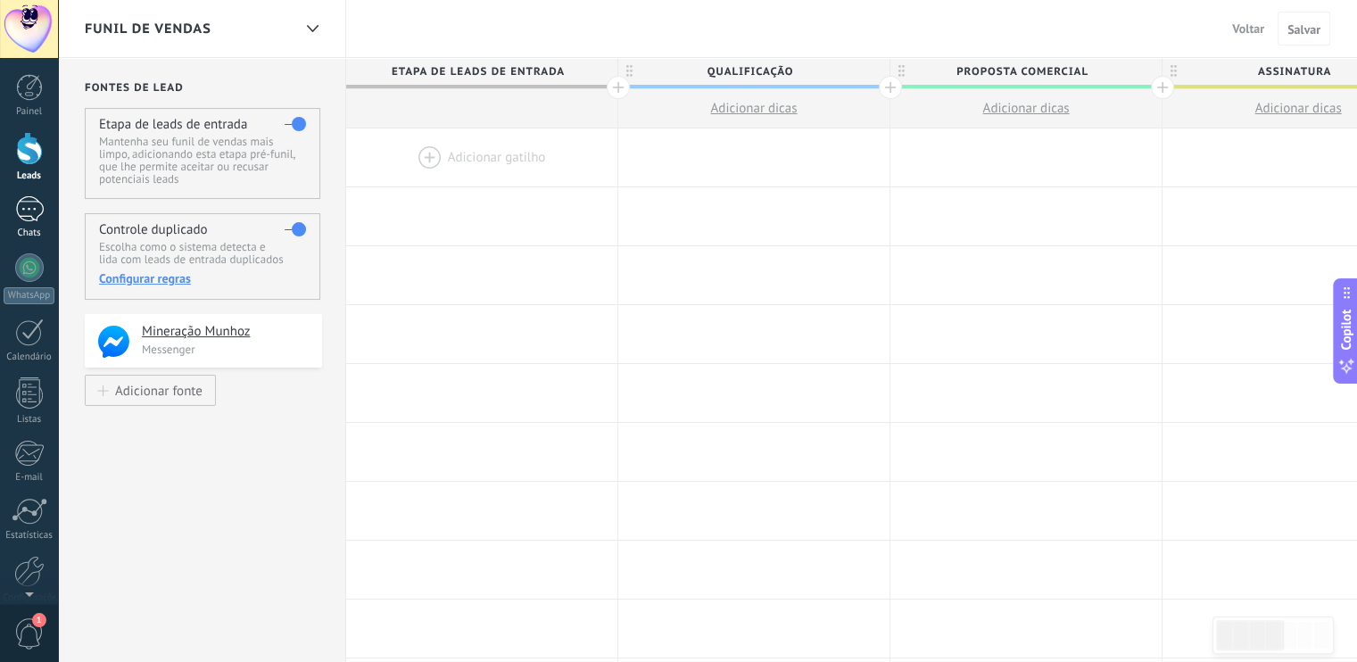
click at [35, 207] on div at bounding box center [29, 209] width 29 height 26
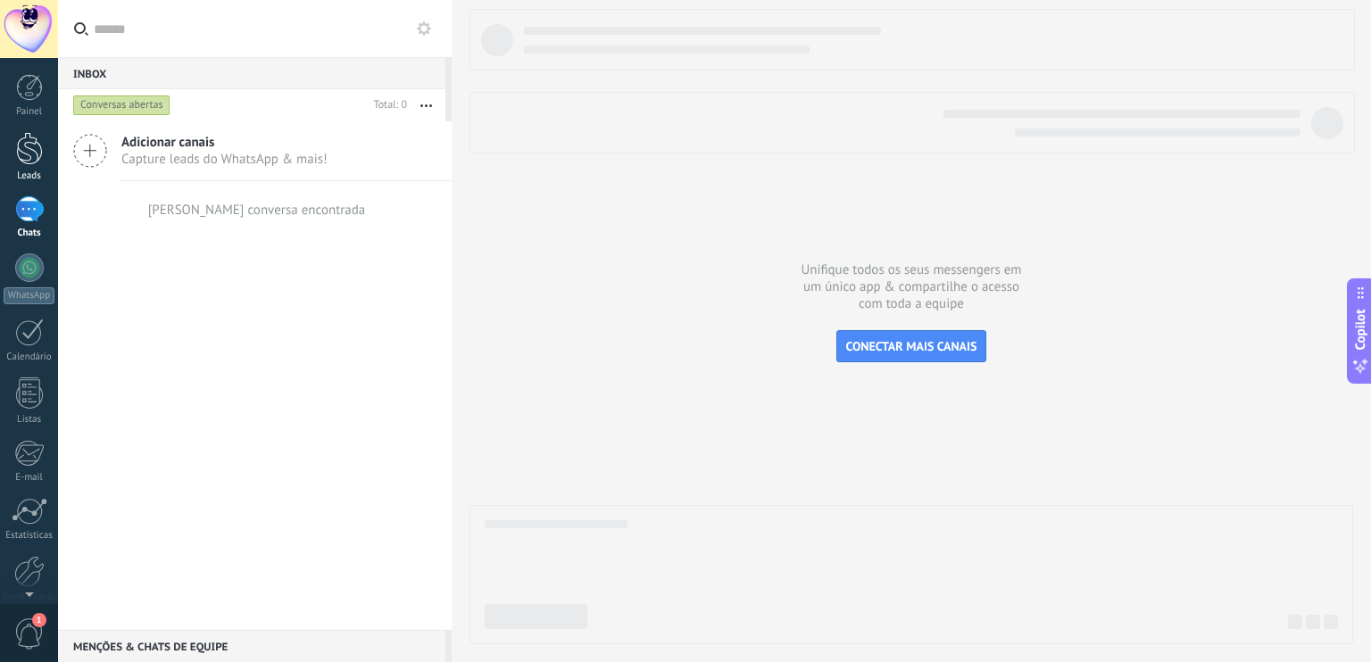
click at [37, 158] on div at bounding box center [29, 148] width 27 height 33
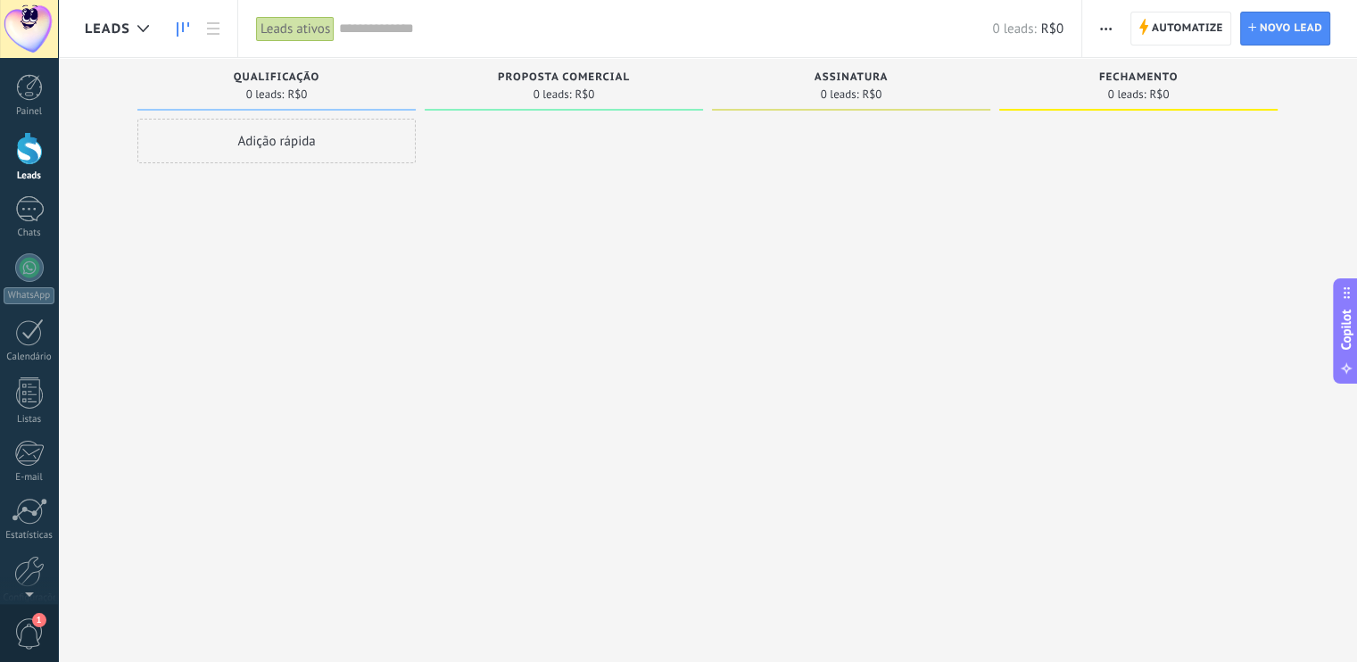
click at [295, 138] on div "Adição rápida" at bounding box center [276, 141] width 278 height 45
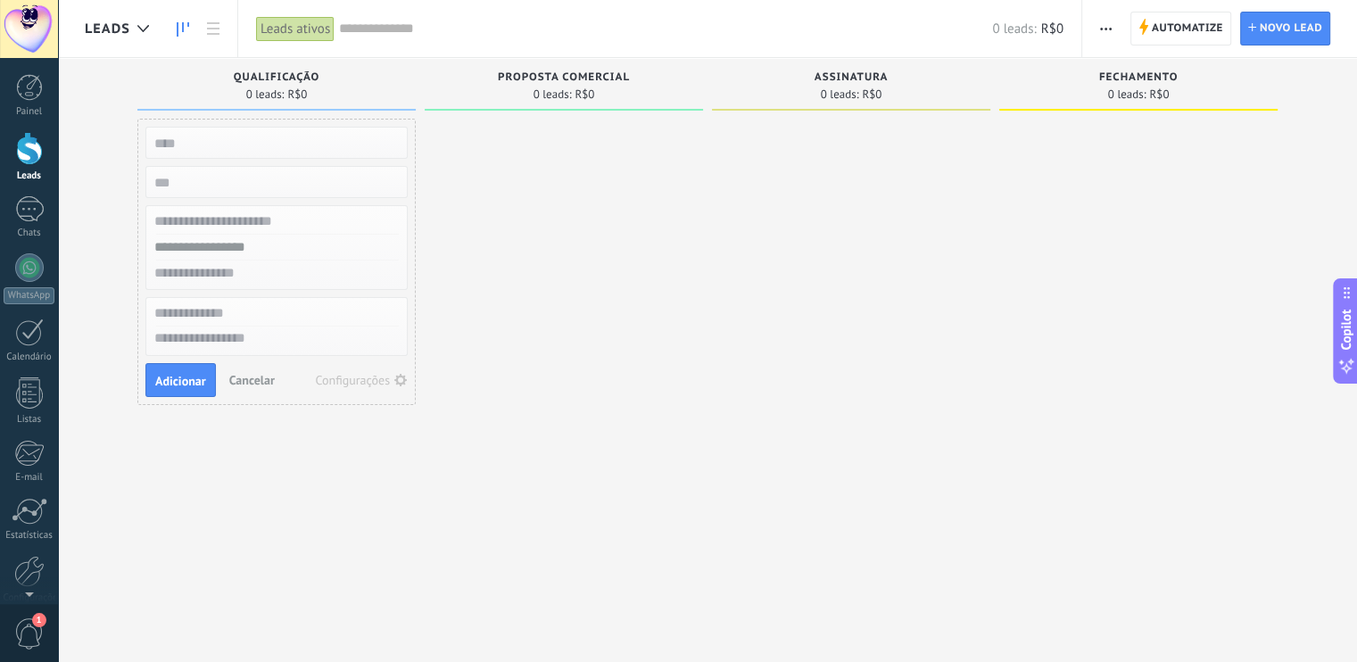
click at [507, 174] on div at bounding box center [564, 333] width 278 height 429
drag, startPoint x: 459, startPoint y: 259, endPoint x: 772, endPoint y: 179, distance: 323.2
click at [460, 261] on div at bounding box center [564, 333] width 278 height 429
click at [1281, 28] on span "Novo lead" at bounding box center [1291, 28] width 62 height 32
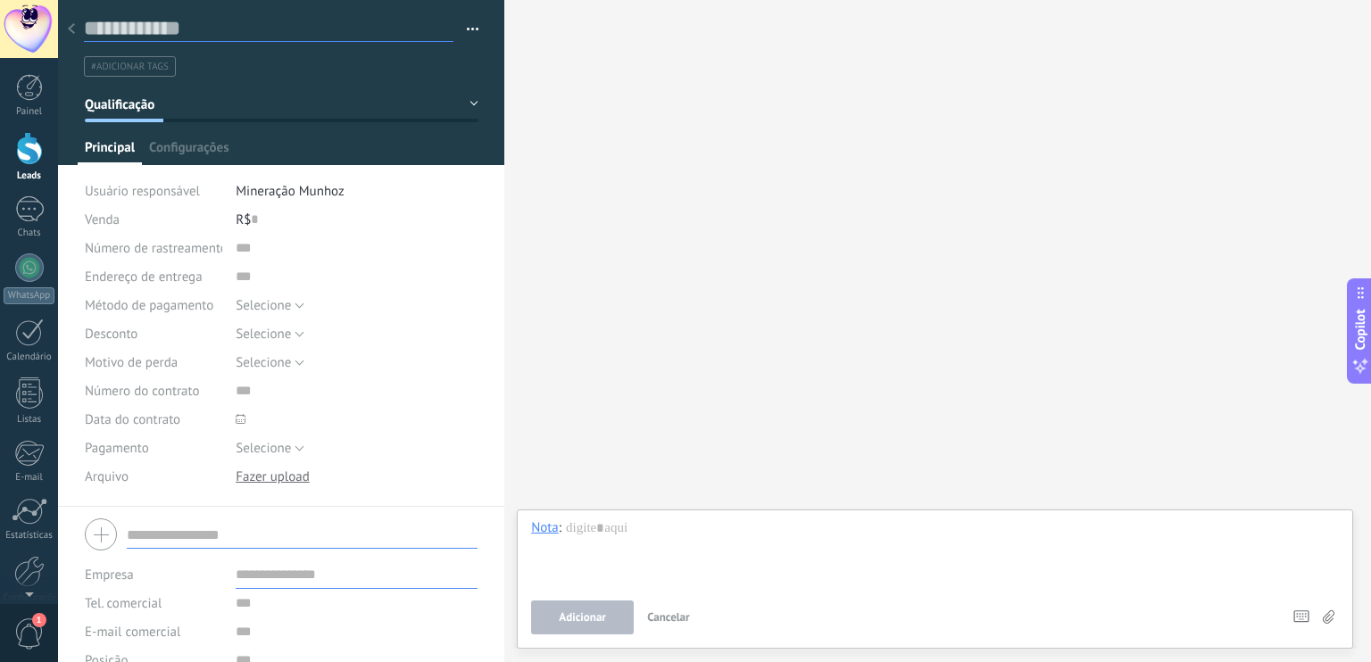
click at [200, 31] on input "text" at bounding box center [268, 28] width 369 height 27
type input "**********"
click at [254, 222] on input "text" at bounding box center [254, 219] width 7 height 29
click at [251, 254] on input "text" at bounding box center [357, 248] width 243 height 29
type input "*"
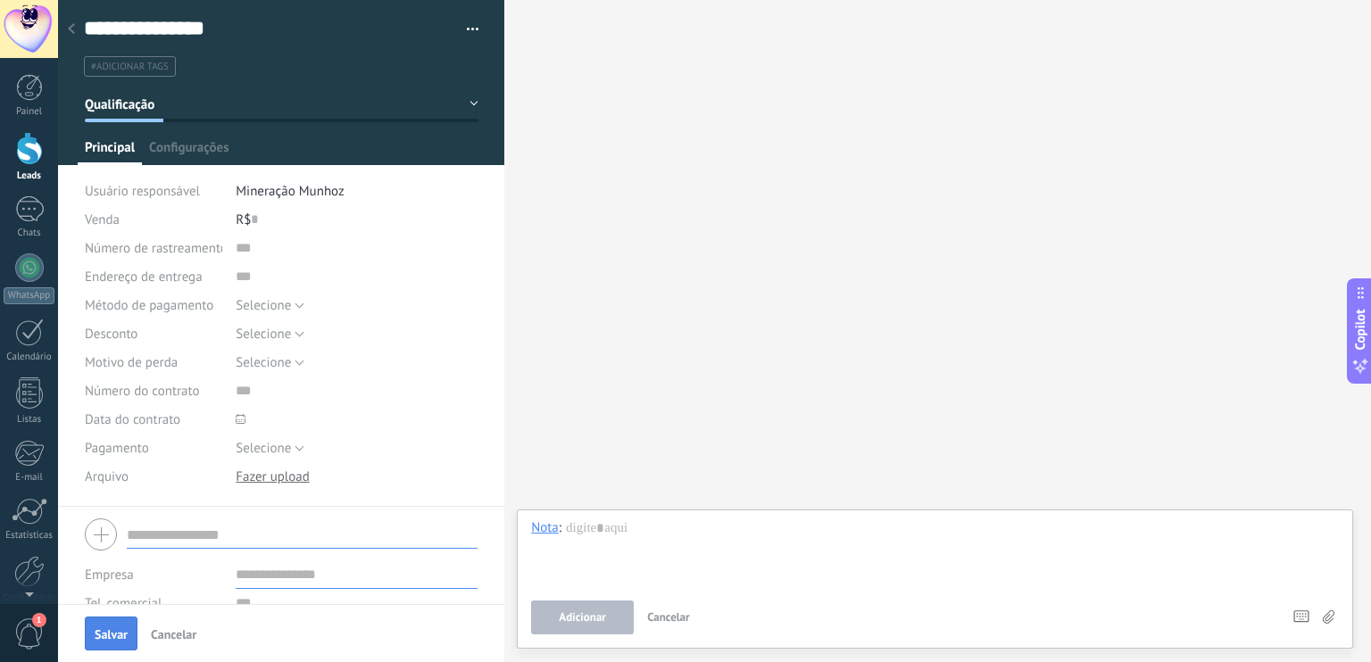
click at [107, 641] on span "Salvar" at bounding box center [111, 634] width 33 height 12
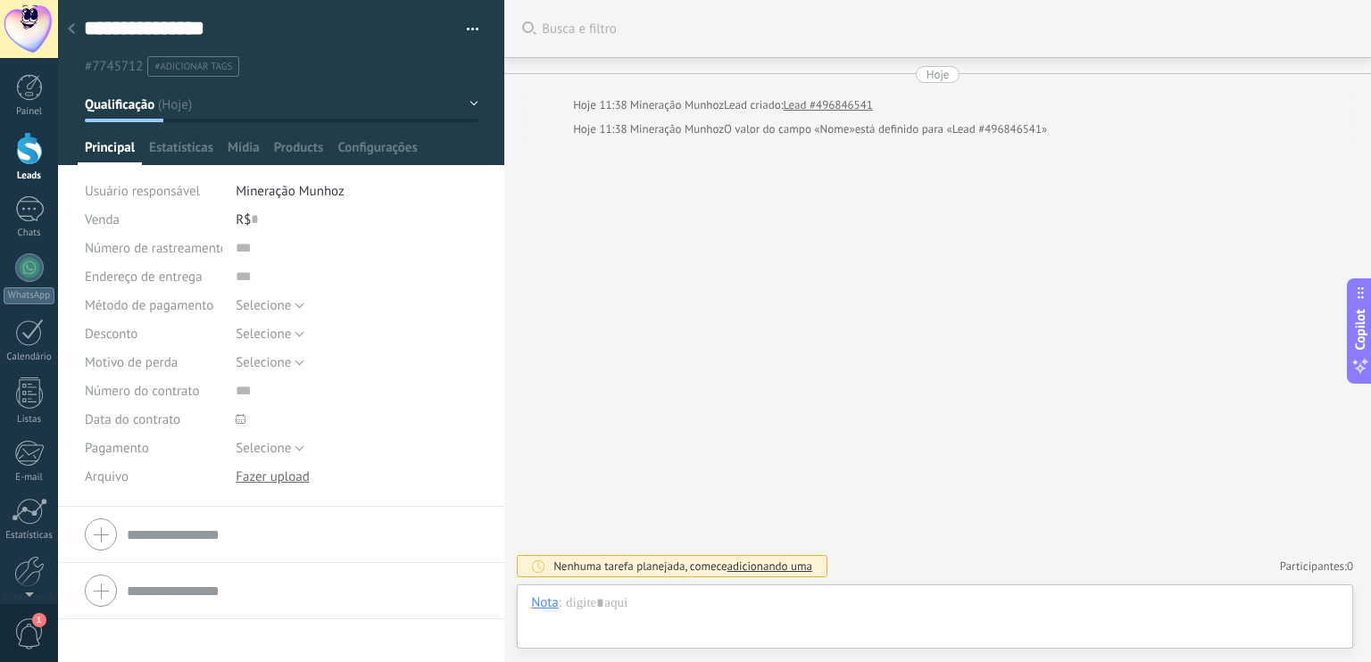
scroll to position [26, 0]
click at [380, 153] on span "Configurações" at bounding box center [376, 152] width 79 height 26
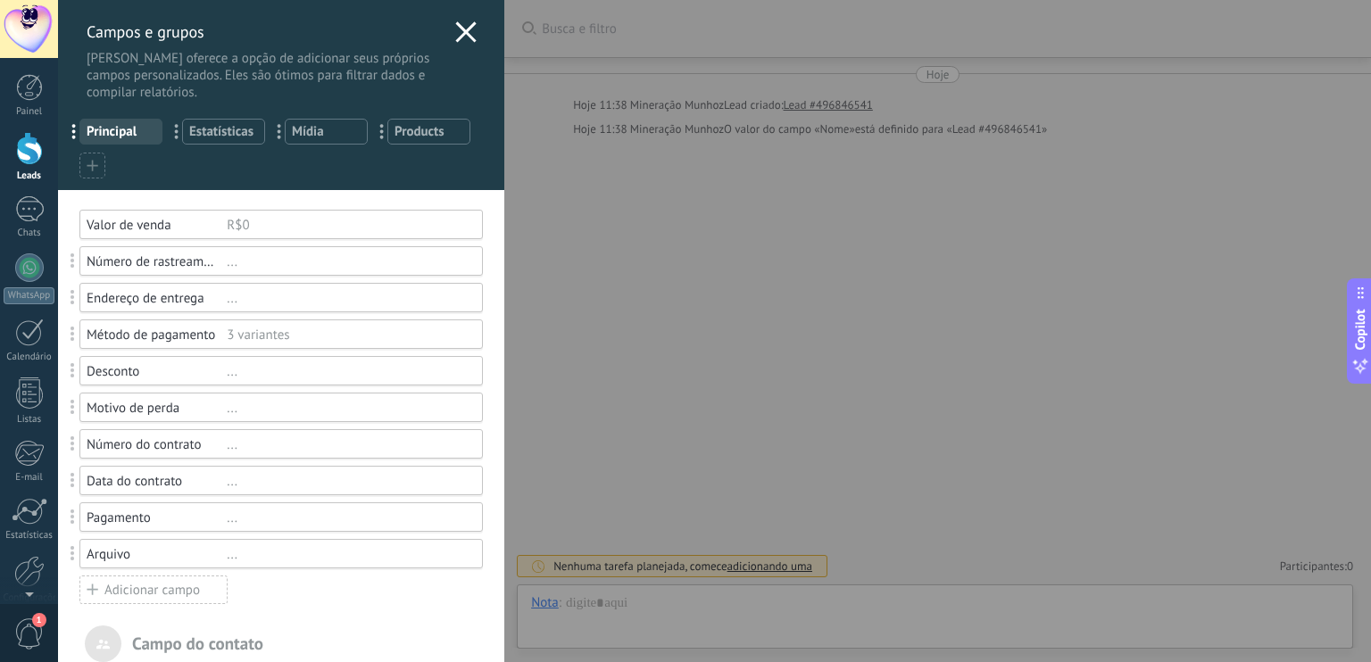
click at [231, 264] on div "..." at bounding box center [347, 261] width 240 height 17
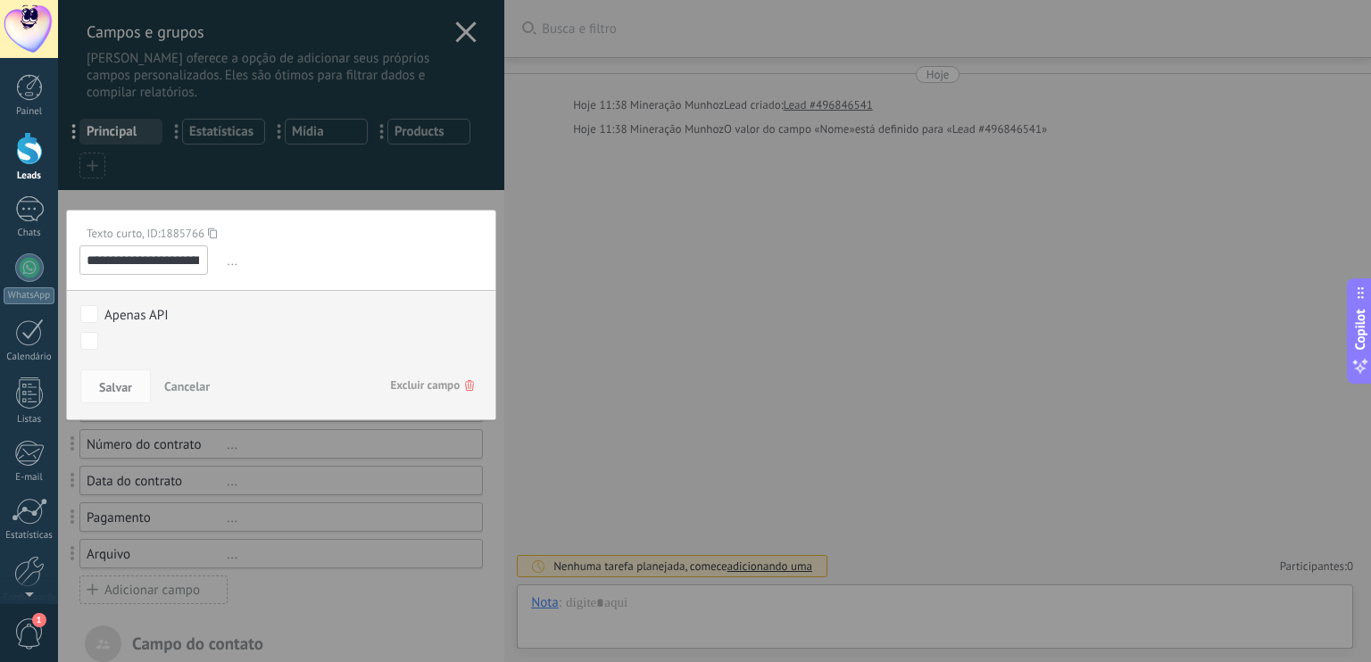
click at [195, 263] on input "**********" at bounding box center [143, 259] width 129 height 29
click at [459, 378] on span "Excluir campo" at bounding box center [432, 385] width 84 height 32
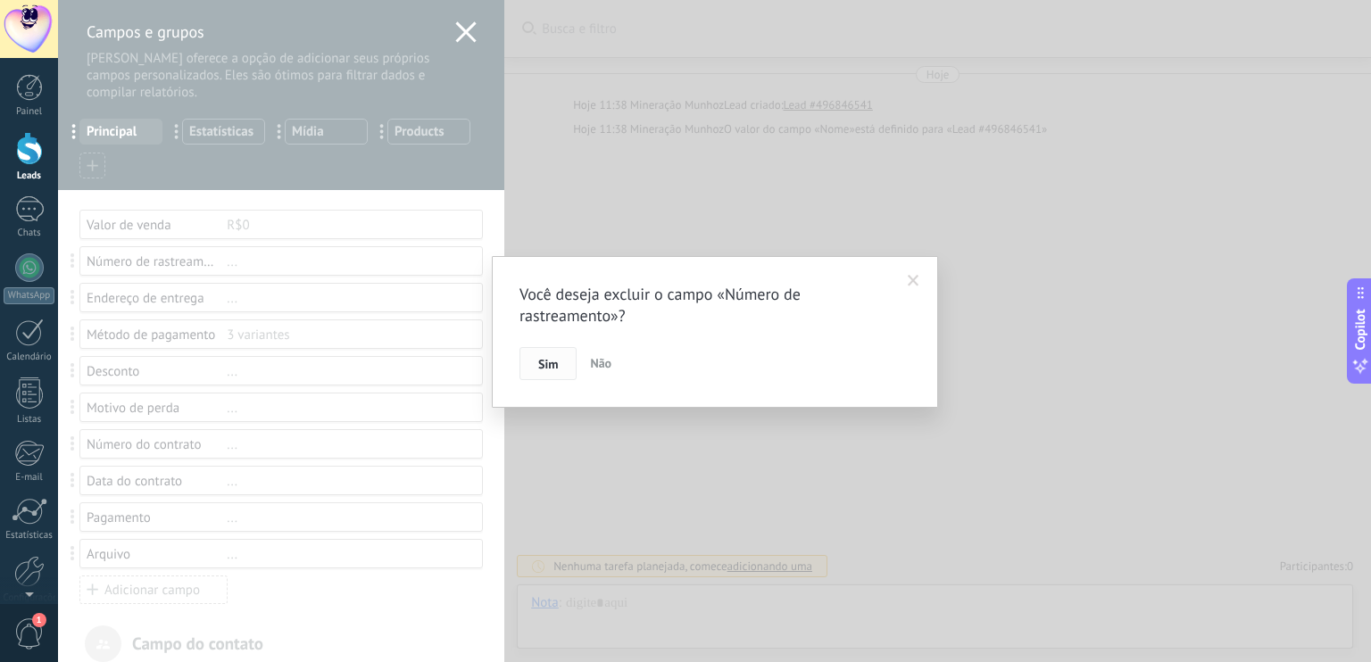
click at [558, 365] on button "Sim" at bounding box center [547, 364] width 57 height 34
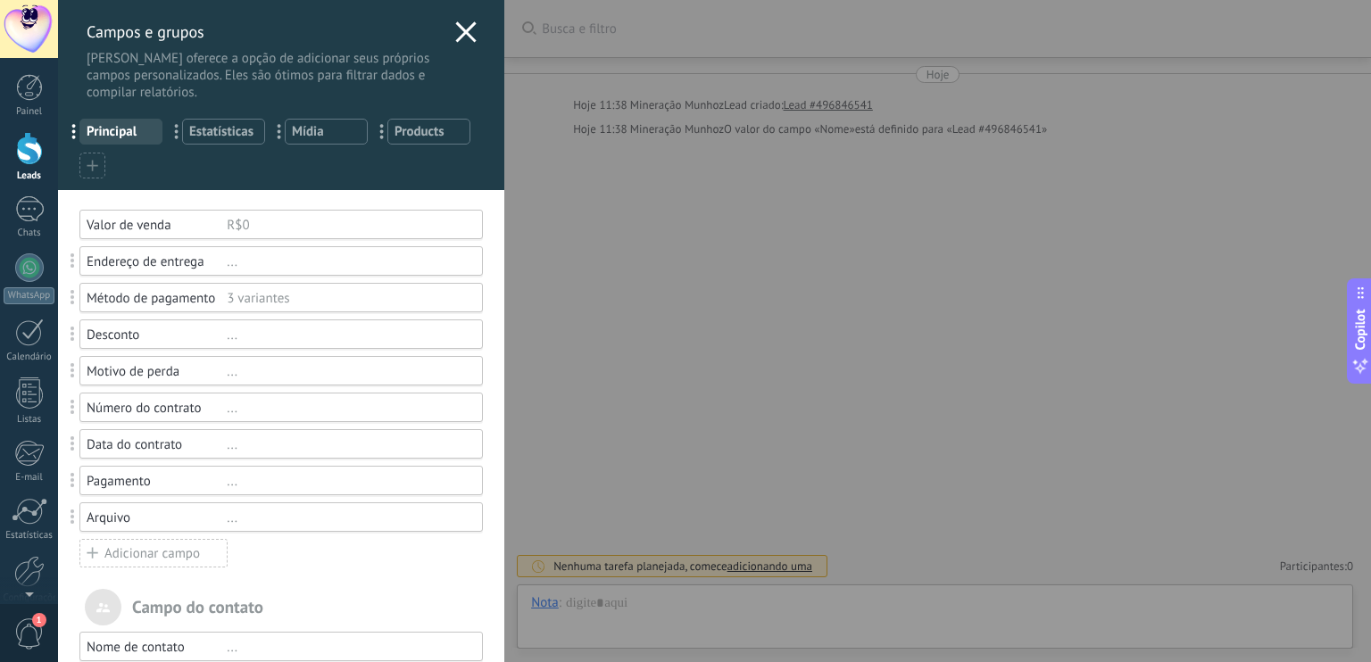
click at [228, 268] on div "..." at bounding box center [347, 261] width 240 height 17
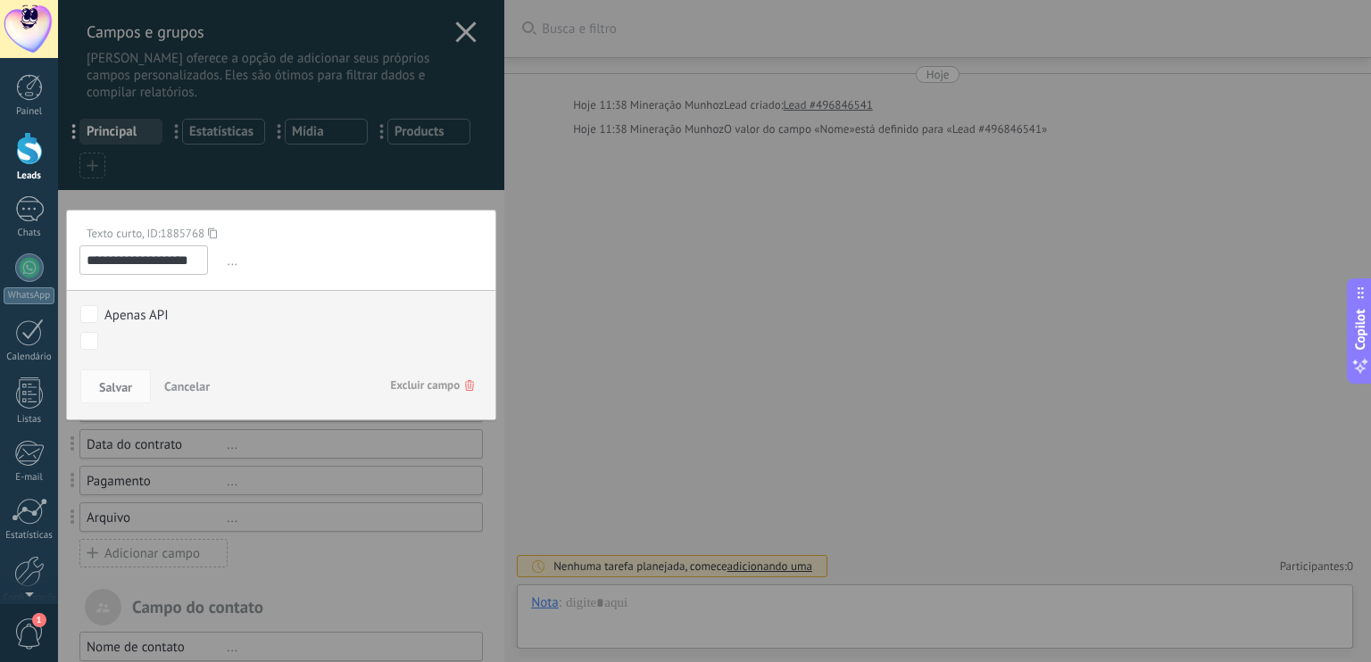
click at [465, 386] on icon at bounding box center [469, 385] width 9 height 11
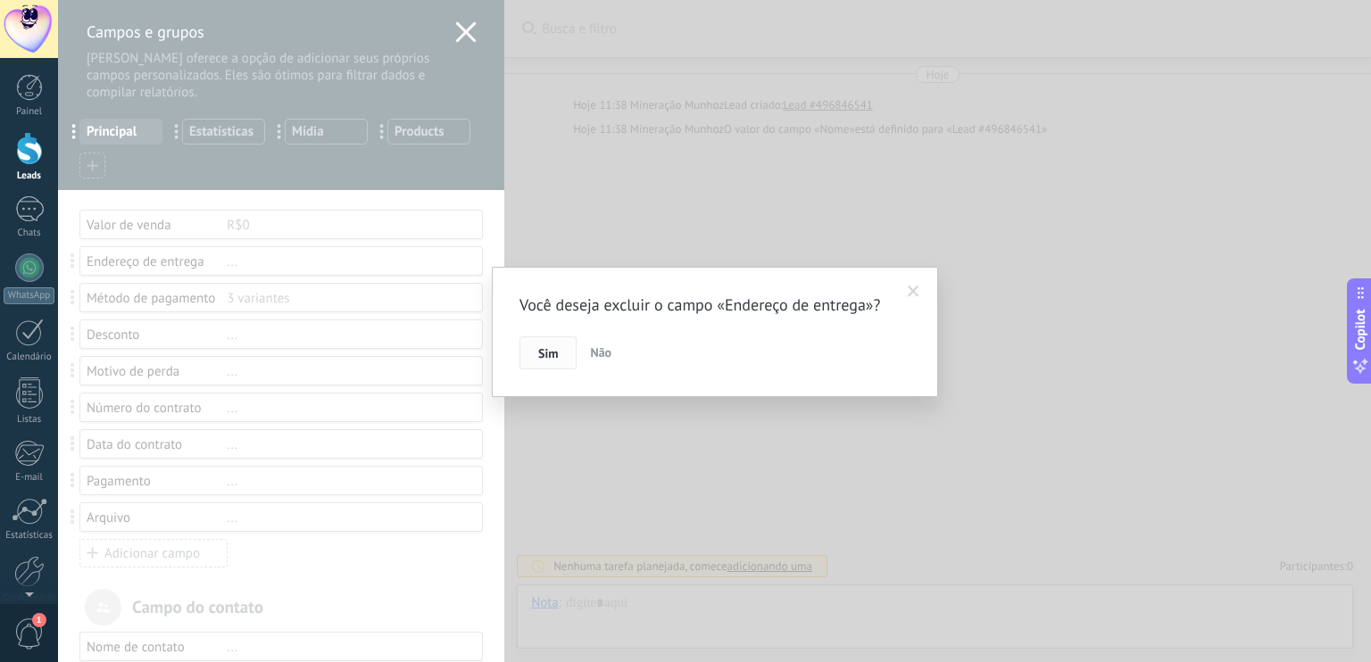
click at [548, 356] on span "Sim" at bounding box center [548, 353] width 20 height 12
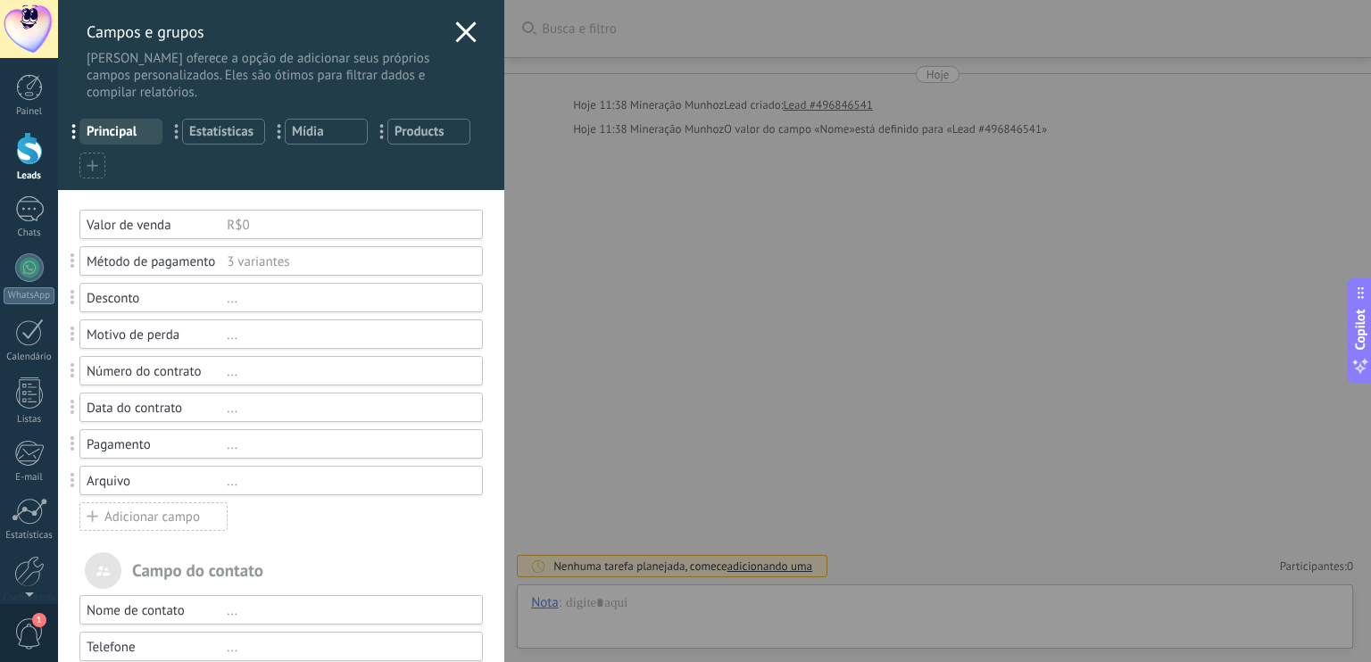
click at [262, 270] on div "Método de pagamento 3 variantes" at bounding box center [280, 260] width 403 height 29
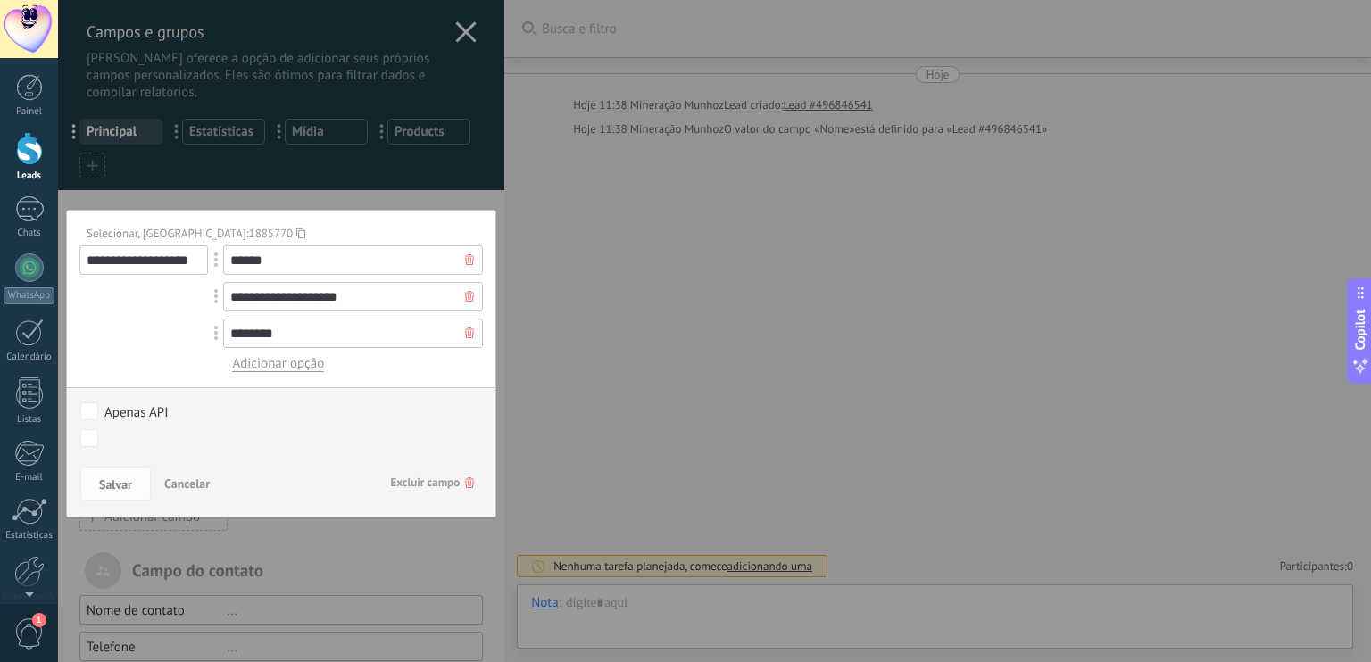
click at [455, 481] on span "Excluir campo" at bounding box center [432, 483] width 84 height 32
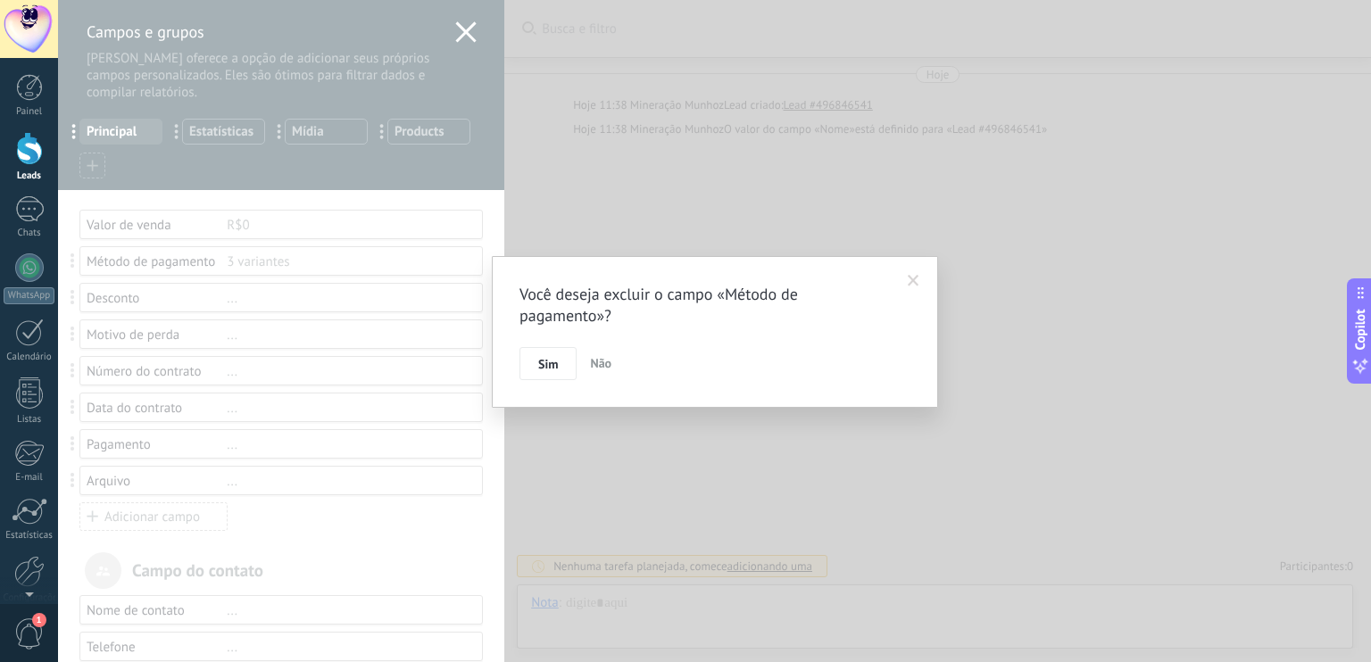
click at [551, 366] on span "Sim" at bounding box center [548, 364] width 20 height 12
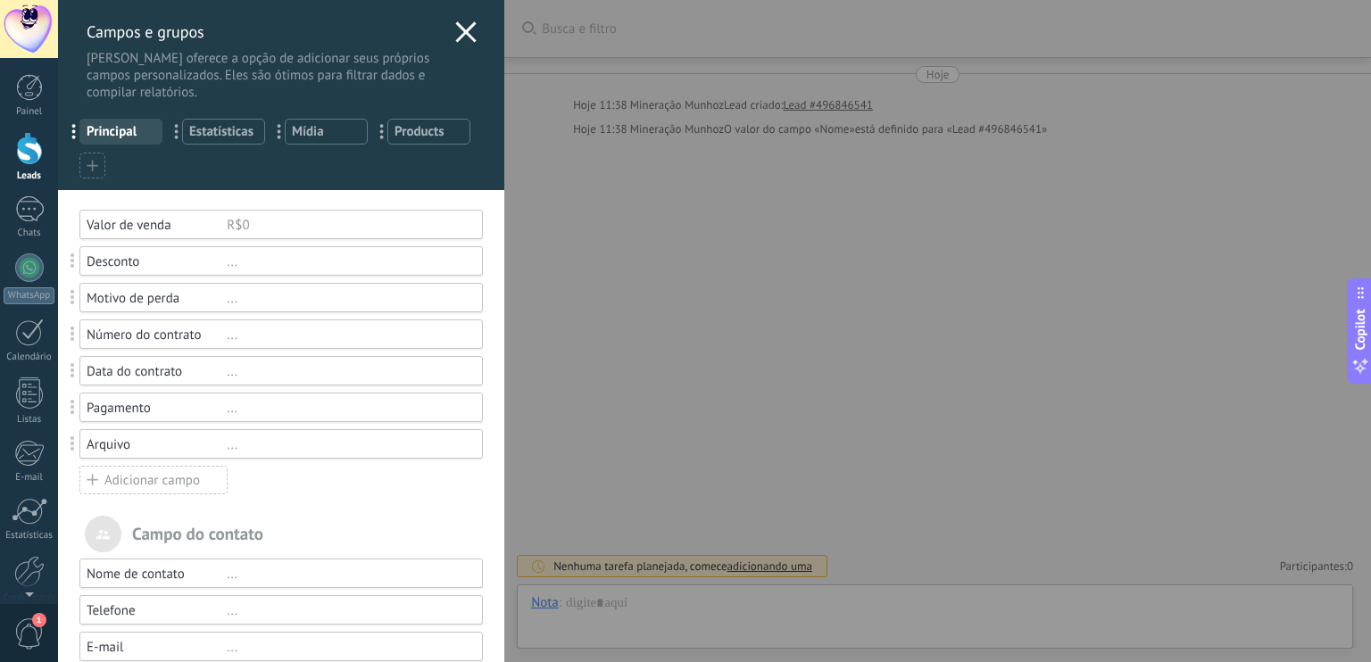
click at [300, 276] on div "Valor de venda R$0 Desconto ... Motivo de perda ... Número do contrato ... Data…" at bounding box center [280, 353] width 403 height 286
click at [229, 261] on div "..." at bounding box center [347, 261] width 240 height 17
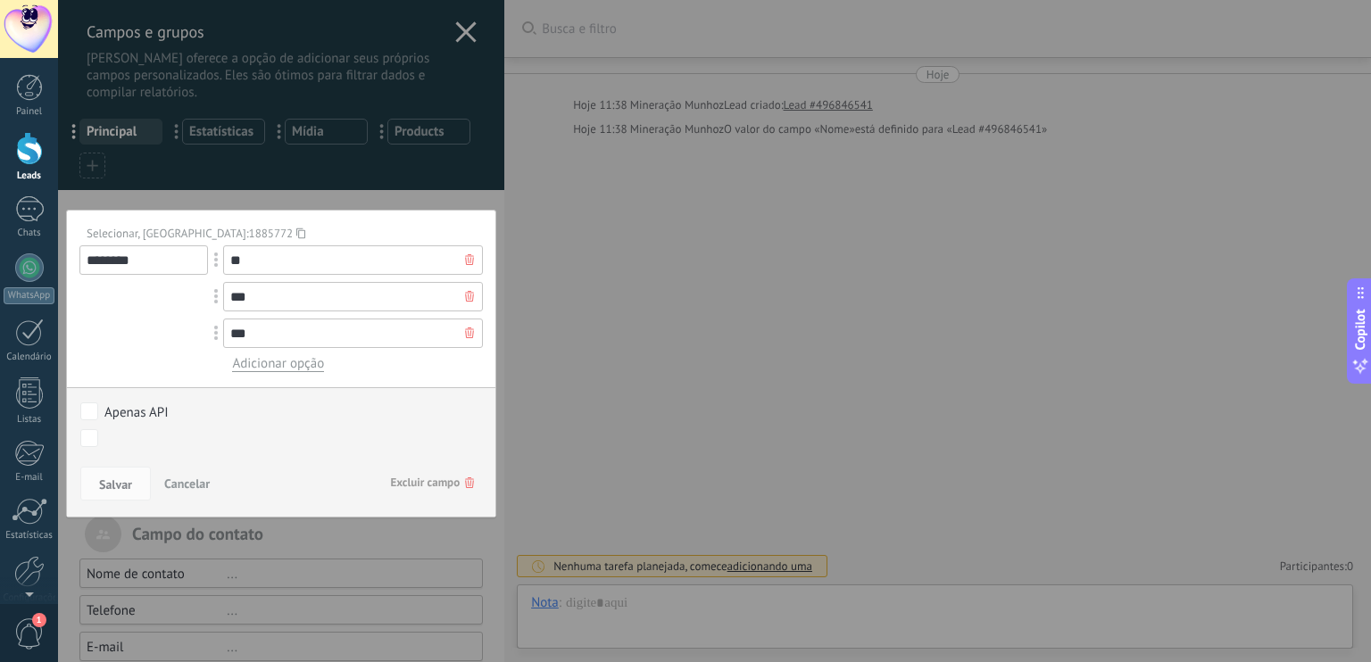
click at [458, 476] on span "Excluir campo" at bounding box center [432, 483] width 84 height 32
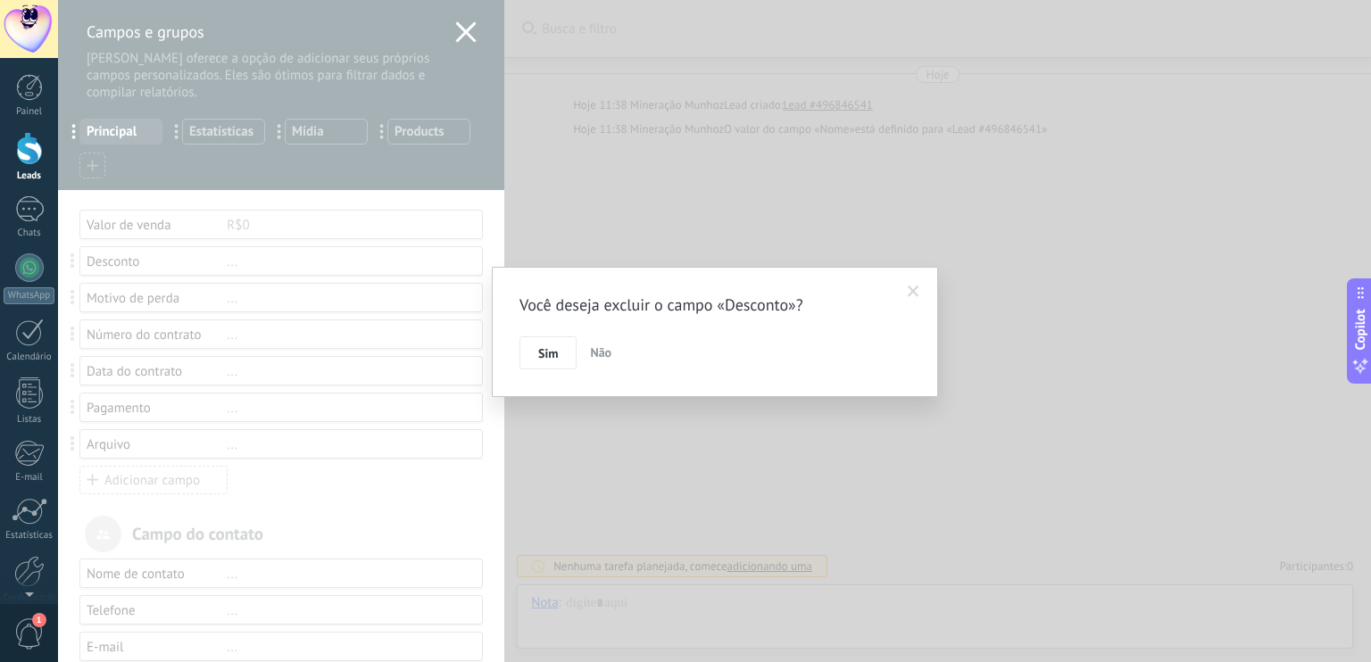
click at [553, 350] on span "Sim" at bounding box center [548, 353] width 20 height 12
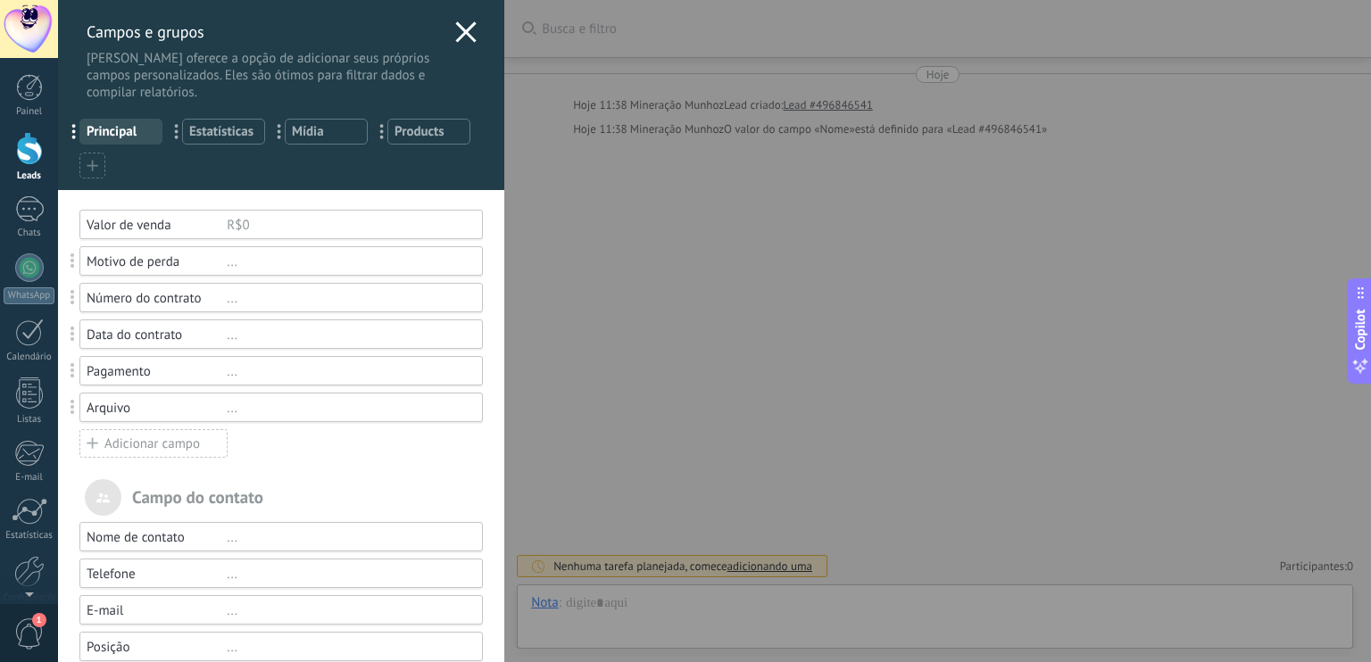
click at [203, 333] on div "Data do contrato" at bounding box center [157, 335] width 140 height 17
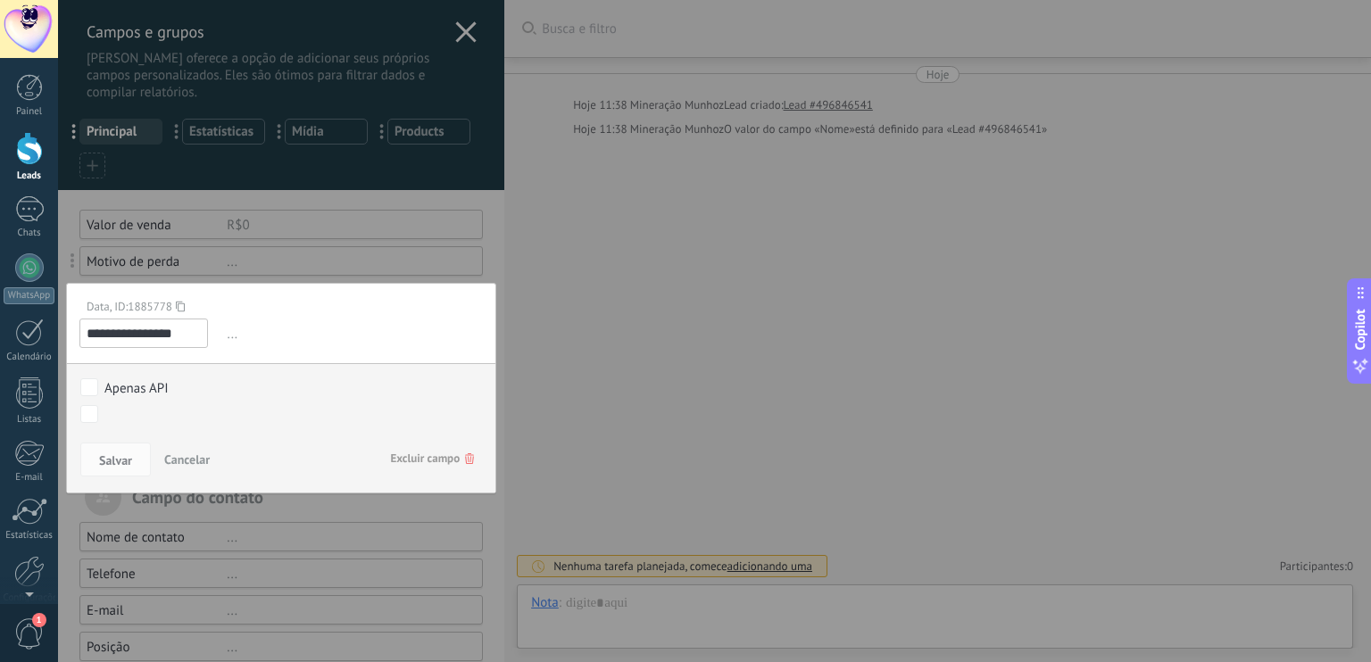
click at [465, 458] on icon at bounding box center [469, 458] width 9 height 11
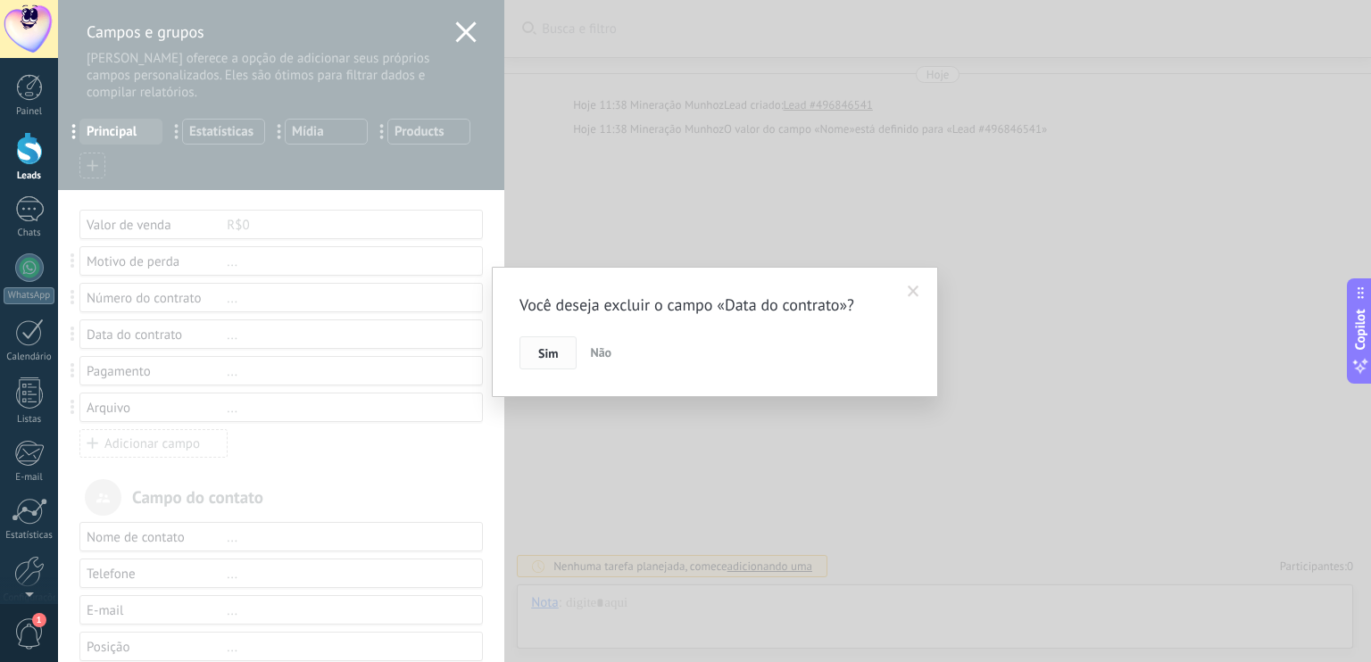
click at [558, 354] on button "Sim" at bounding box center [547, 353] width 57 height 34
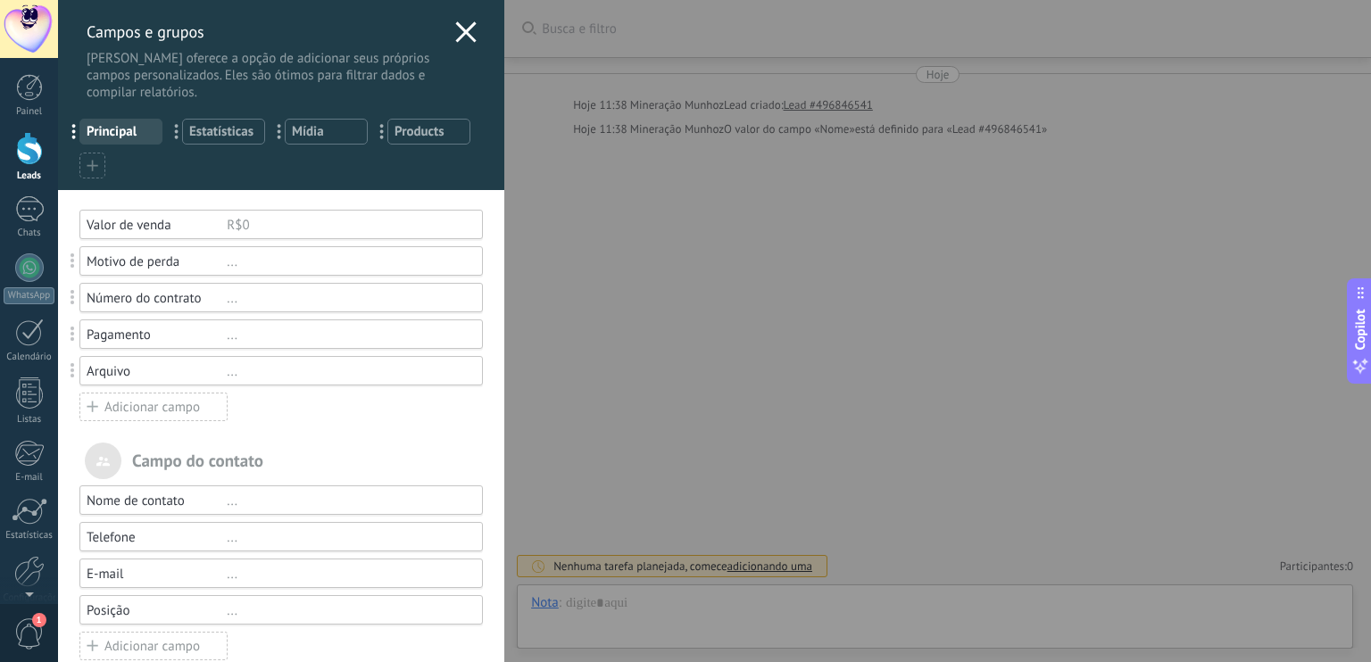
click at [227, 336] on div "..." at bounding box center [347, 335] width 240 height 17
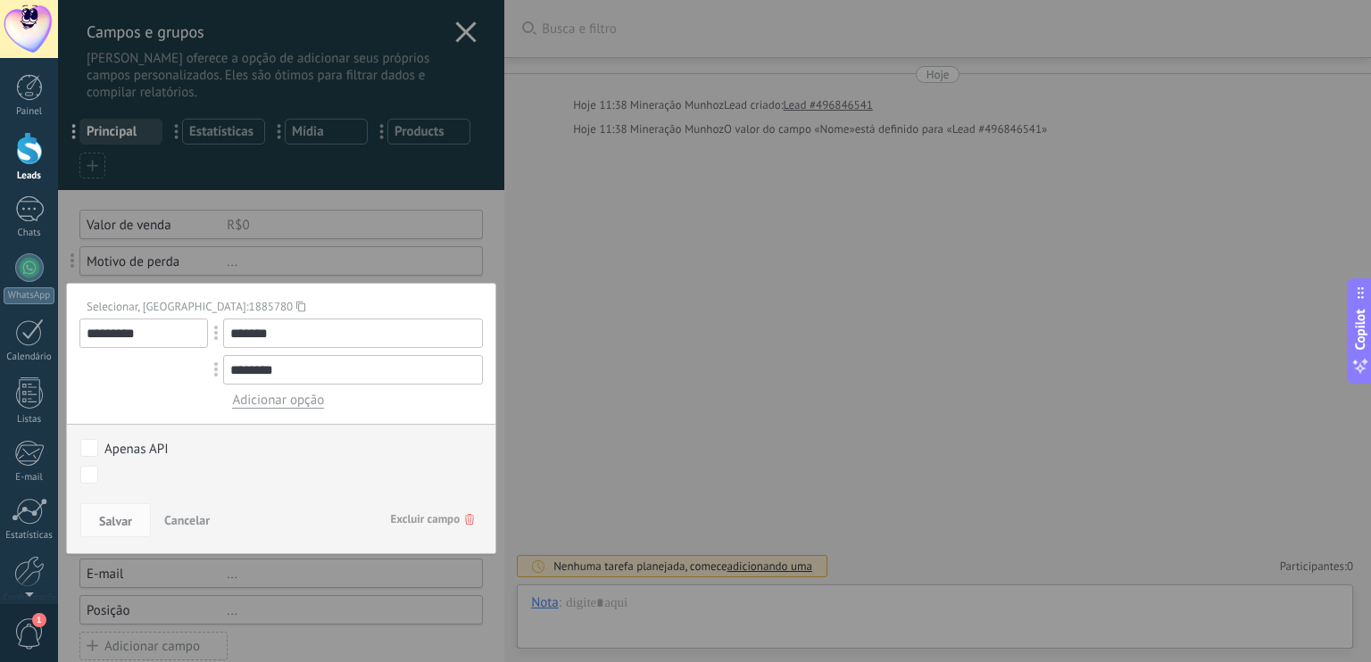
click at [465, 516] on icon at bounding box center [469, 519] width 9 height 11
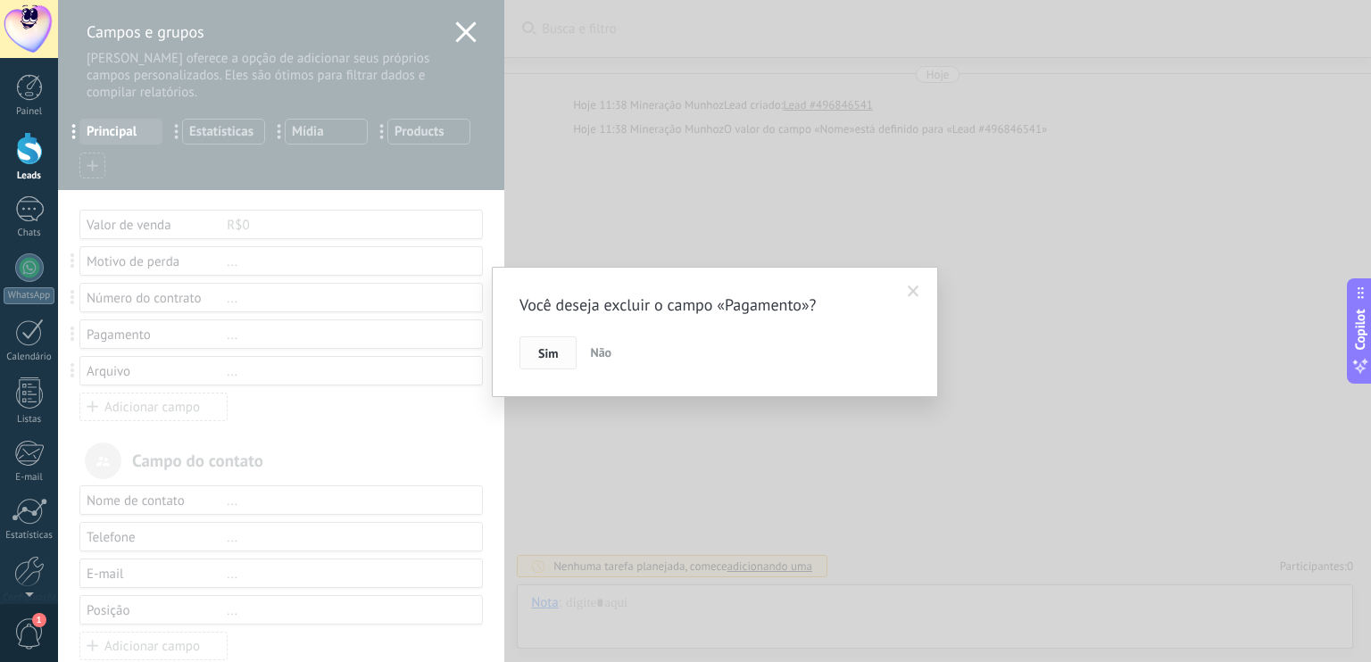
click at [556, 353] on span "Sim" at bounding box center [548, 353] width 20 height 12
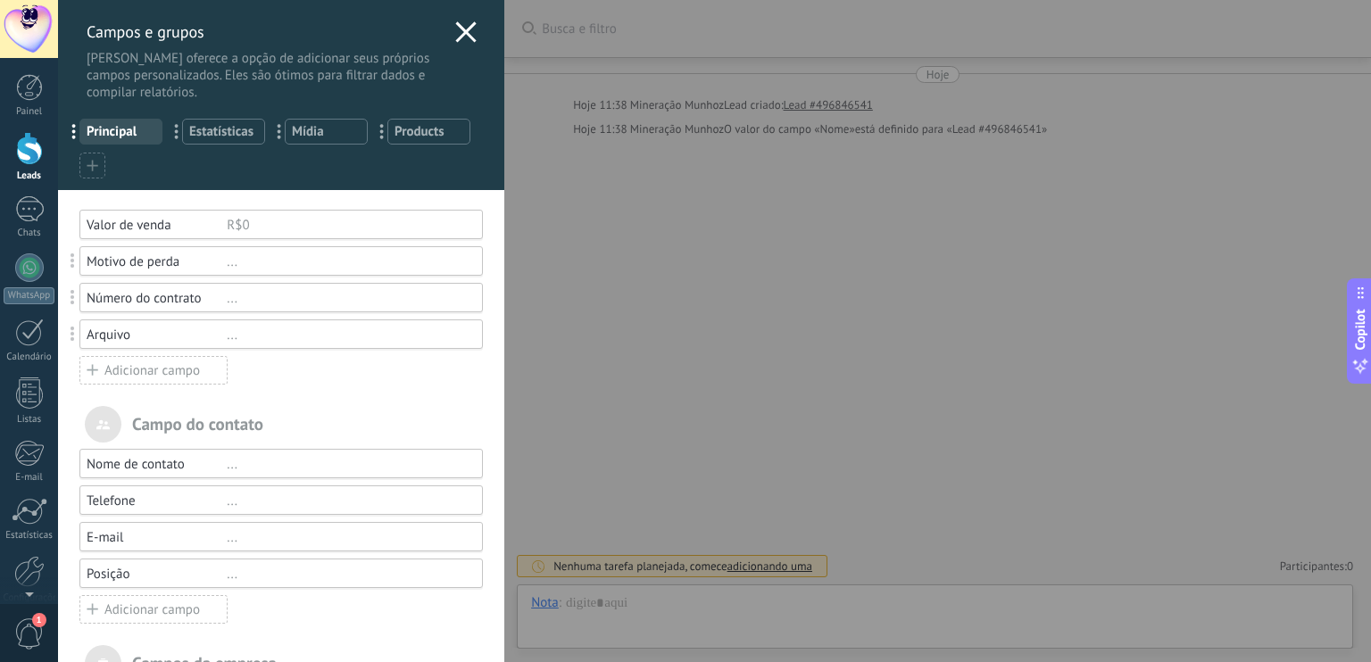
click at [232, 335] on div "..." at bounding box center [347, 335] width 240 height 17
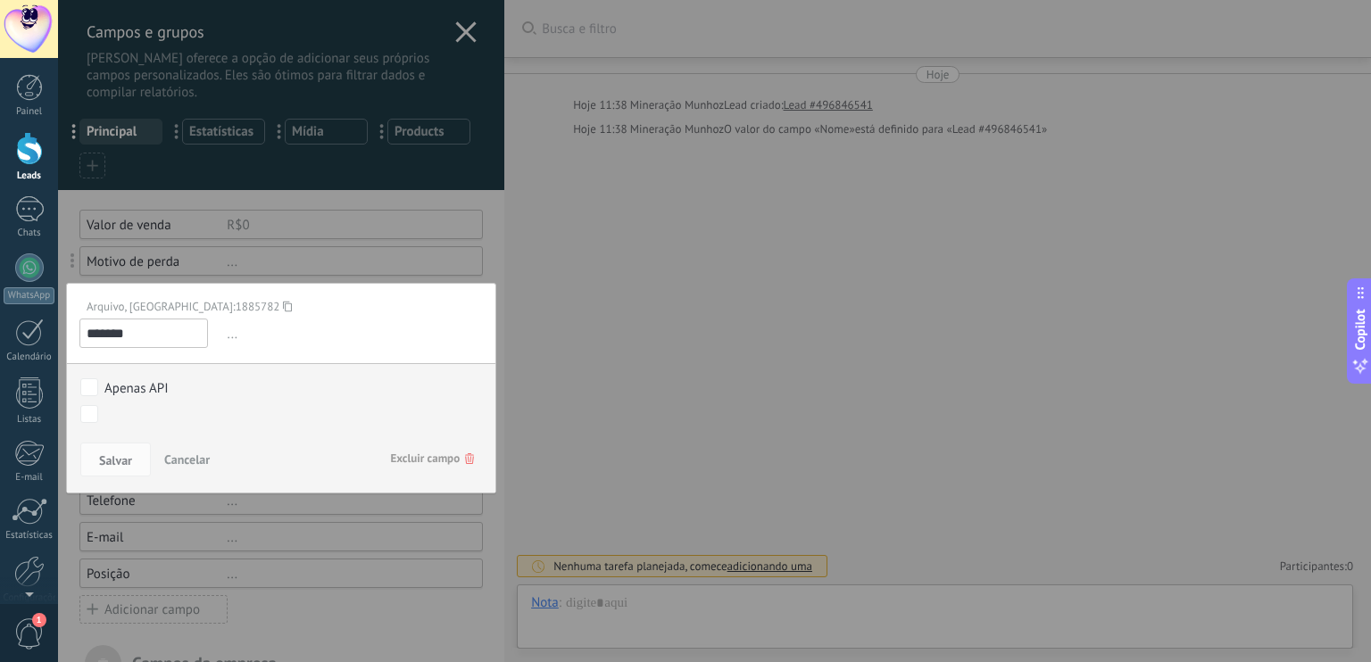
click at [436, 460] on span "Excluir campo" at bounding box center [432, 459] width 84 height 32
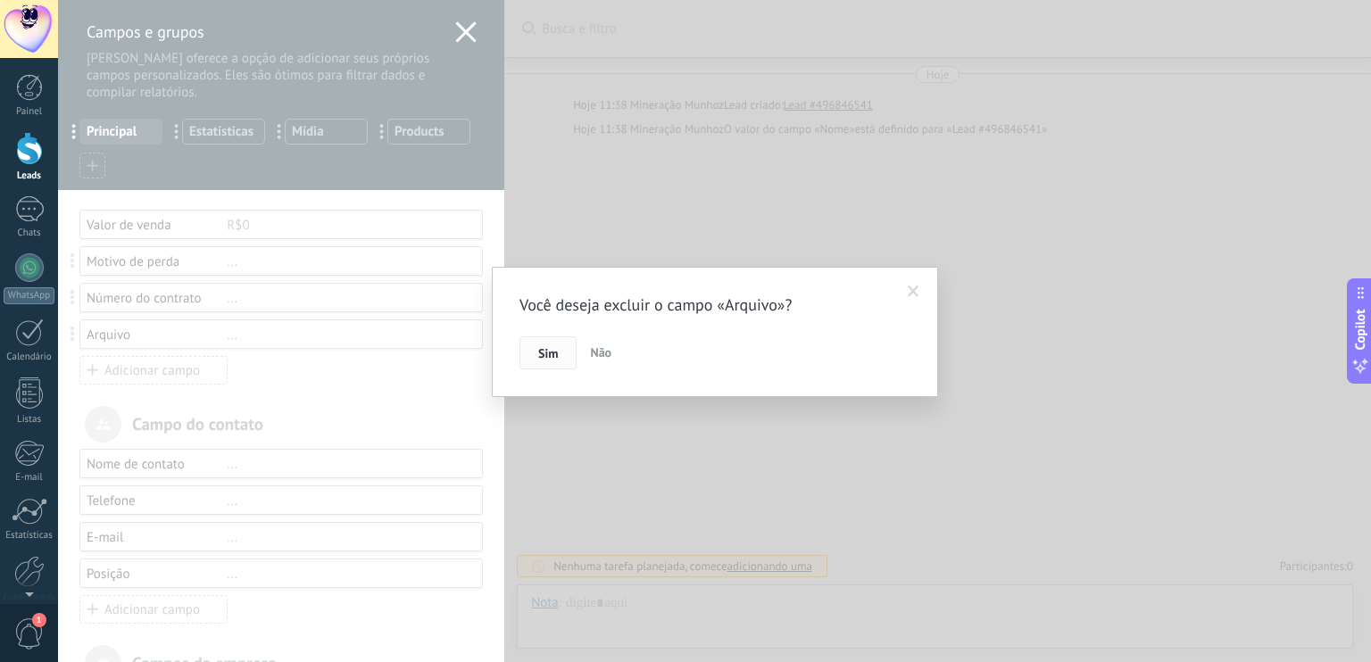
click at [564, 353] on button "Sim" at bounding box center [547, 353] width 57 height 34
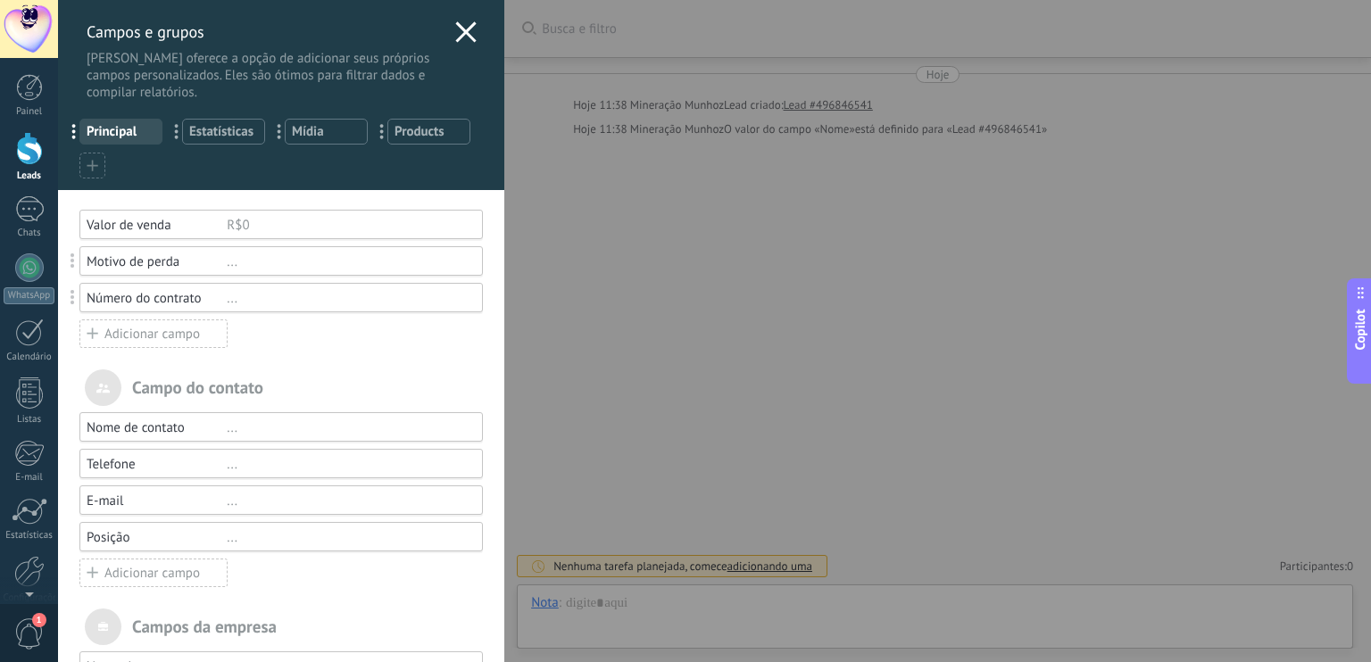
click at [211, 294] on div "Número do contrato" at bounding box center [157, 298] width 140 height 17
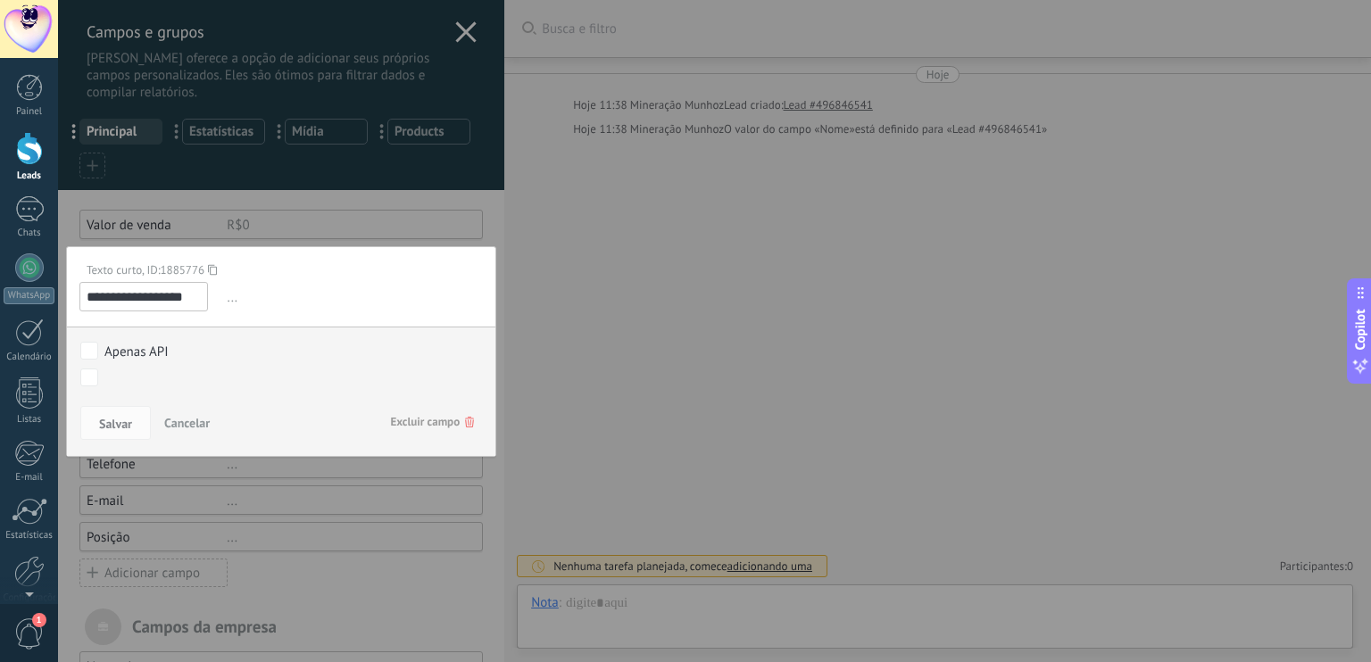
click at [339, 208] on div at bounding box center [281, 448] width 446 height 896
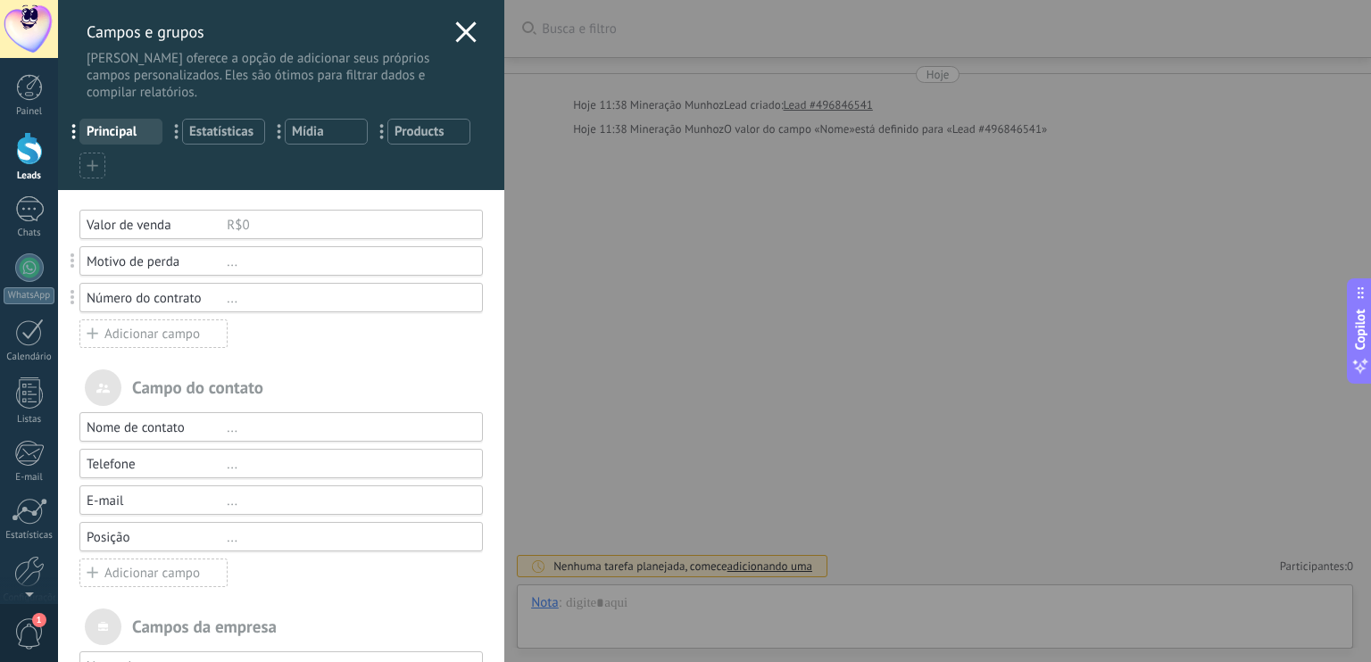
click at [230, 303] on div "..." at bounding box center [347, 298] width 240 height 17
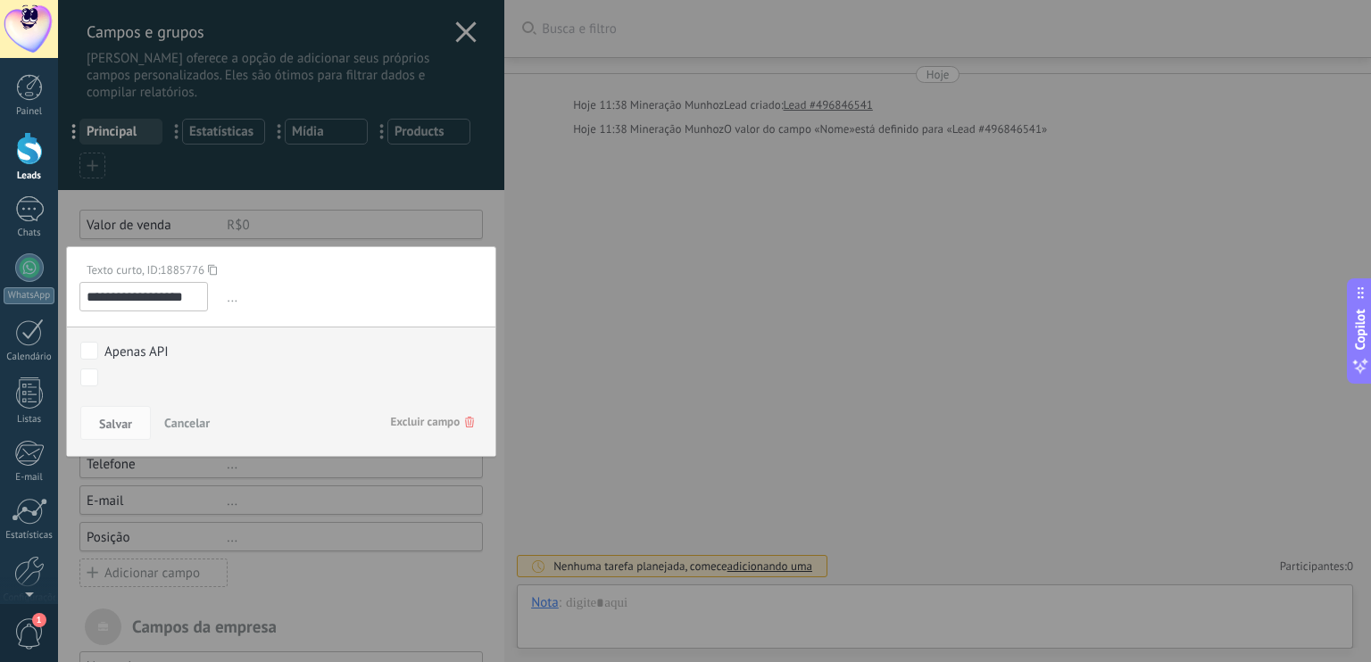
click at [449, 426] on span "Excluir campo" at bounding box center [432, 422] width 84 height 32
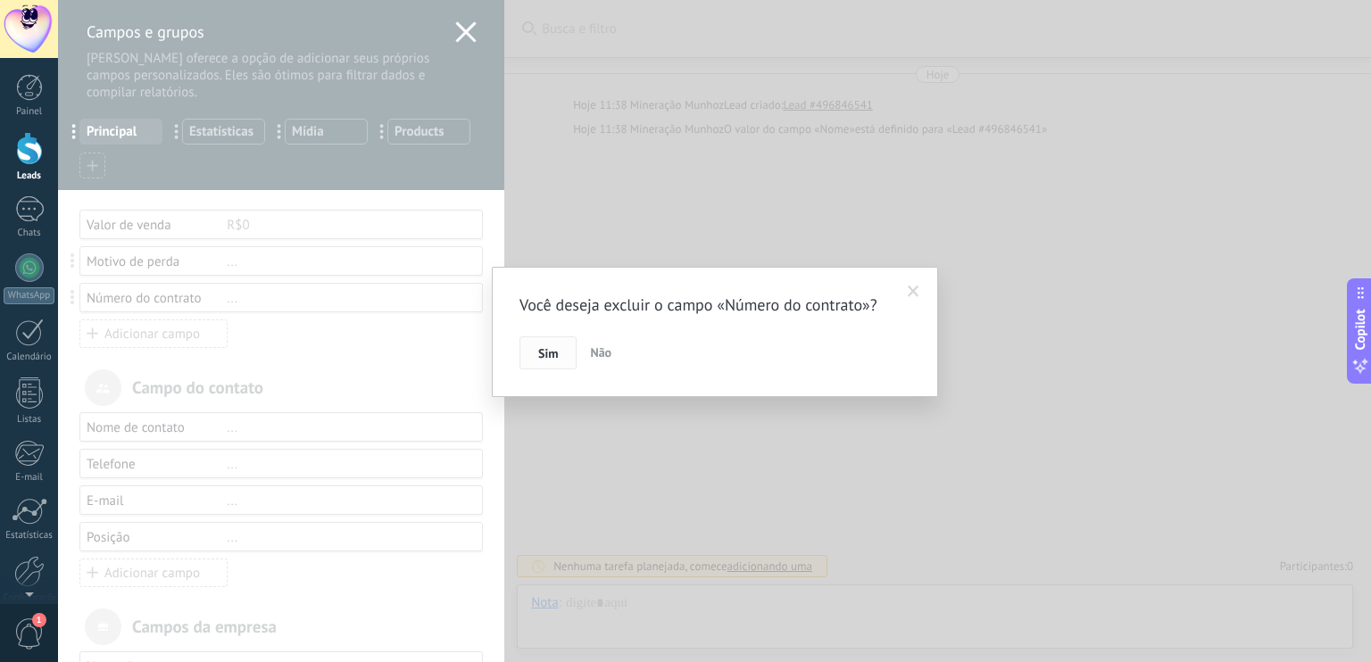
click at [558, 351] on button "Sim" at bounding box center [547, 353] width 57 height 34
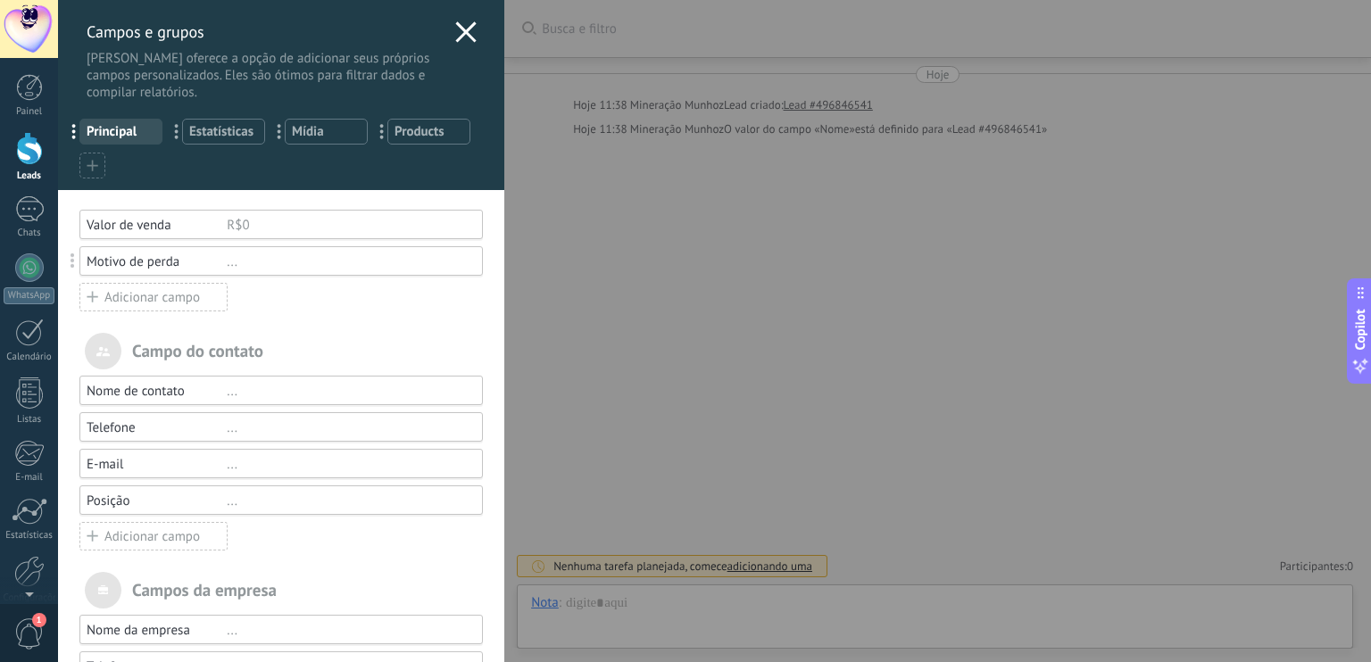
click at [182, 297] on div "Adicionar campo" at bounding box center [153, 297] width 148 height 29
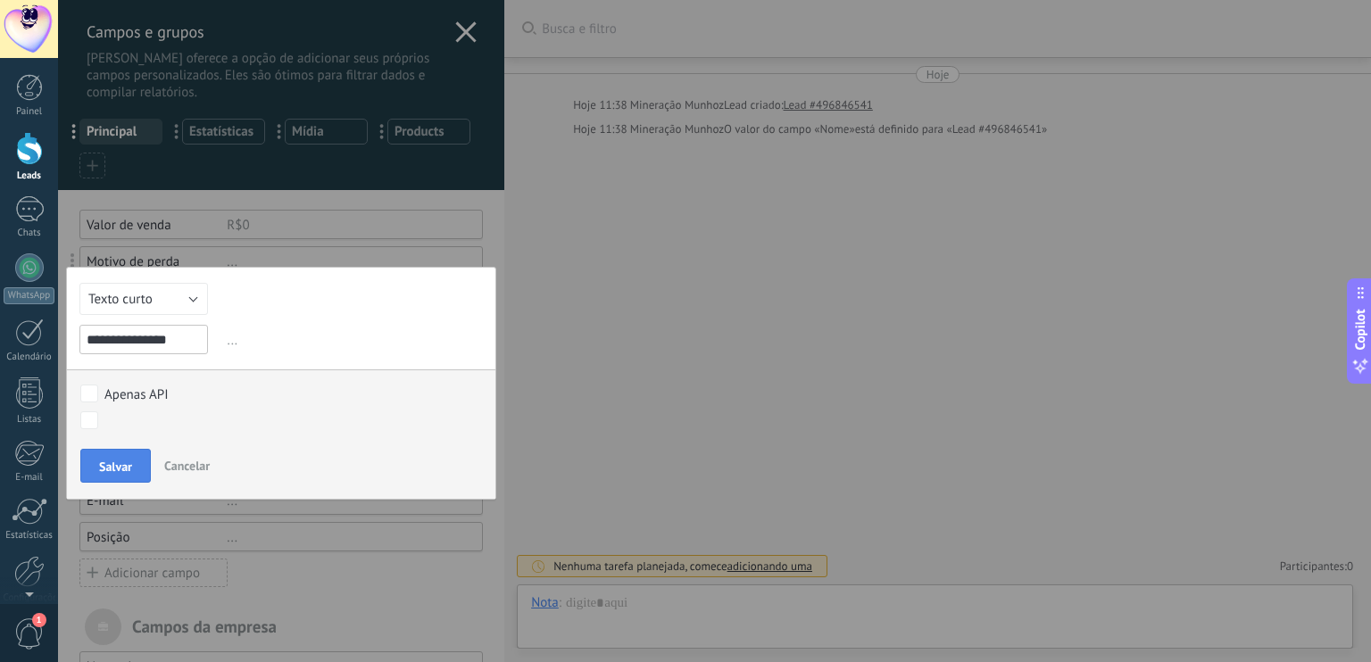
type input "**********"
click at [129, 472] on span "Salvar" at bounding box center [115, 467] width 33 height 12
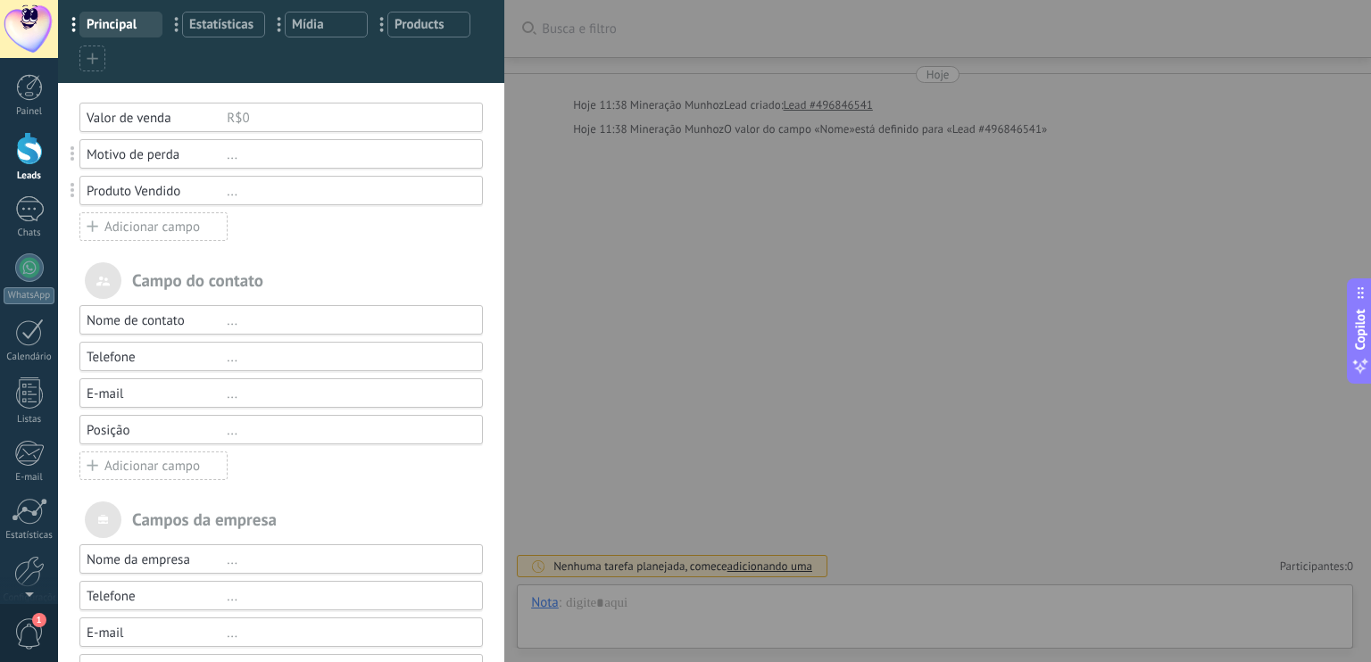
scroll to position [0, 0]
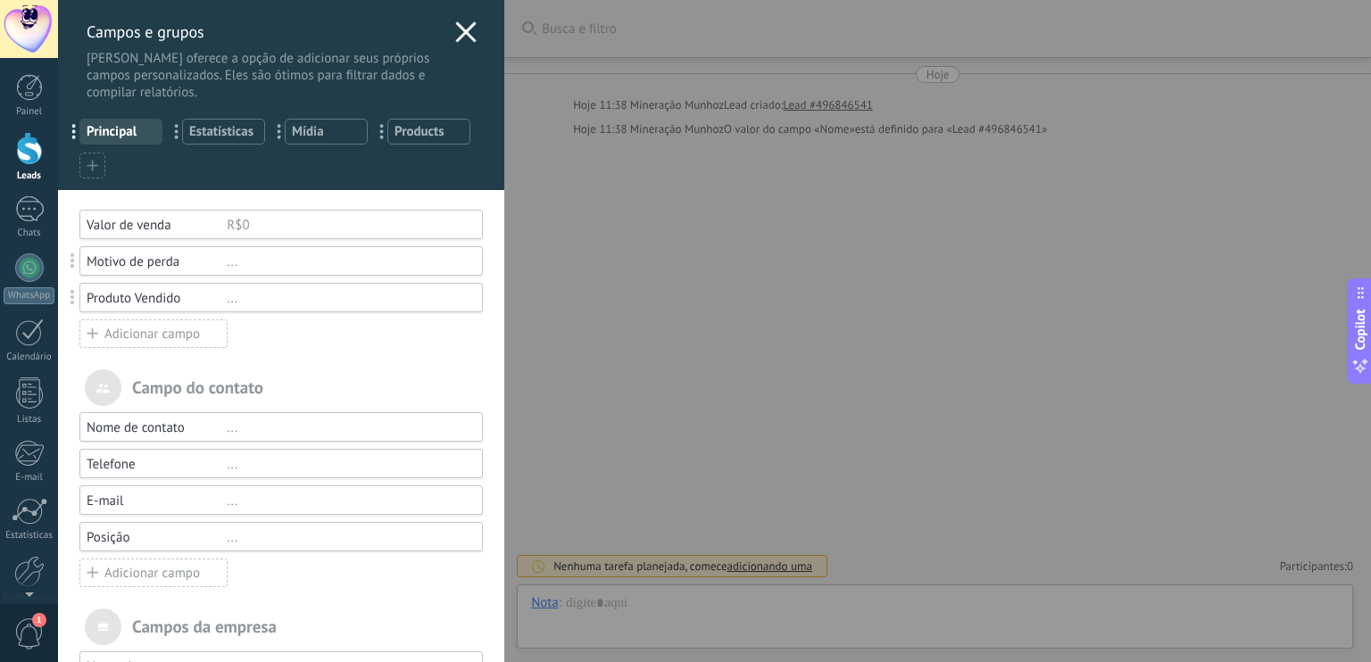
click at [455, 33] on icon at bounding box center [465, 31] width 21 height 21
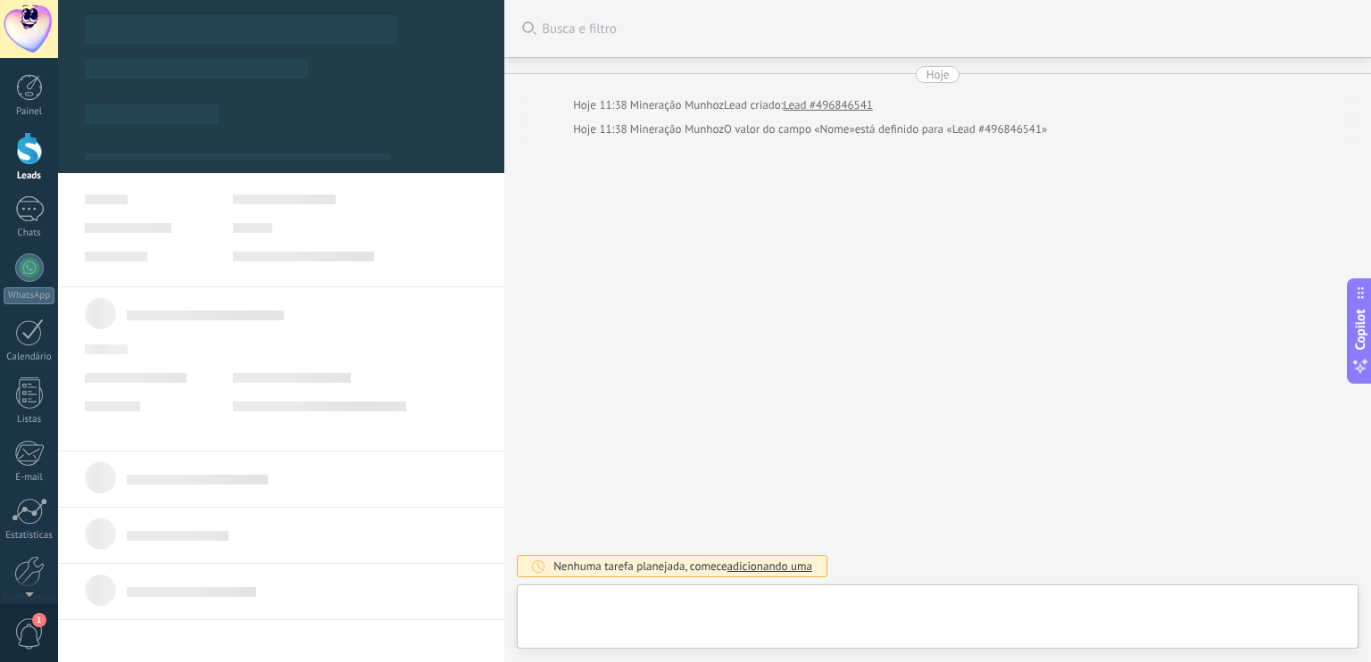
type textarea "**********"
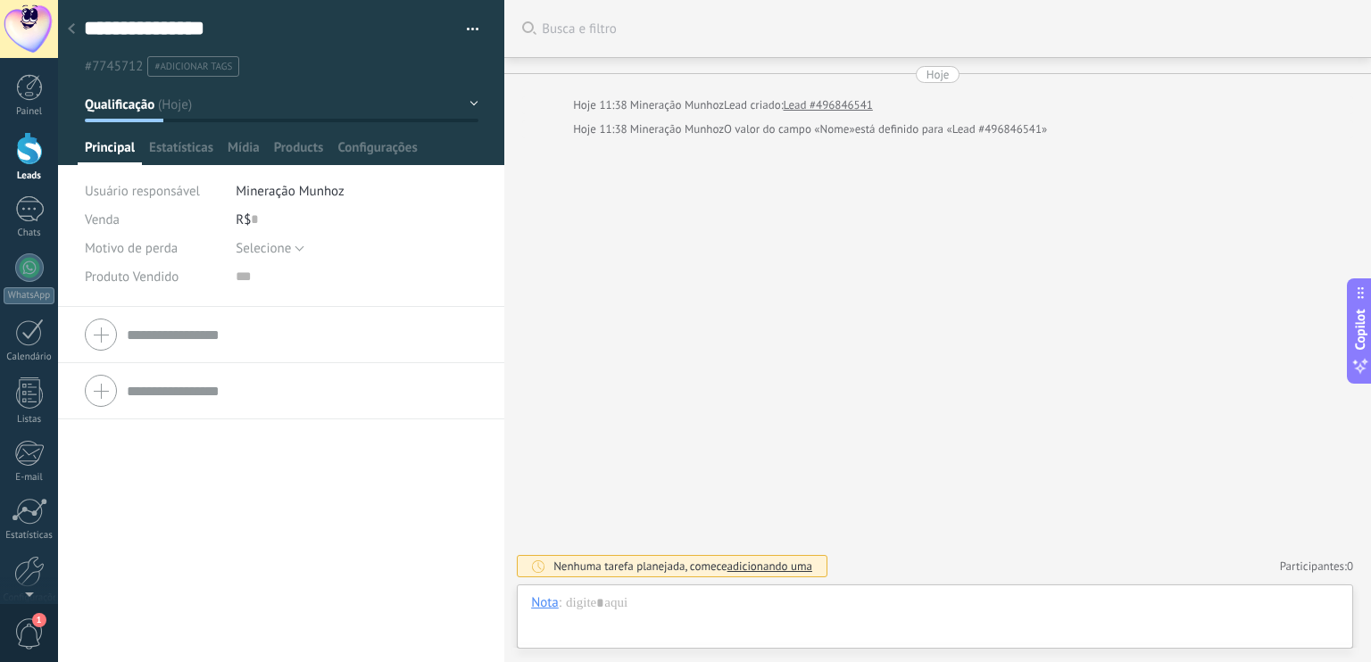
click at [12, 155] on link "Leads" at bounding box center [29, 157] width 58 height 50
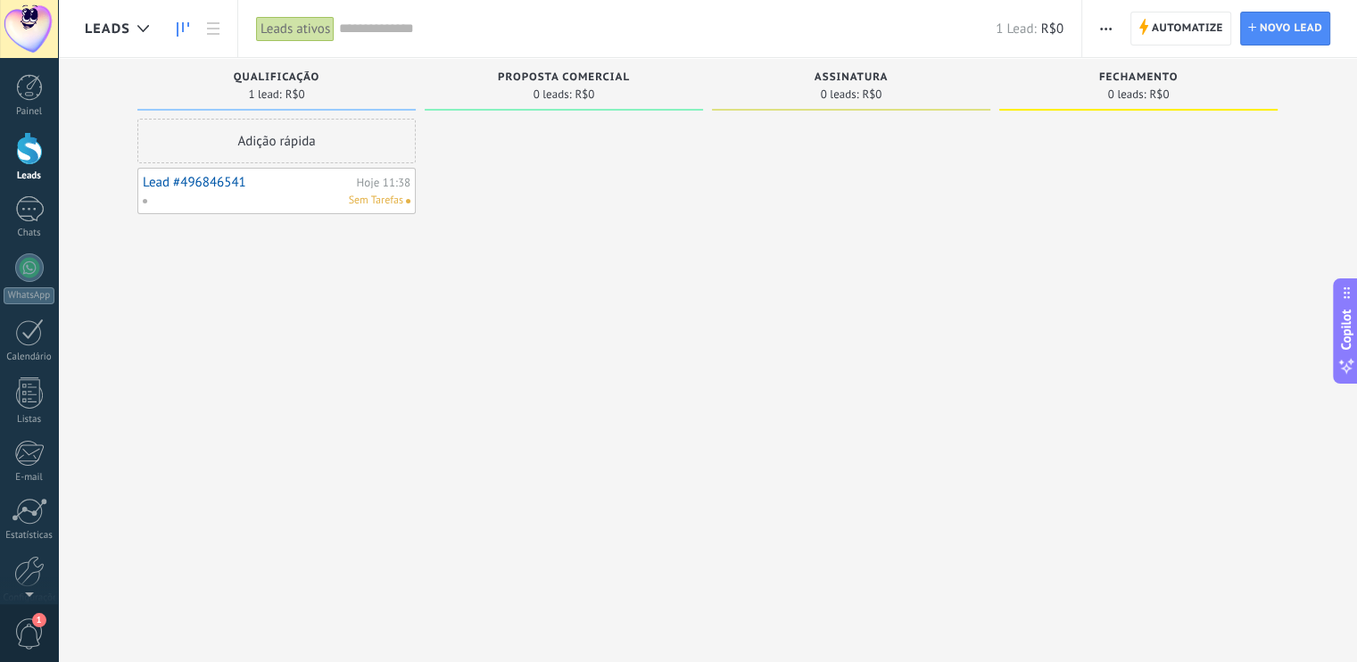
click at [1108, 23] on span "button" at bounding box center [1106, 29] width 12 height 34
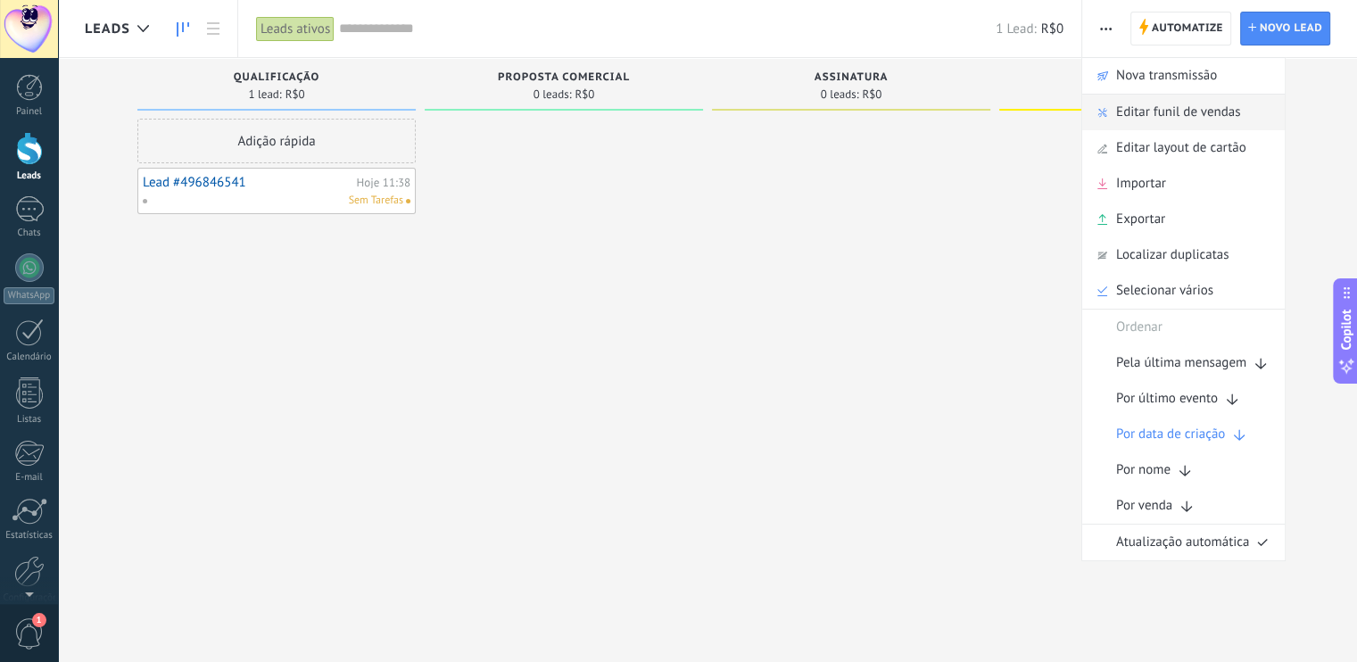
click at [1175, 118] on span "Editar funil de vendas" at bounding box center [1178, 113] width 124 height 36
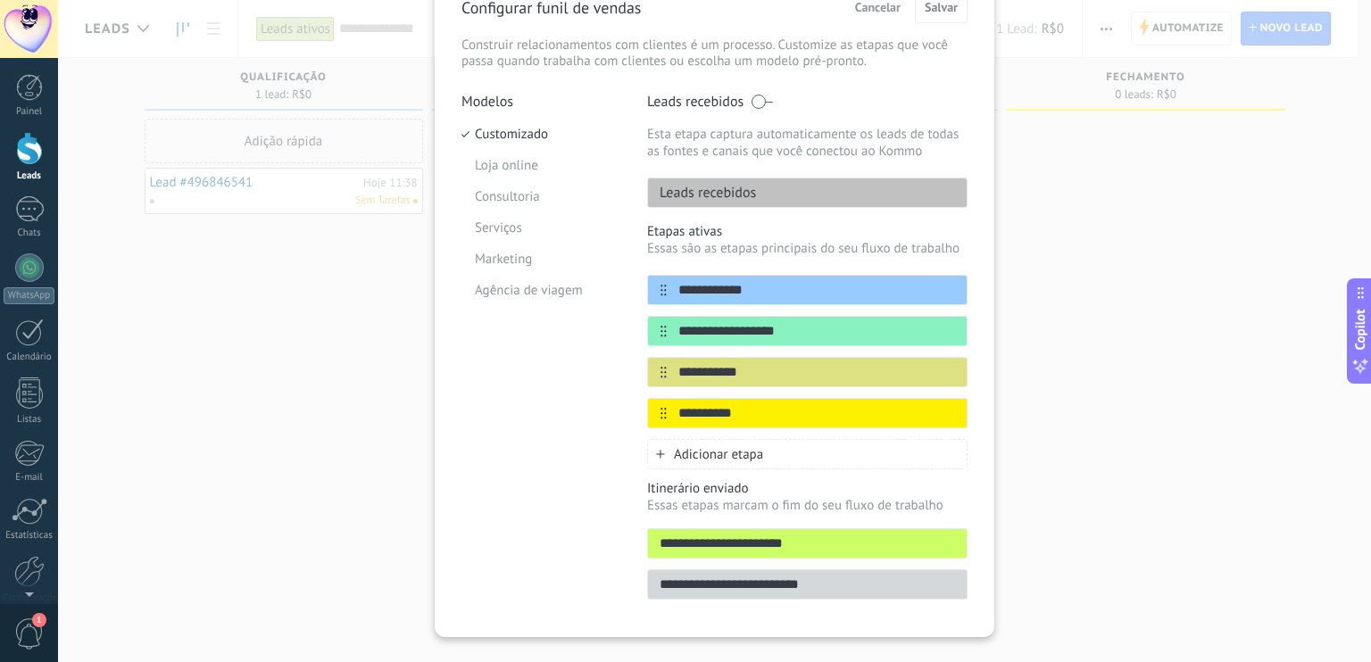
scroll to position [125, 0]
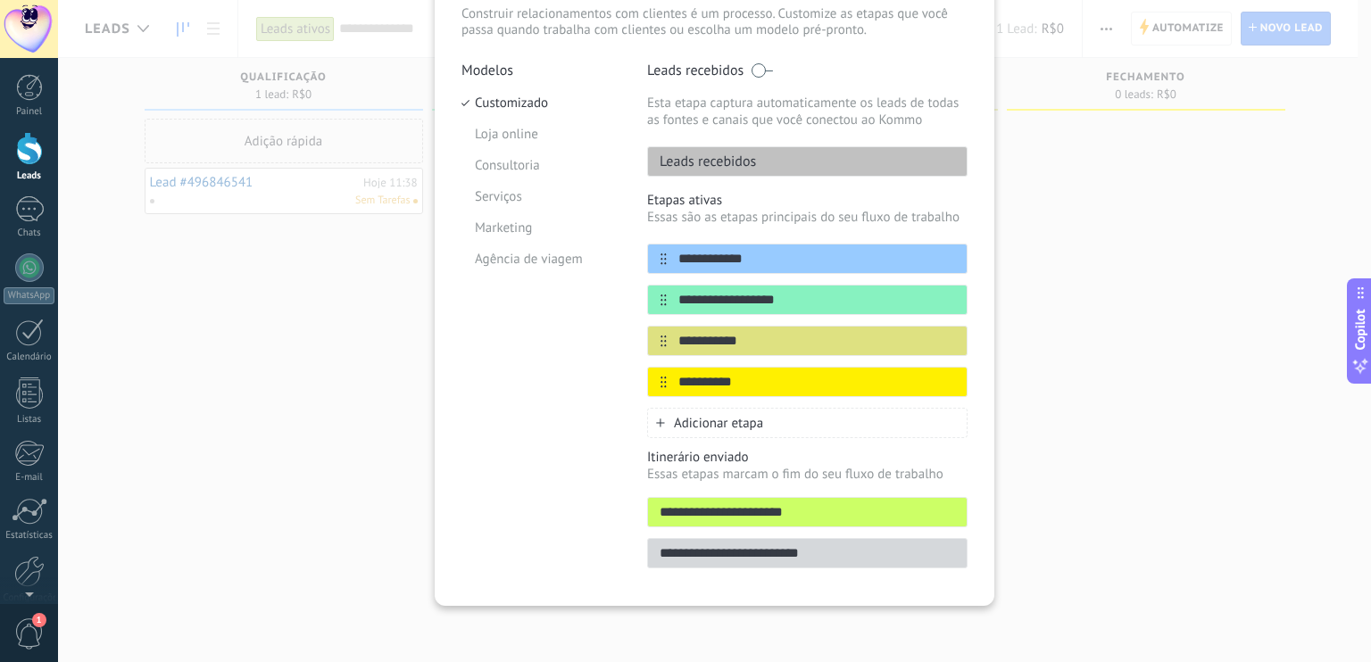
click at [797, 552] on input "**********" at bounding box center [807, 553] width 319 height 19
click at [1031, 383] on div "**********" at bounding box center [714, 331] width 1313 height 662
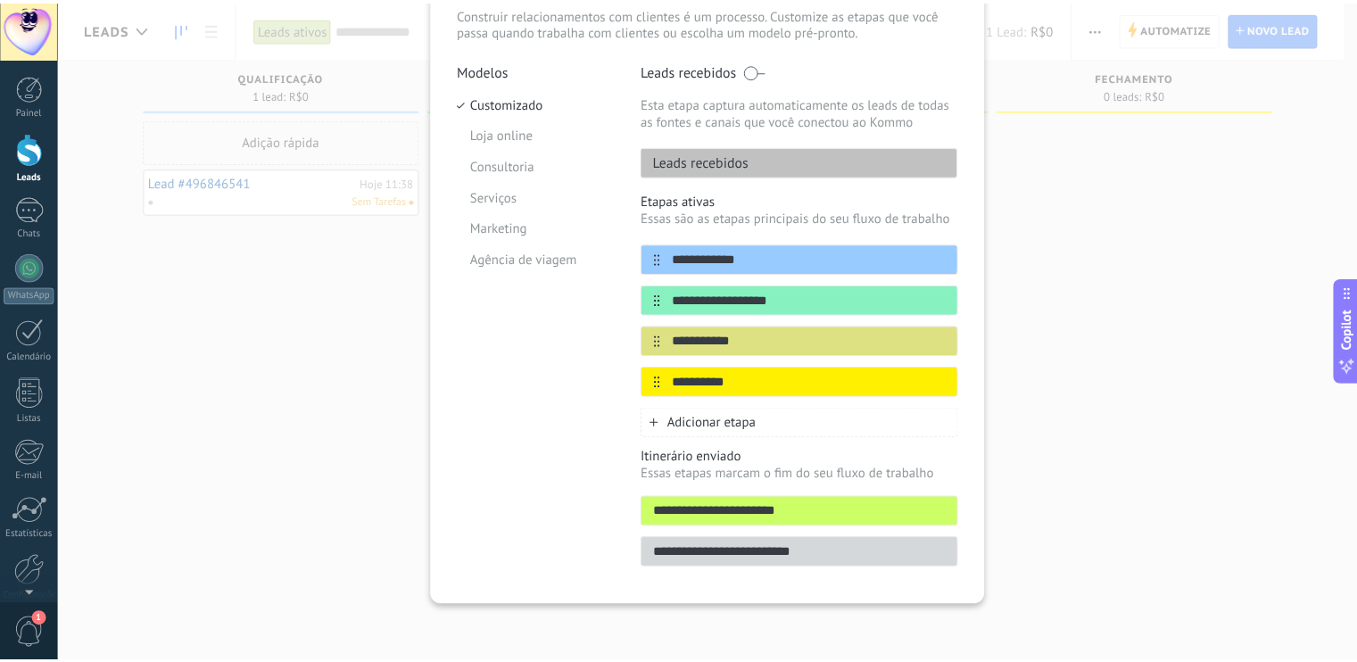
scroll to position [0, 0]
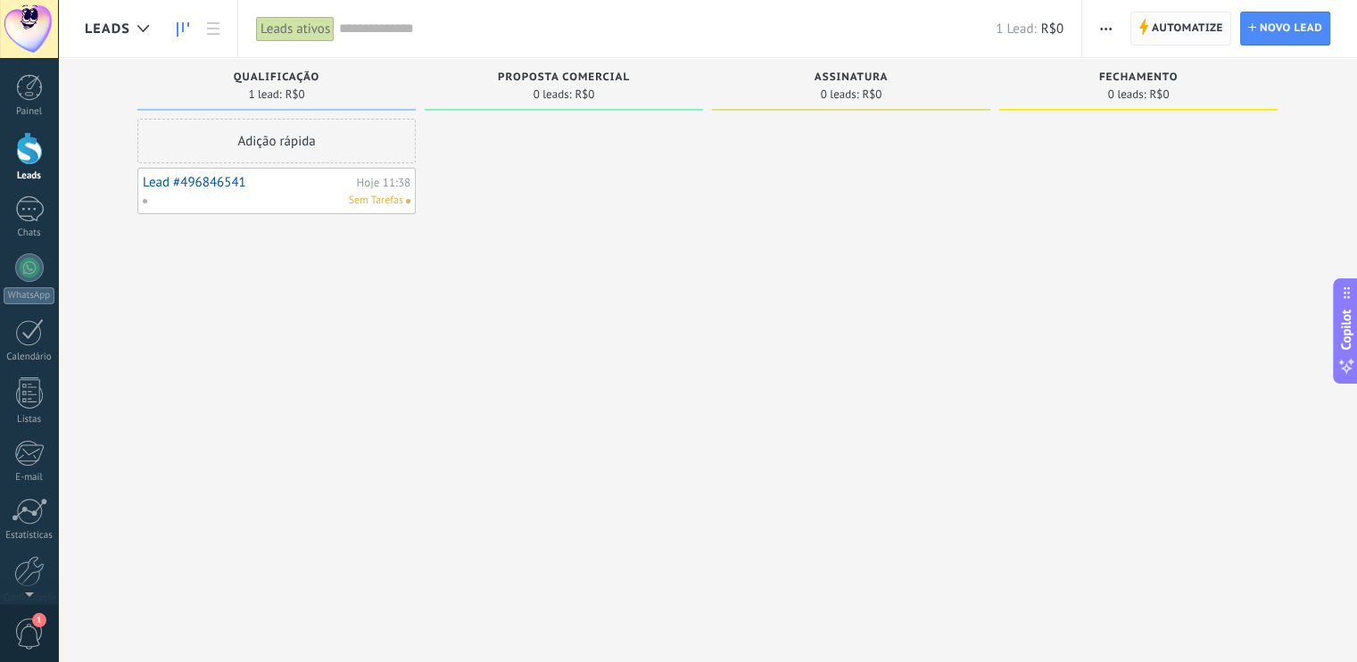
click at [1159, 28] on span "Automatize" at bounding box center [1187, 28] width 71 height 32
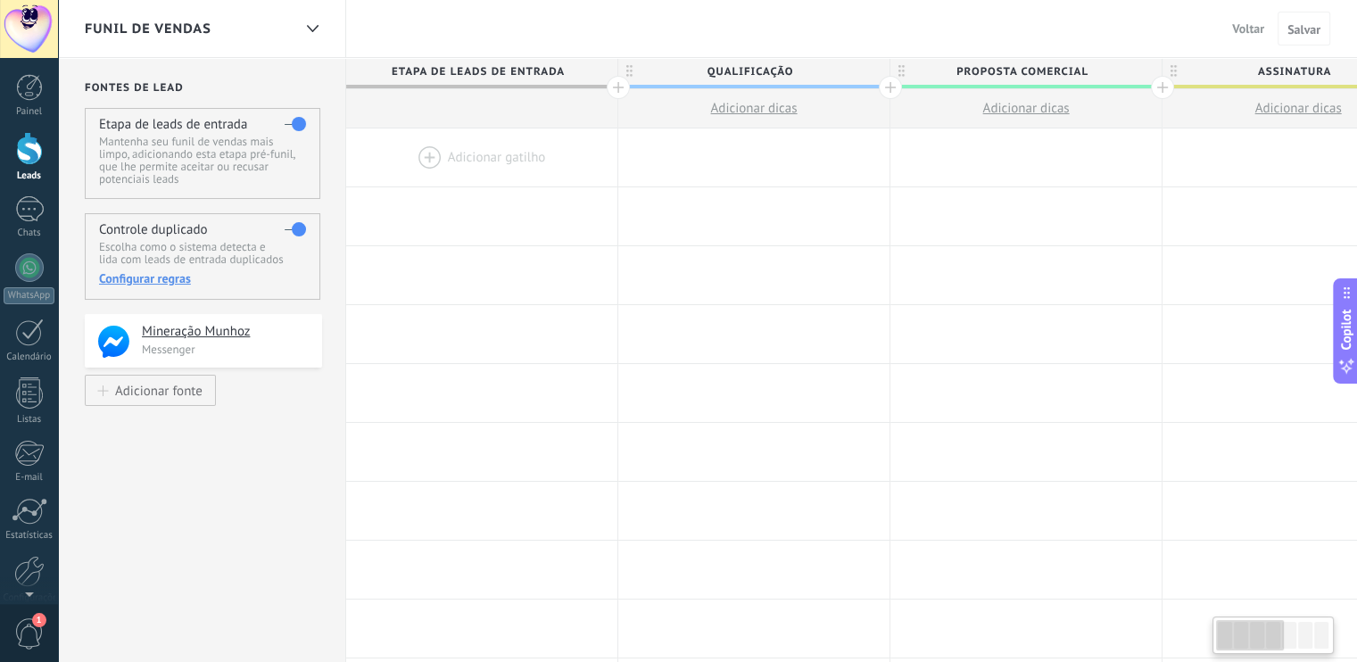
drag, startPoint x: 1285, startPoint y: 632, endPoint x: 1278, endPoint y: 626, distance: 9.5
click at [1326, 629] on div at bounding box center [1273, 635] width 114 height 30
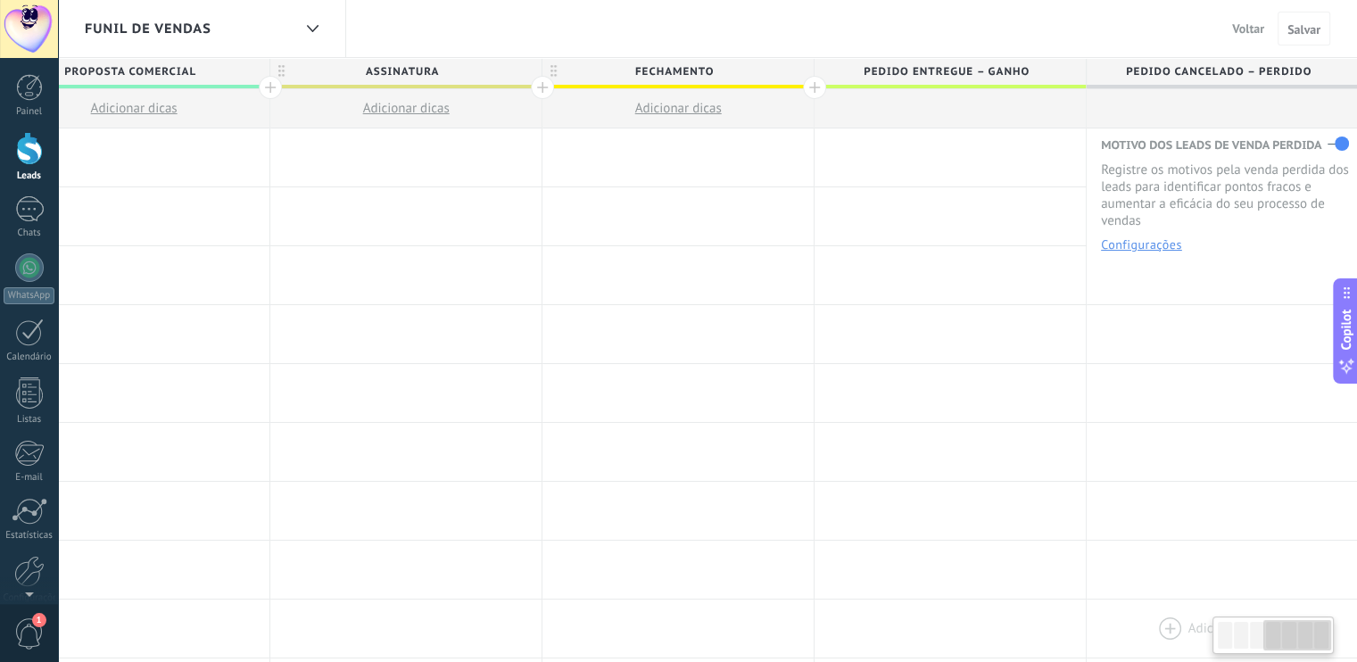
drag, startPoint x: 1271, startPoint y: 631, endPoint x: 1339, endPoint y: 624, distance: 68.2
click at [1339, 625] on body ".abccls-1,.abccls-2{fill-rule:evenodd}.abccls-2{fill:#fff} .abfcls-1{fill:none}…" at bounding box center [678, 331] width 1357 height 662
click at [1170, 238] on button "Configurações" at bounding box center [1141, 244] width 81 height 12
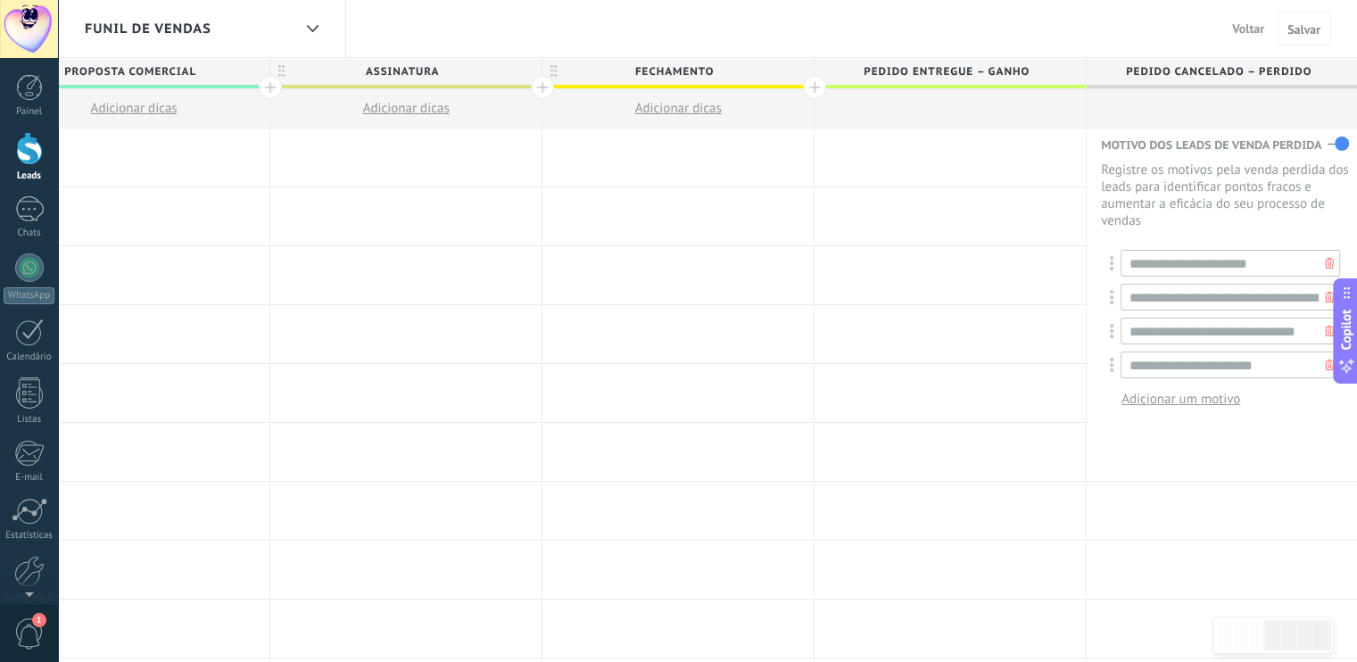
click at [1171, 397] on span "Adicionar um motivo" at bounding box center [1181, 399] width 119 height 17
type input "**********"
click at [1172, 434] on span "Adicionar um motivo" at bounding box center [1181, 433] width 119 height 17
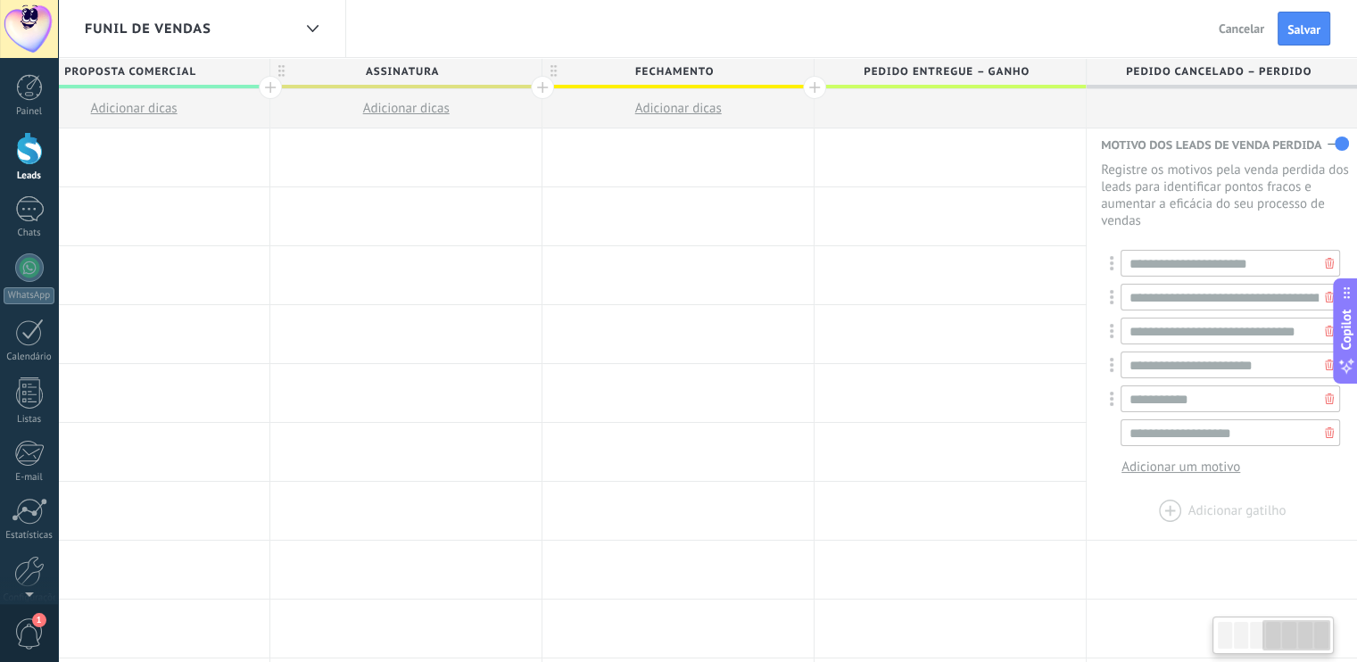
type input "**********"
click at [1174, 503] on div at bounding box center [1222, 511] width 271 height 58
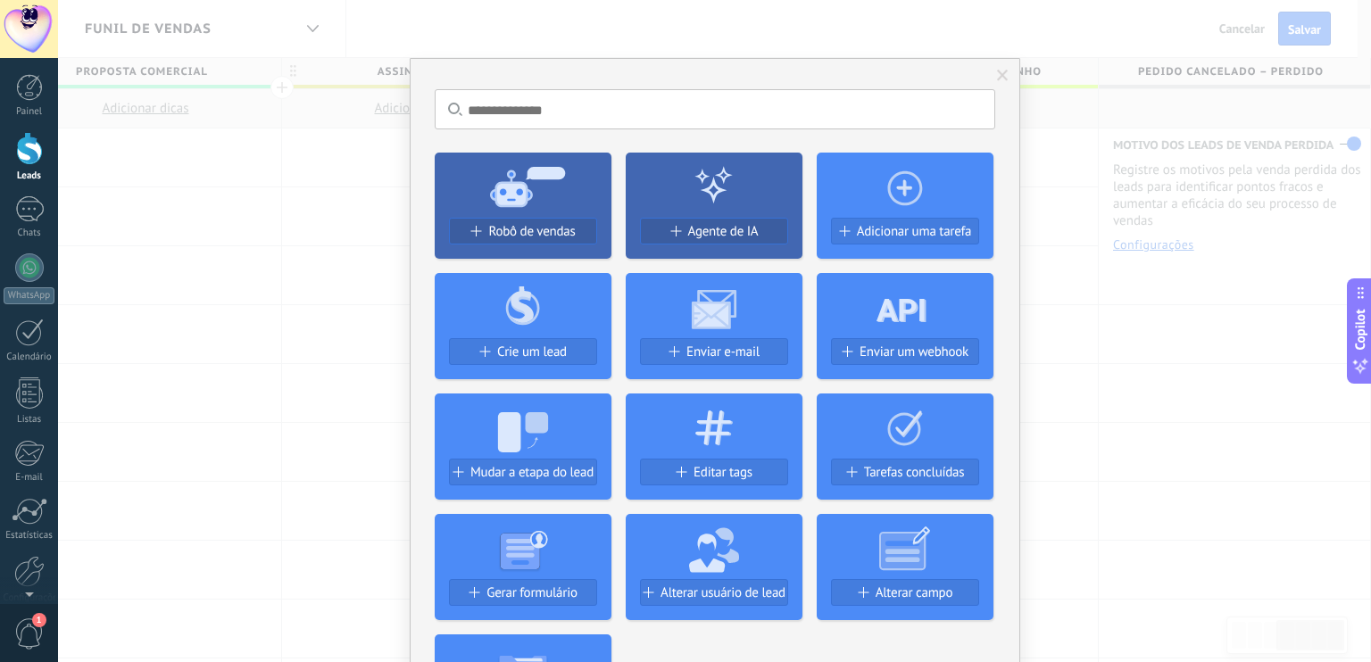
click at [1000, 71] on span at bounding box center [1003, 76] width 12 height 12
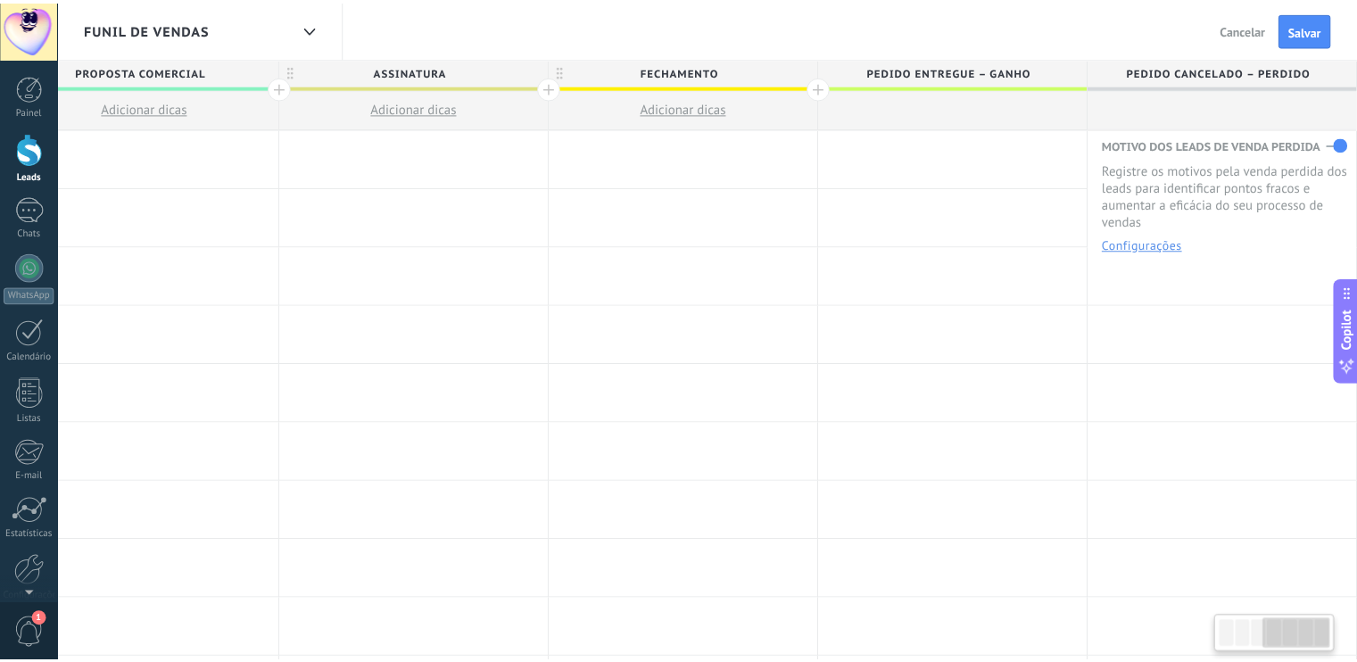
scroll to position [0, 879]
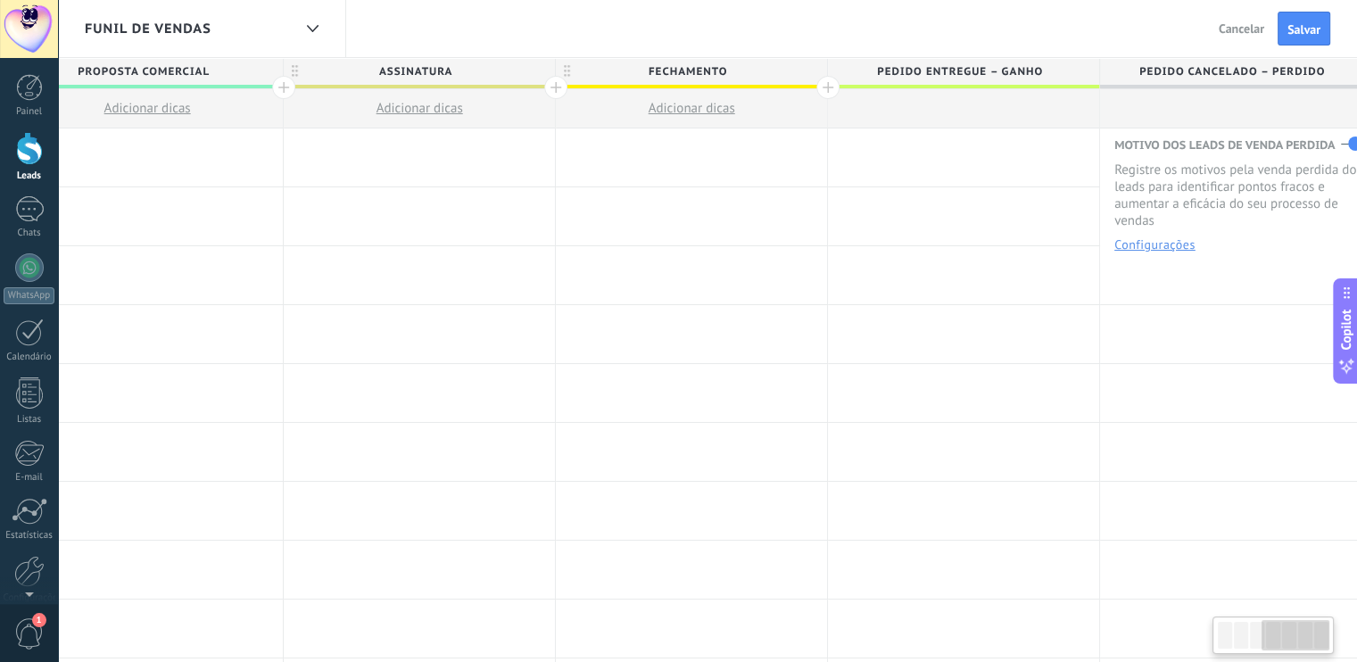
click at [1156, 244] on button "Configurações" at bounding box center [1155, 244] width 81 height 12
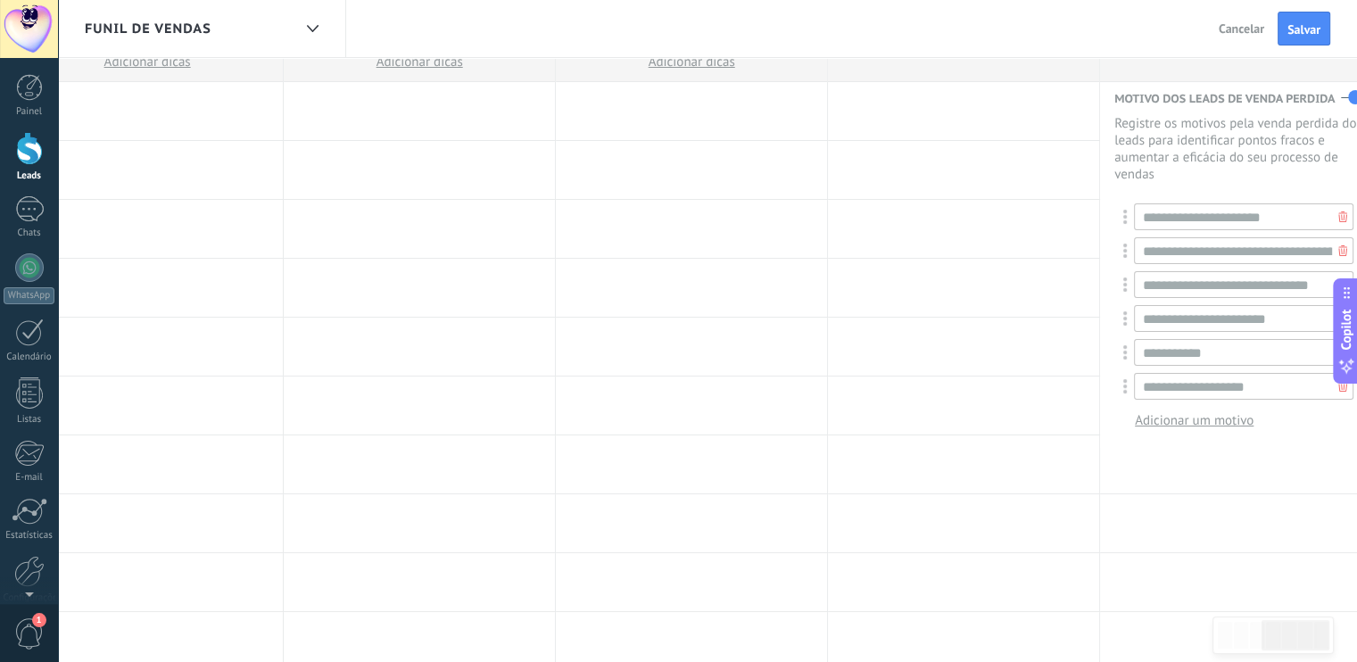
scroll to position [89, 0]
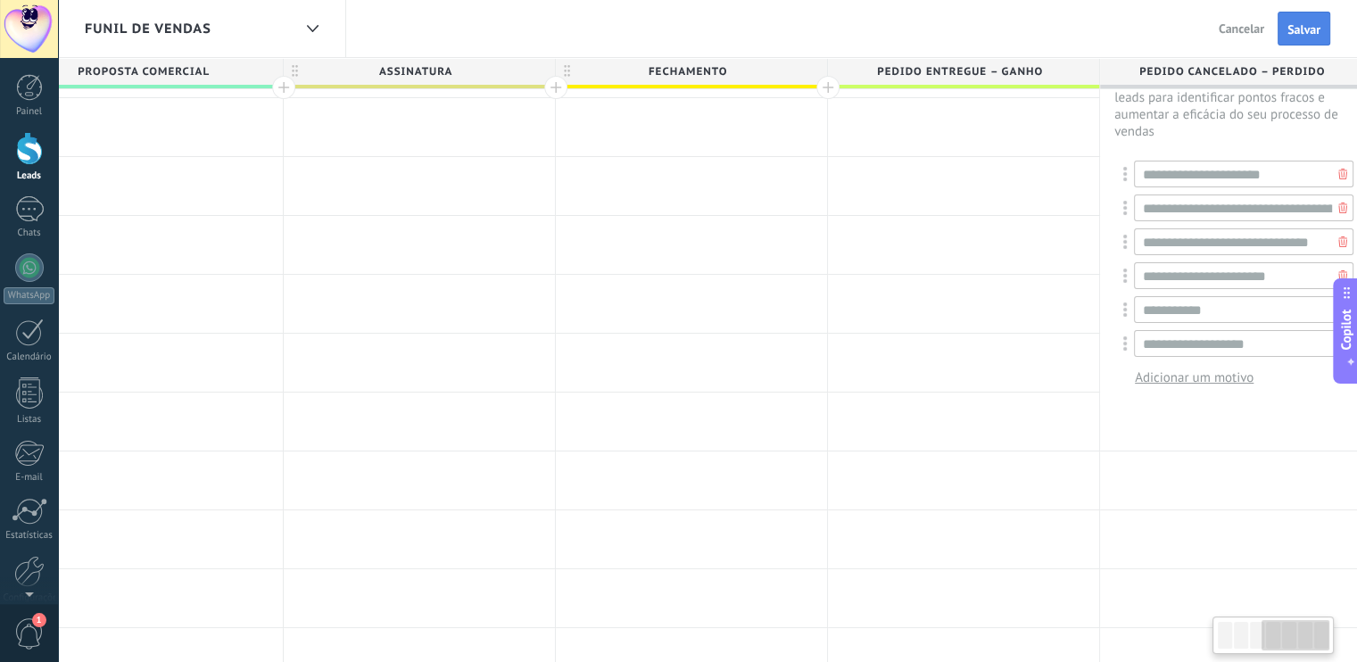
click at [1299, 21] on button "Salvar" at bounding box center [1304, 29] width 53 height 34
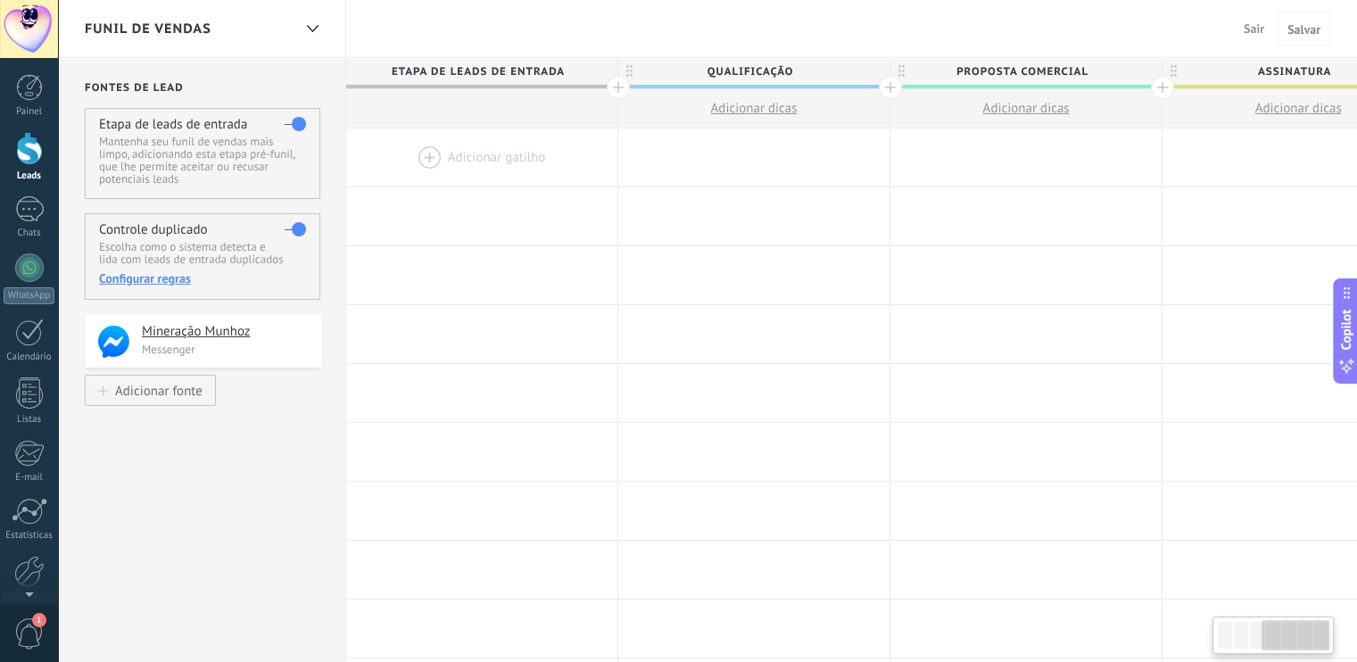
scroll to position [0, 879]
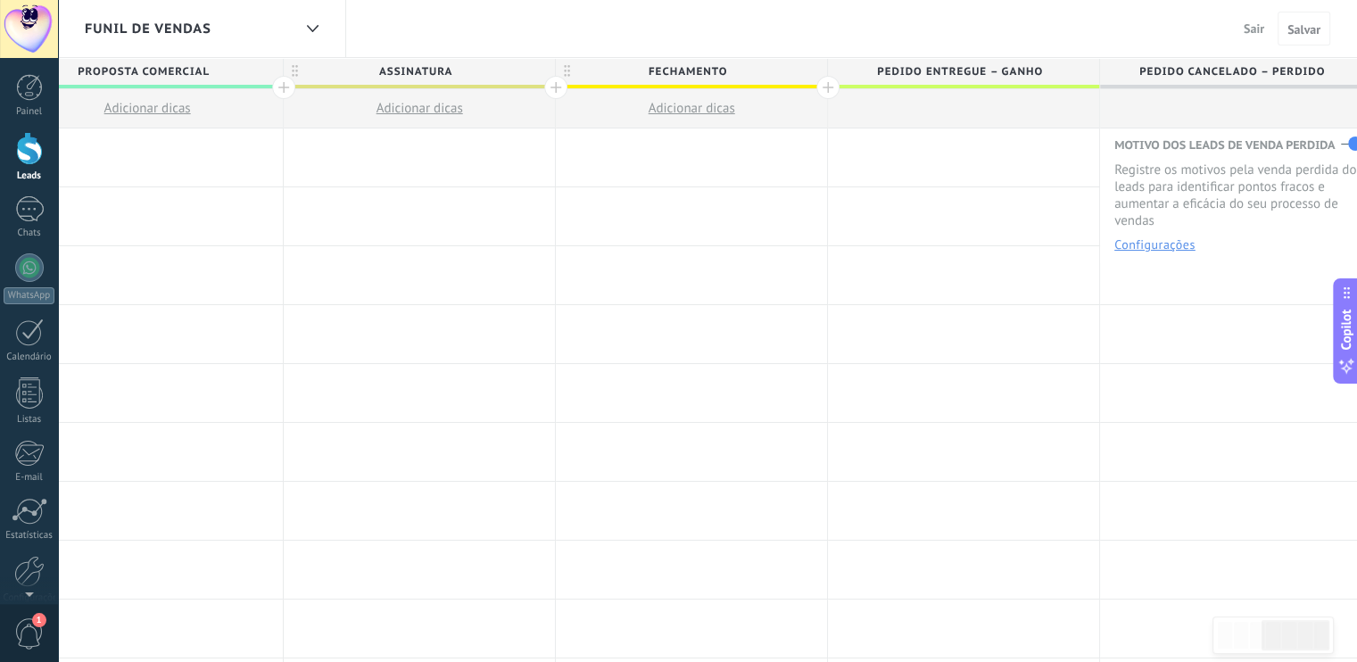
click at [37, 146] on div at bounding box center [29, 148] width 27 height 33
